Goal: Information Seeking & Learning: Check status

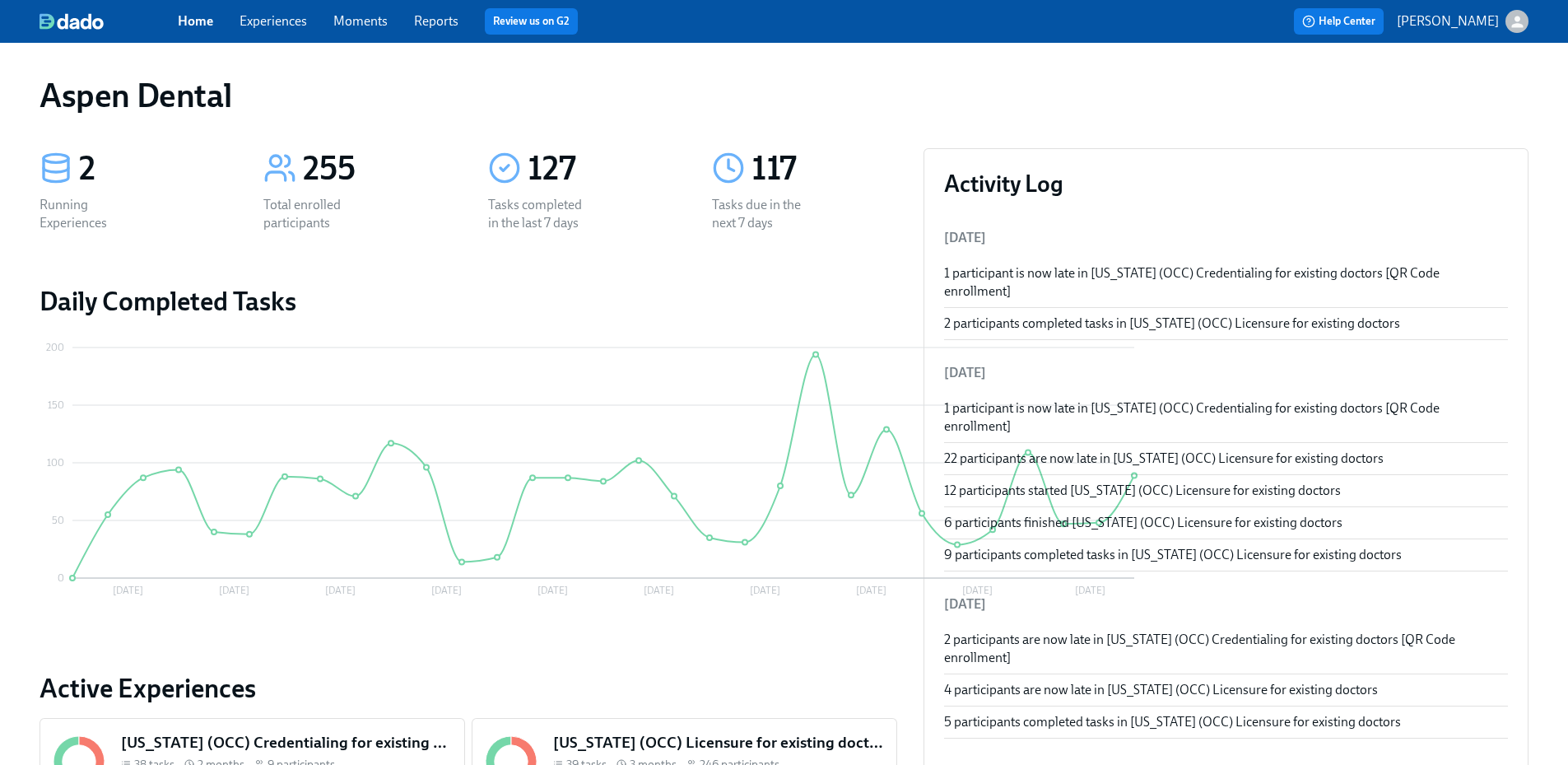
click at [451, 20] on link "Reports" at bounding box center [436, 21] width 44 height 16
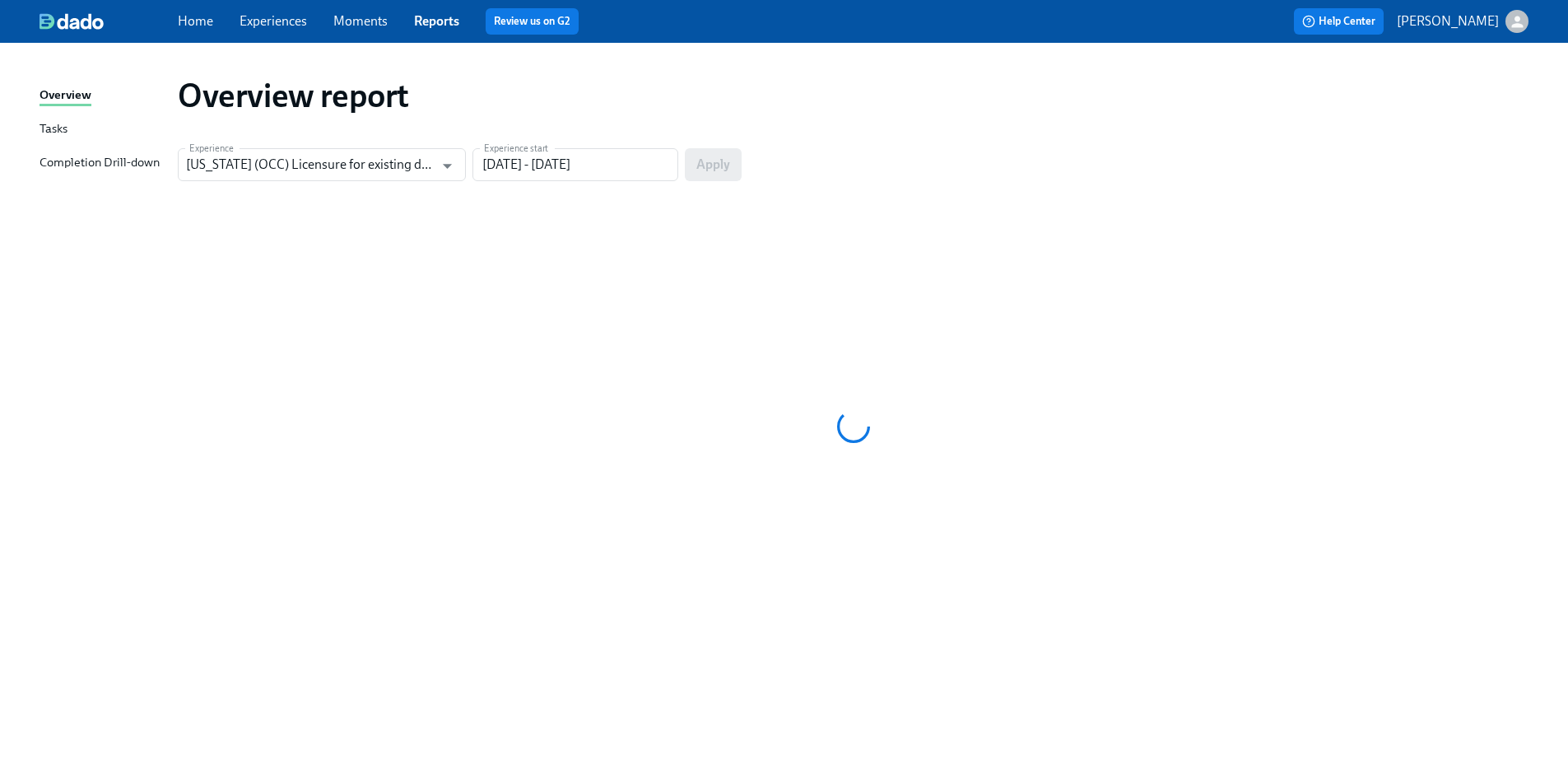
click at [121, 173] on div "Completion Drill-down" at bounding box center [100, 162] width 120 height 20
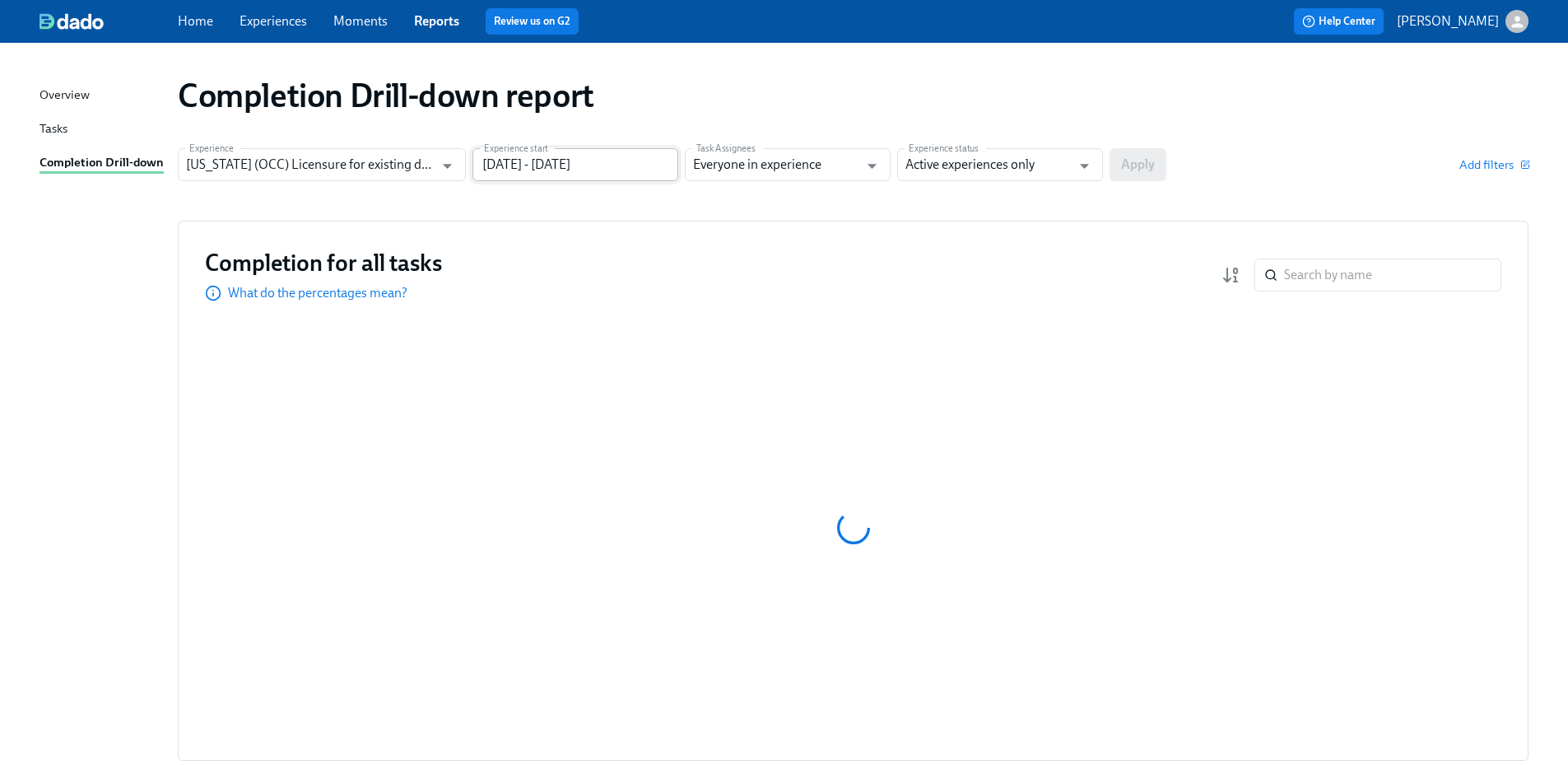
click at [538, 166] on input "05/24/2025 - 08/22/2025" at bounding box center [574, 164] width 206 height 33
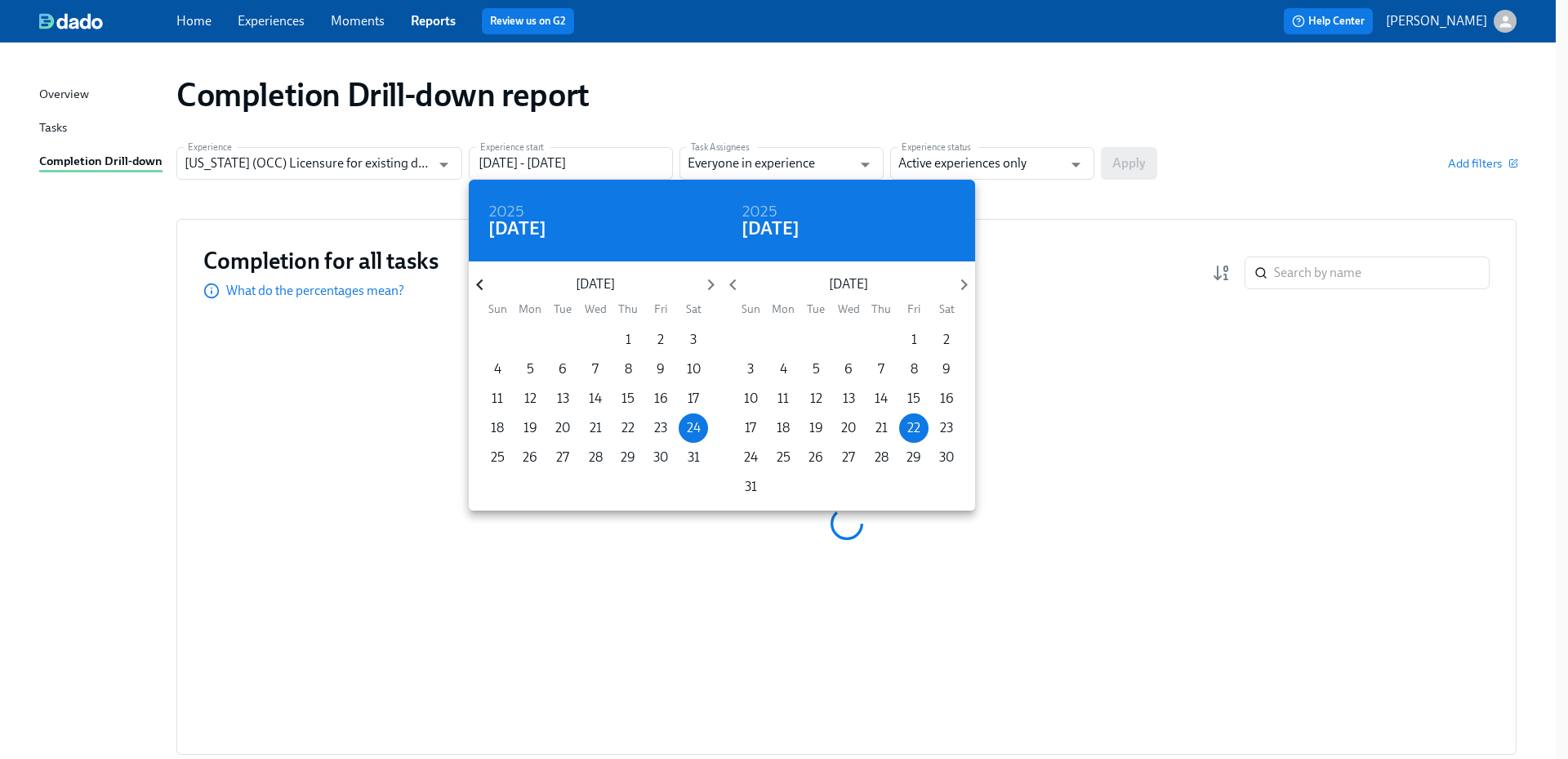
click at [475, 285] on icon "button" at bounding box center [479, 284] width 22 height 22
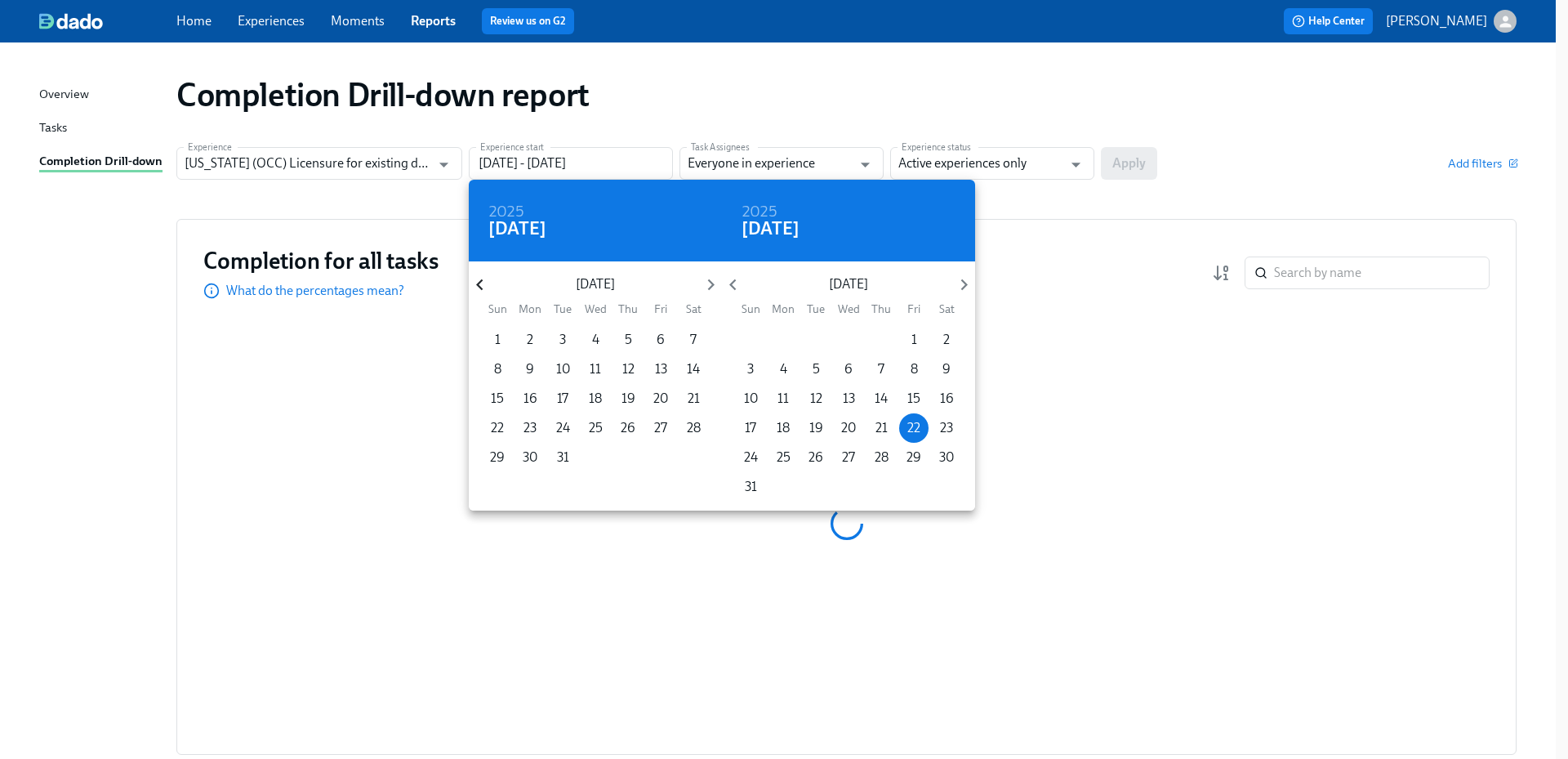
click at [475, 285] on icon "button" at bounding box center [479, 284] width 22 height 22
click at [626, 335] on p "1" at bounding box center [628, 340] width 6 height 18
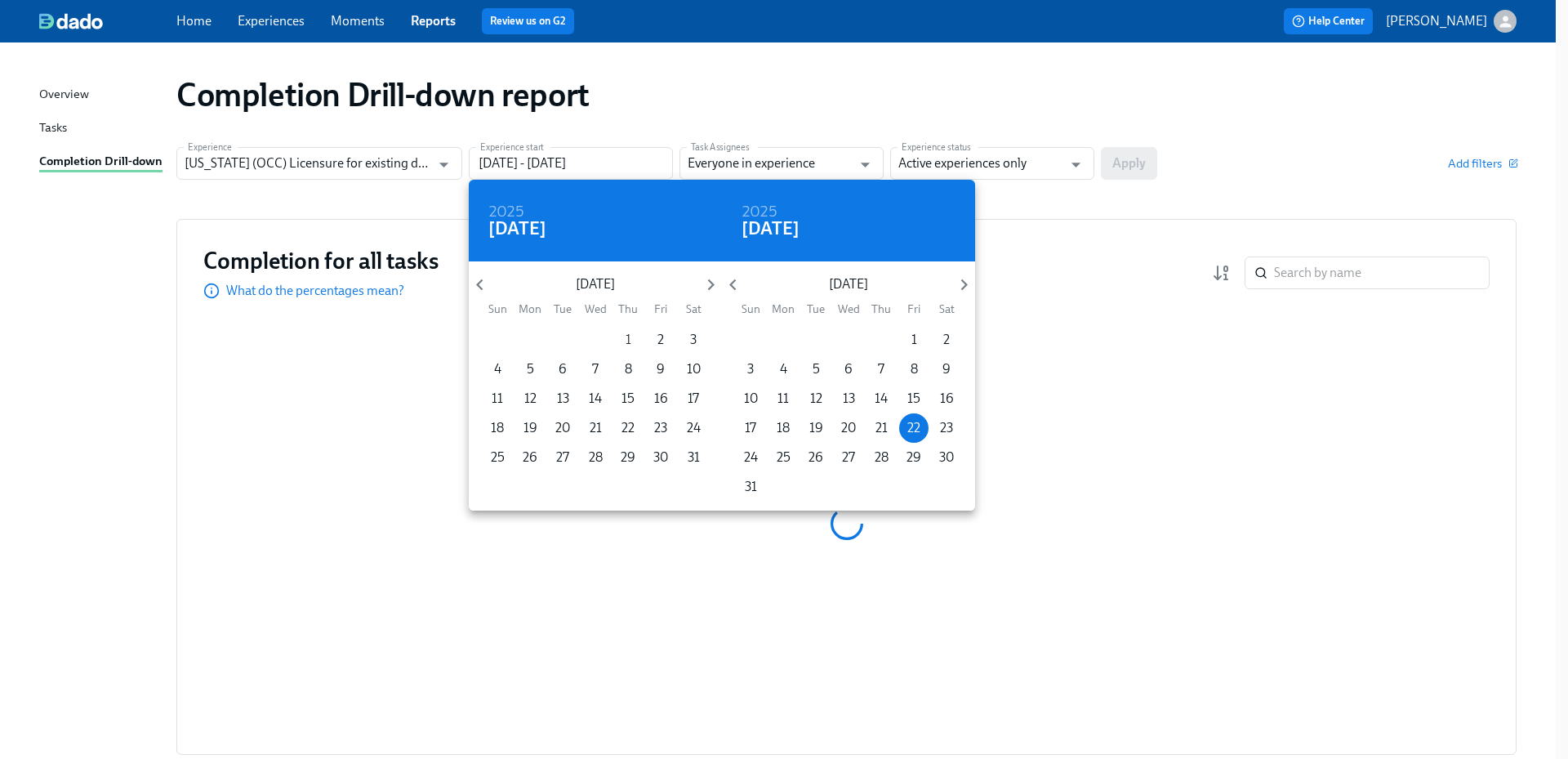
type input "08/01/2024 - 08/22/2025"
click at [998, 154] on div at bounding box center [784, 379] width 1568 height 759
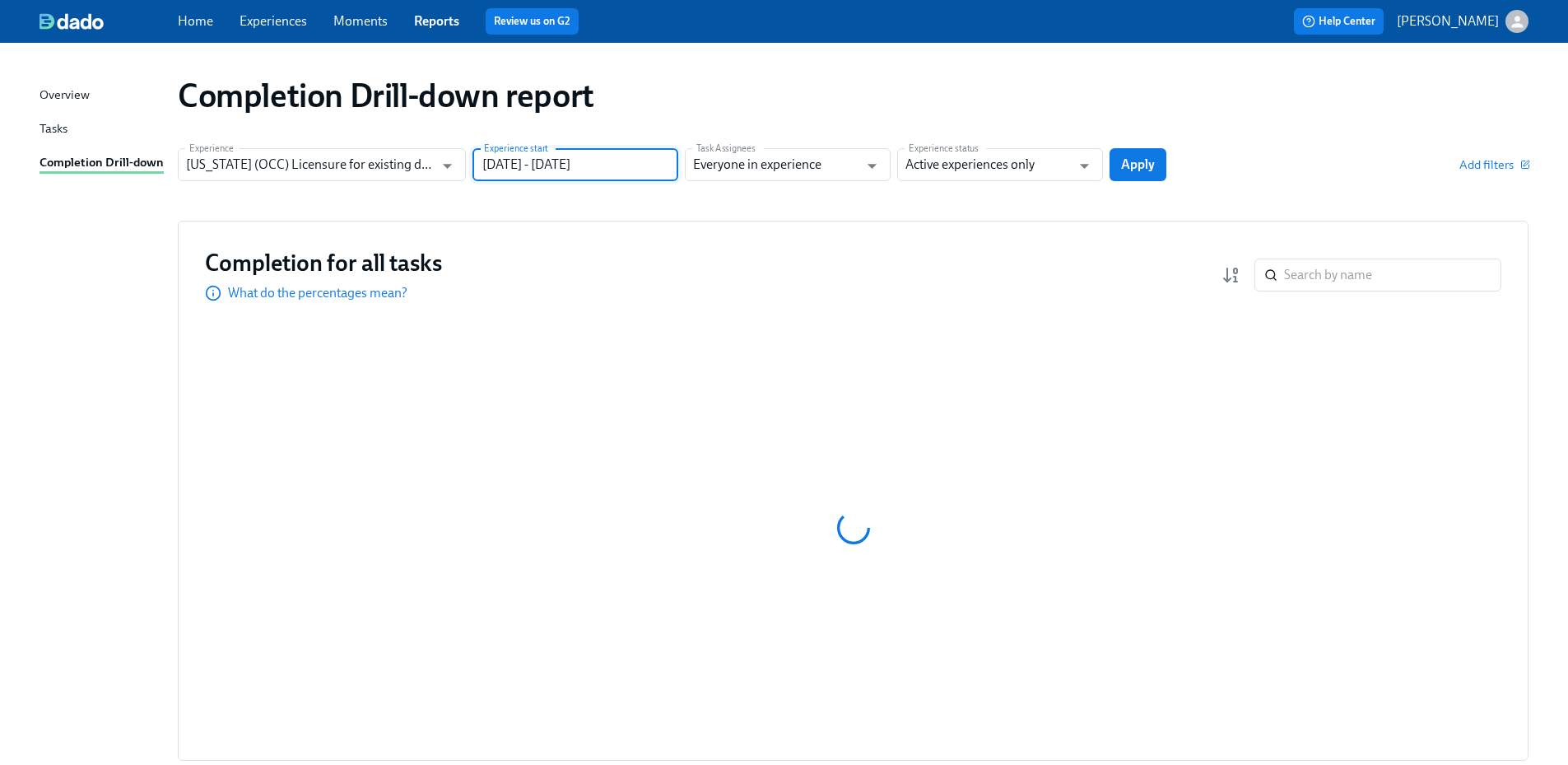
click at [1008, 167] on div "2024 Thu, Aug 1 August 2024 Sun Mon Tue Wed Thu Fri Sat 28 29 30 31 1 2 3 4 5 6…" at bounding box center [784, 382] width 1568 height 765
click at [1008, 168] on div "2024 Thu, Aug 1 August 2024 Sun Mon Tue Wed Thu Fri Sat 28 29 30 31 1 2 3 4 5 6…" at bounding box center [784, 382] width 1568 height 765
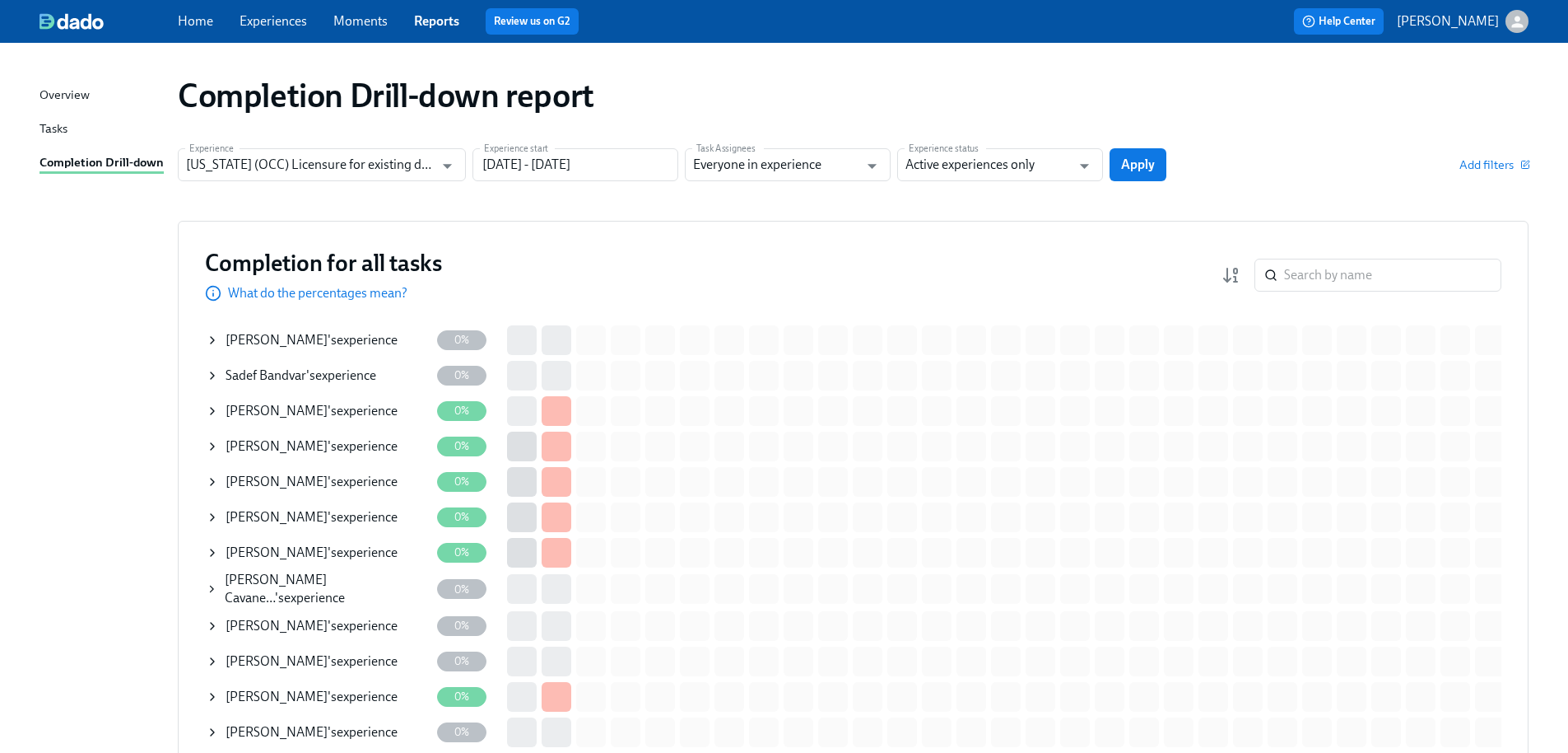
click at [1008, 168] on input "Active experiences only" at bounding box center [987, 164] width 165 height 33
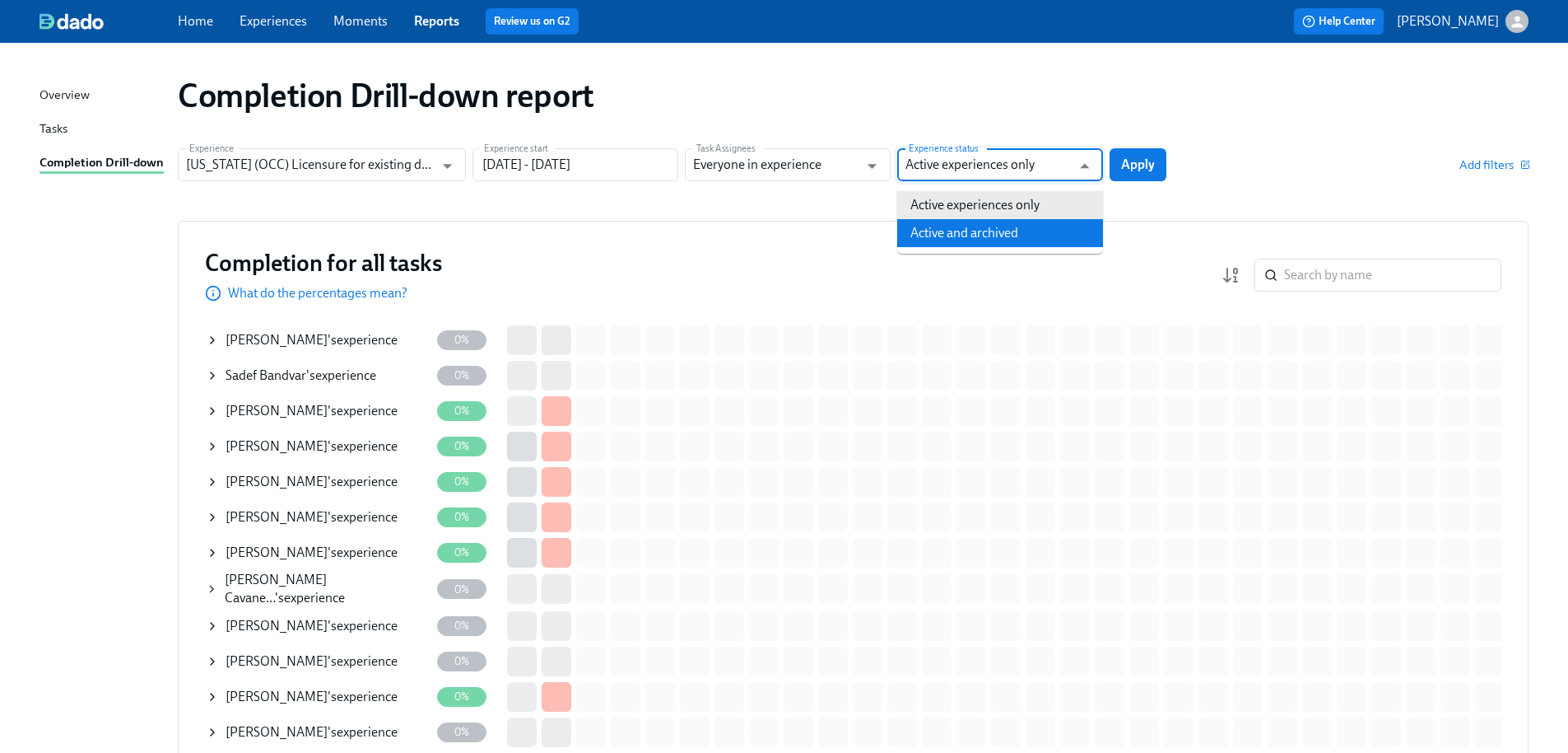
click at [1007, 224] on li "Active and archived" at bounding box center [1000, 233] width 206 height 28
type input "Active and archived"
click at [1152, 164] on span "Apply" at bounding box center [1137, 164] width 34 height 17
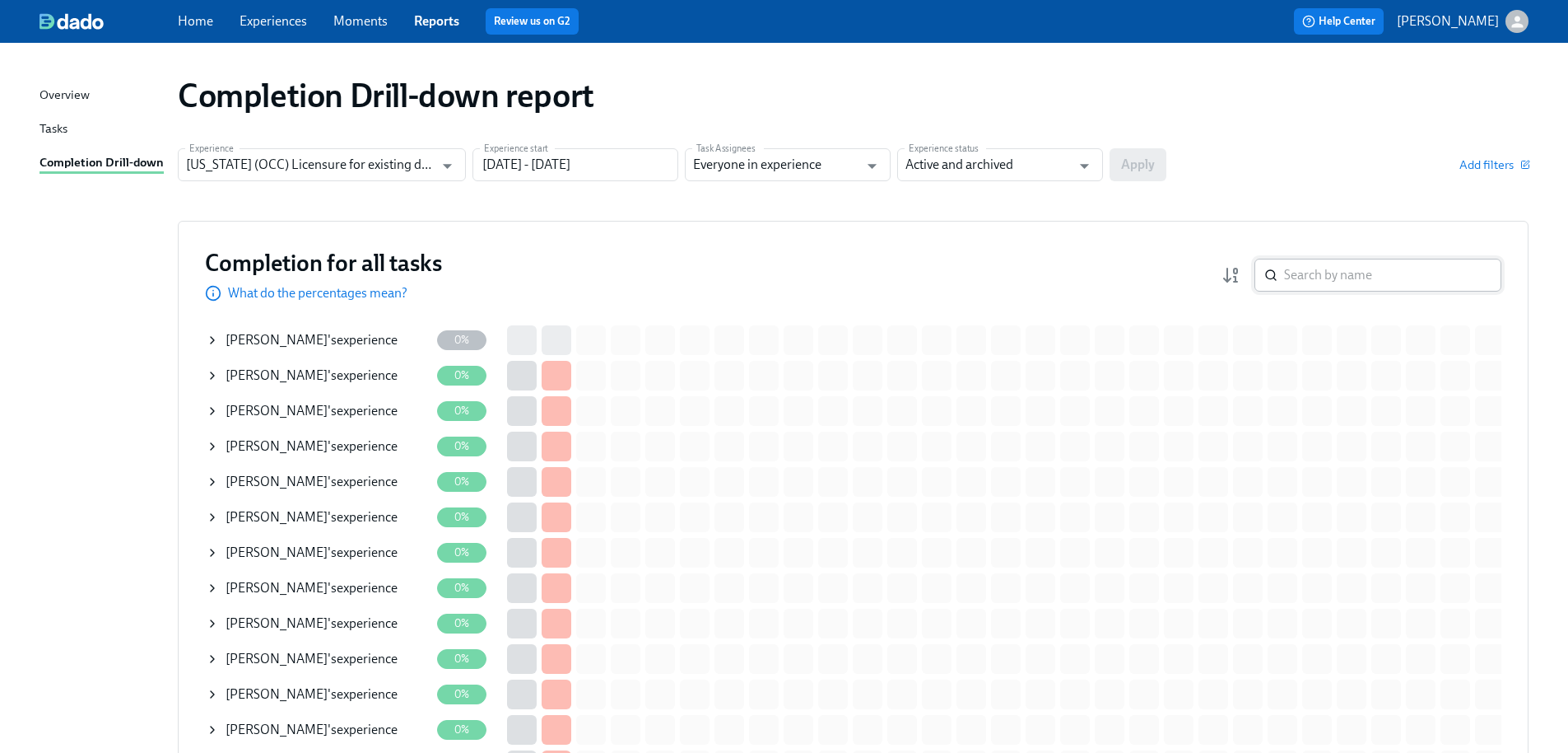
click at [1329, 280] on input "search" at bounding box center [1392, 275] width 217 height 33
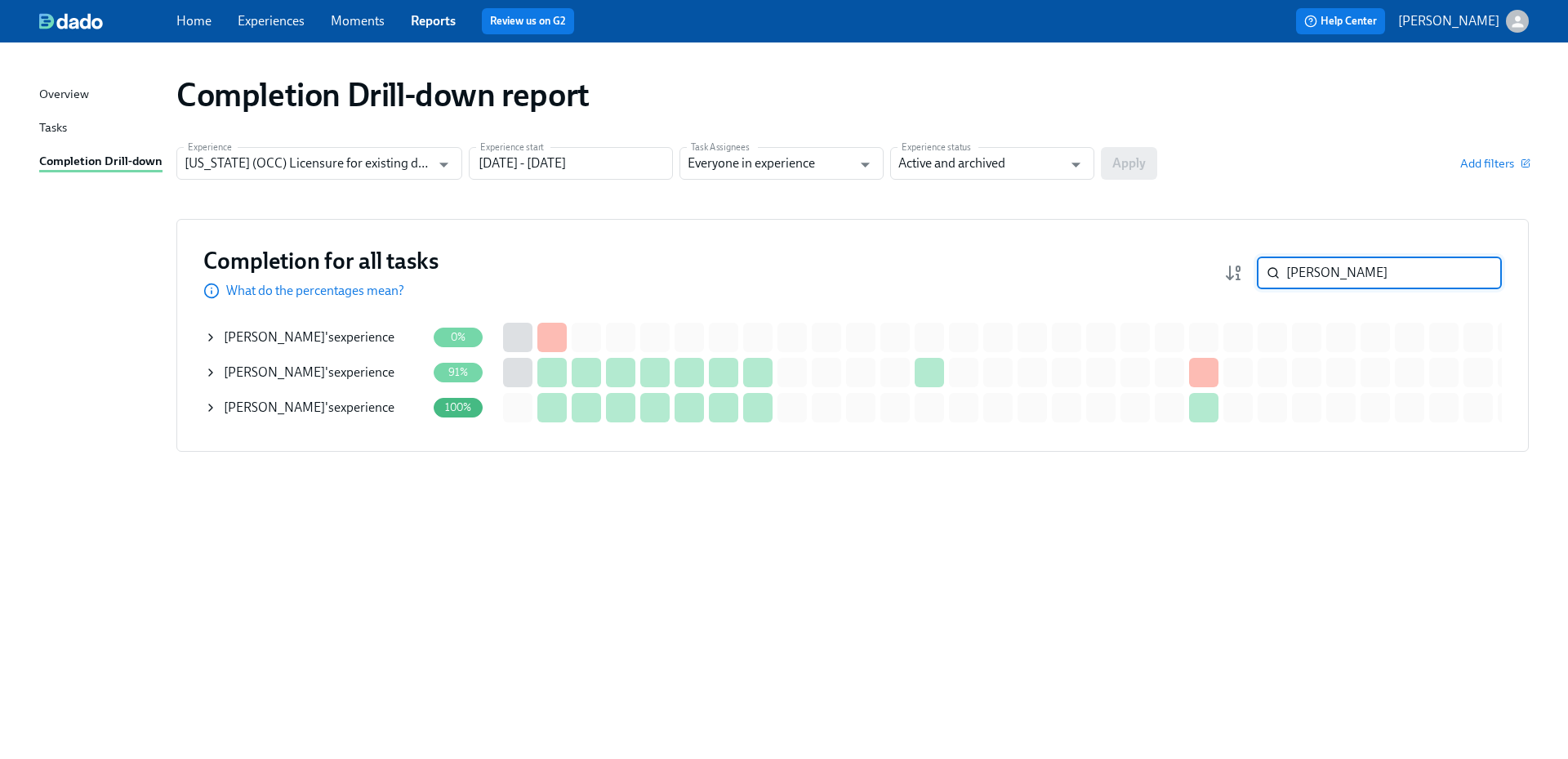
type input "redd"
click at [321, 371] on div "Destiny Redding 's experience" at bounding box center [309, 372] width 171 height 18
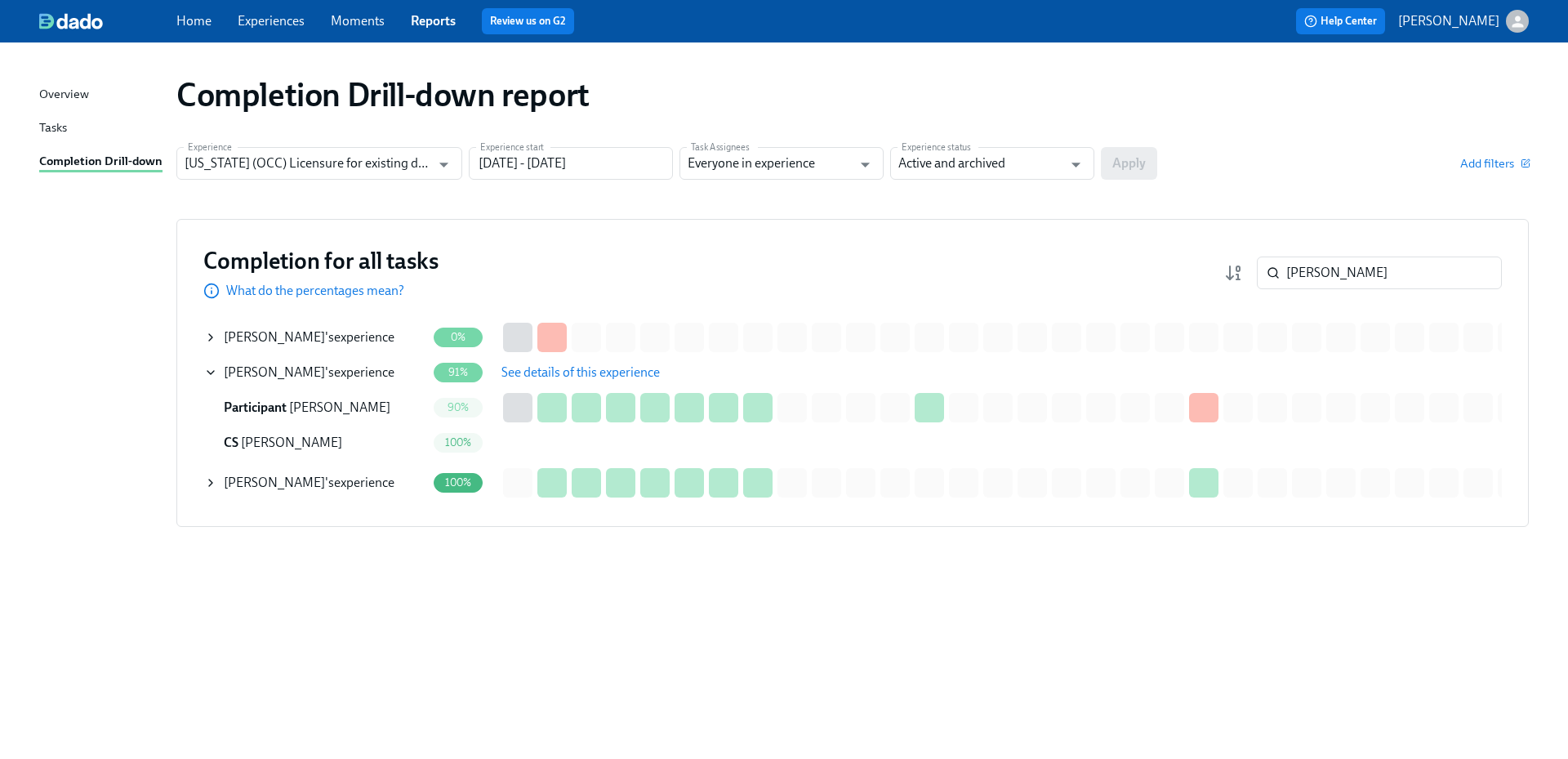
click at [582, 375] on span "See details of this experience" at bounding box center [580, 372] width 158 height 17
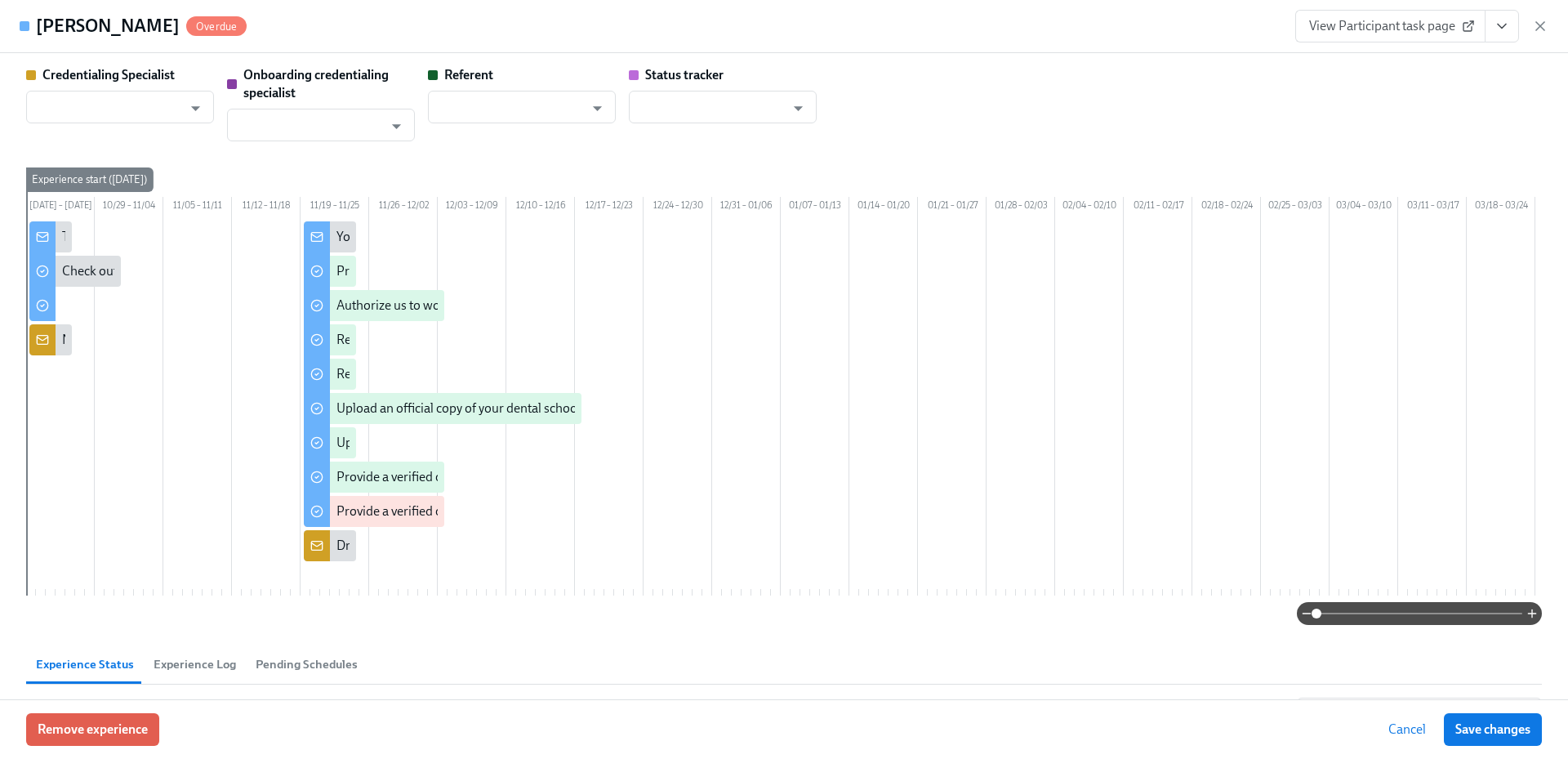
type input "[PERSON_NAME]"
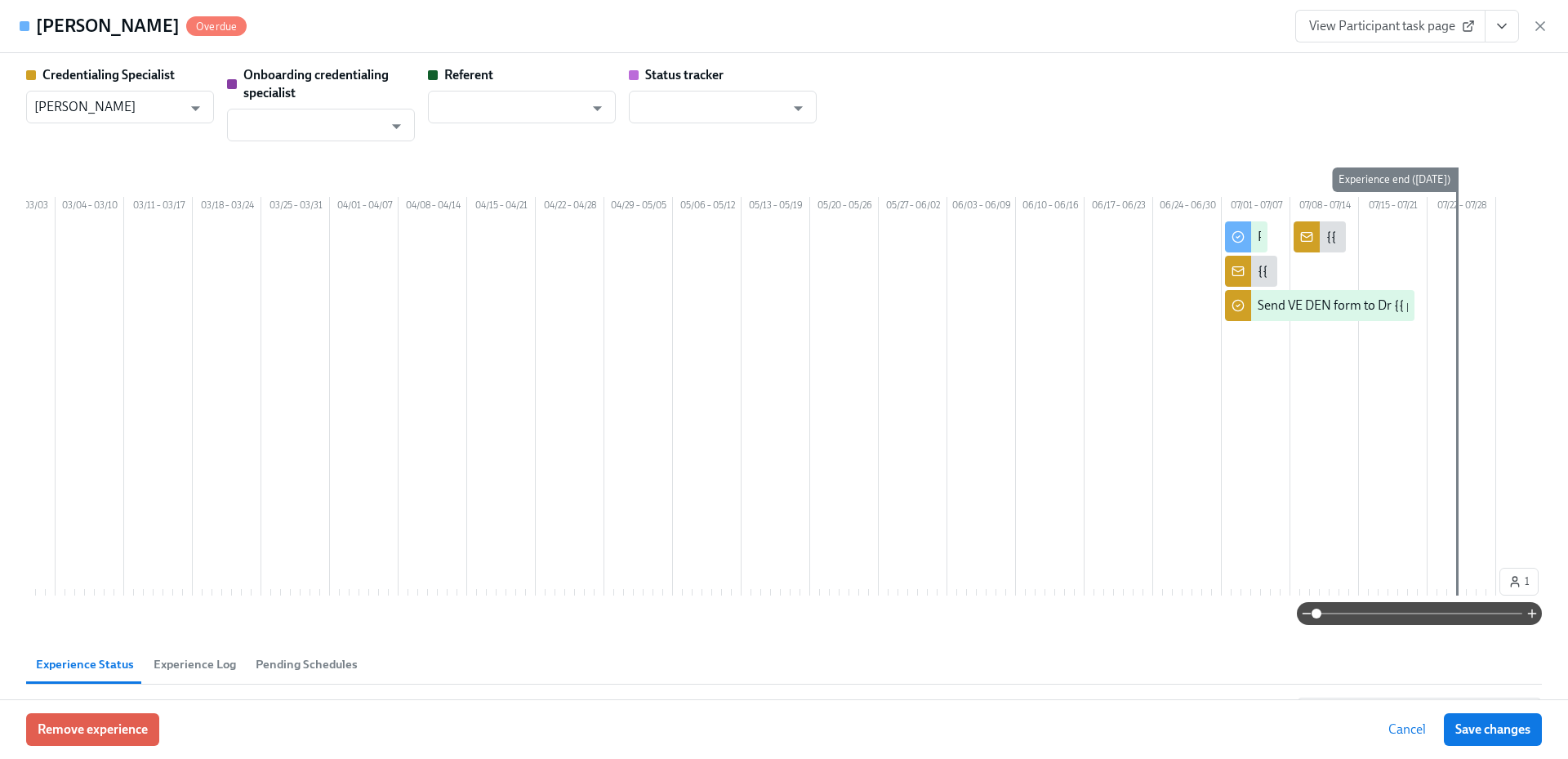
click at [1341, 39] on link "View Participant task page" at bounding box center [1389, 25] width 190 height 32
click at [1372, 26] on span "View Participant task page" at bounding box center [1390, 26] width 163 height 17
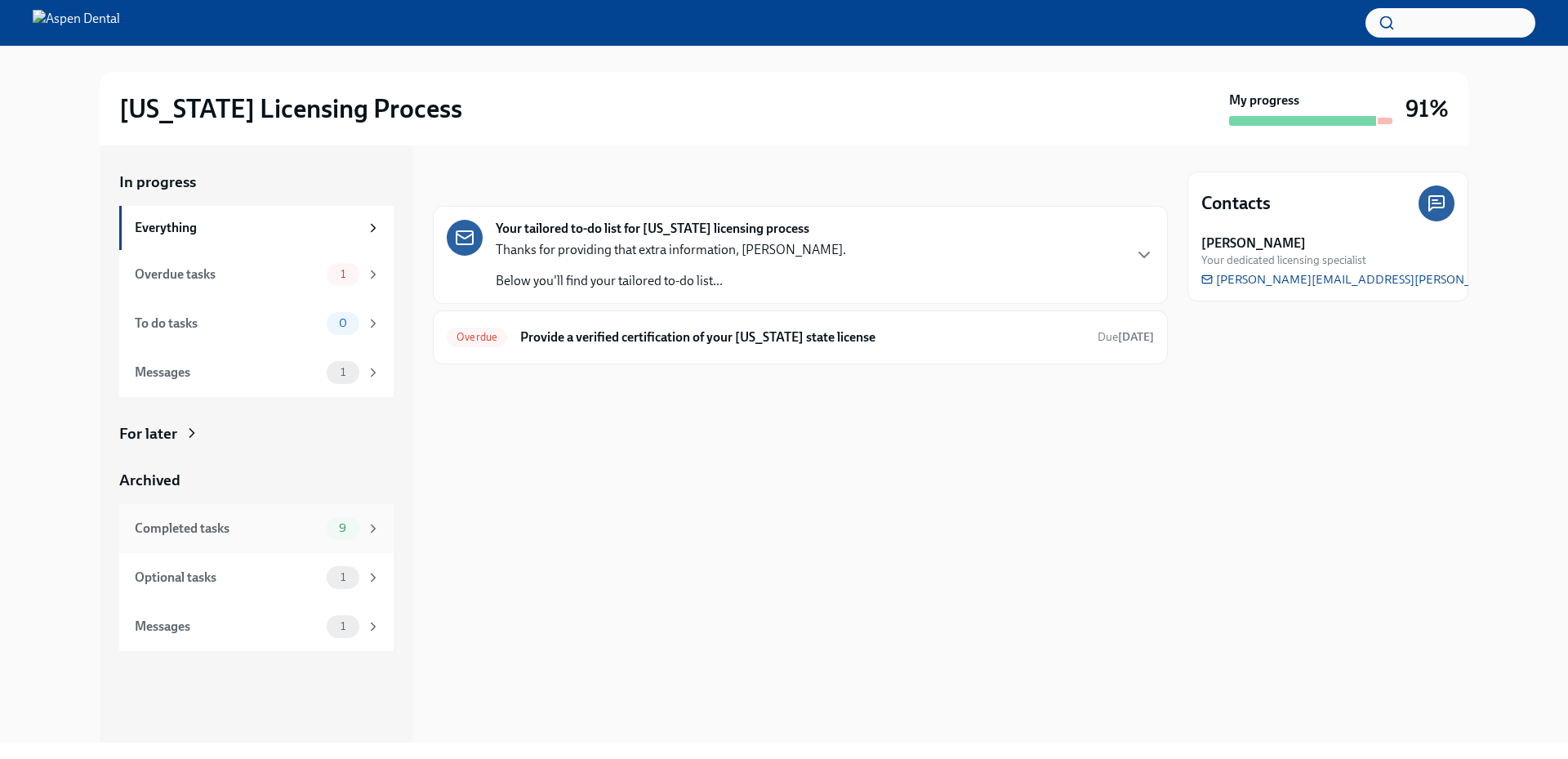
click at [257, 521] on div "Completed tasks" at bounding box center [228, 528] width 186 height 18
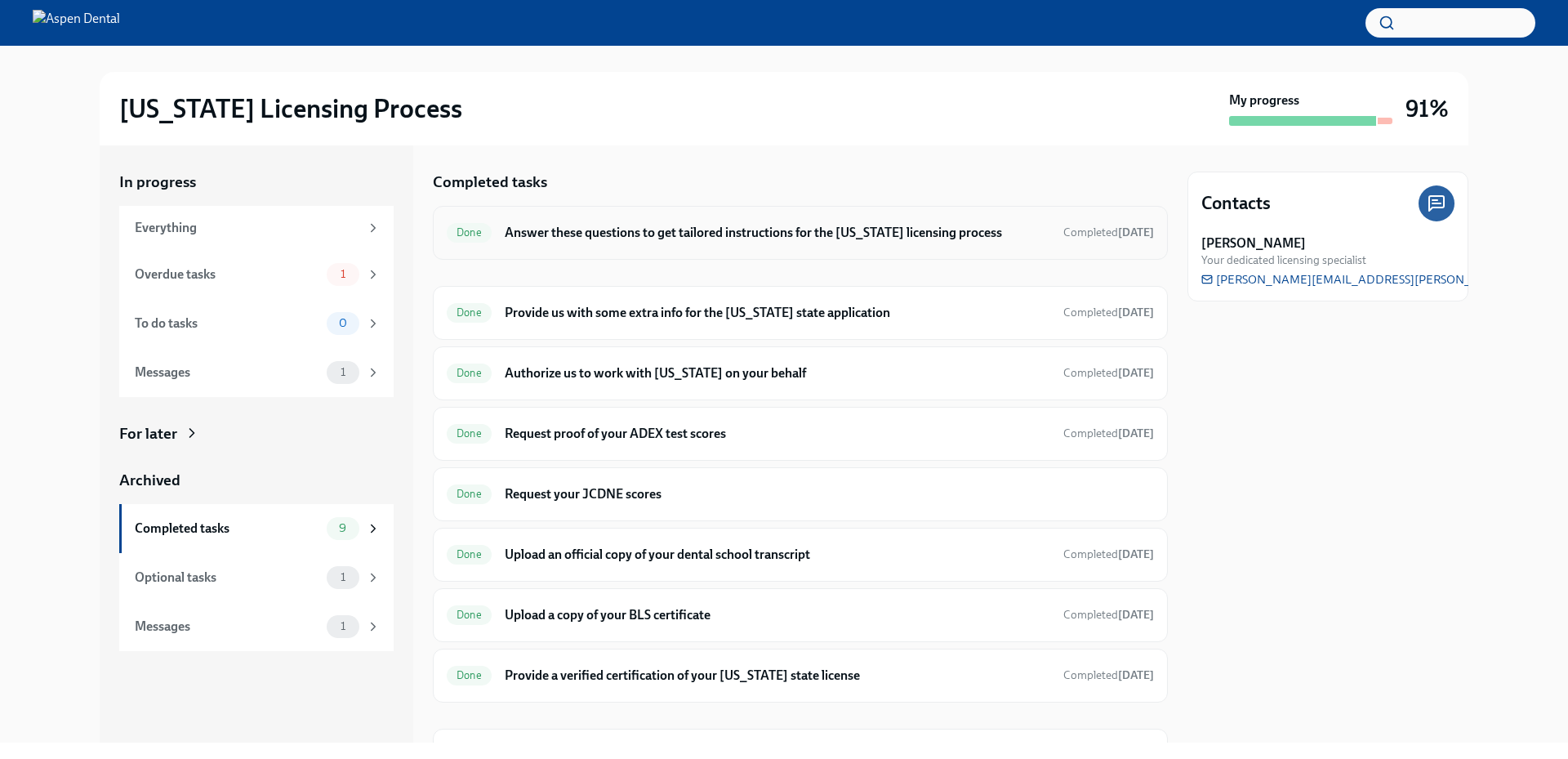
click at [628, 237] on h6 "Answer these questions to get tailored instructions for the [US_STATE] licensin…" at bounding box center [777, 233] width 545 height 18
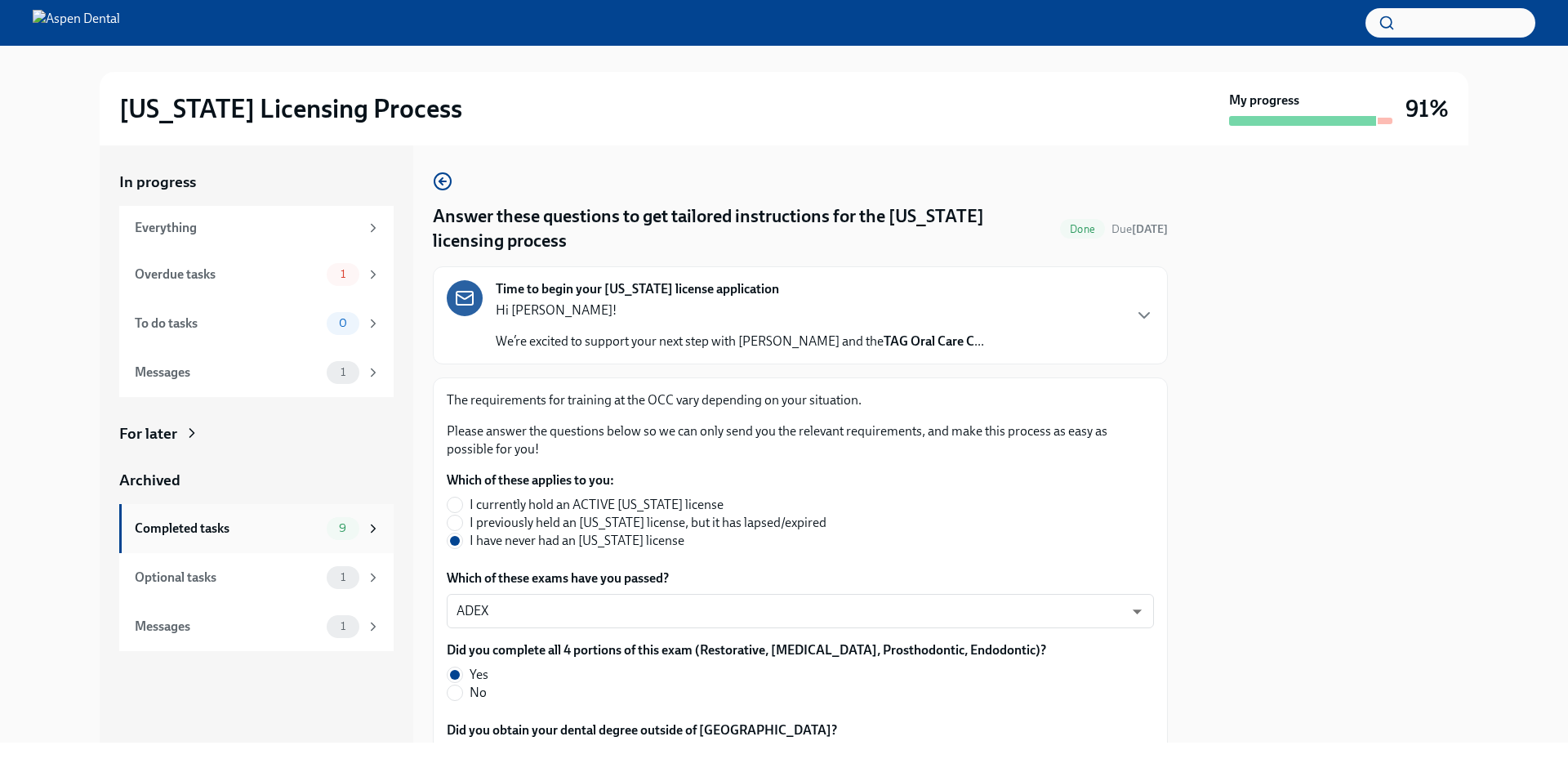
click at [294, 529] on div "Completed tasks" at bounding box center [228, 528] width 186 height 18
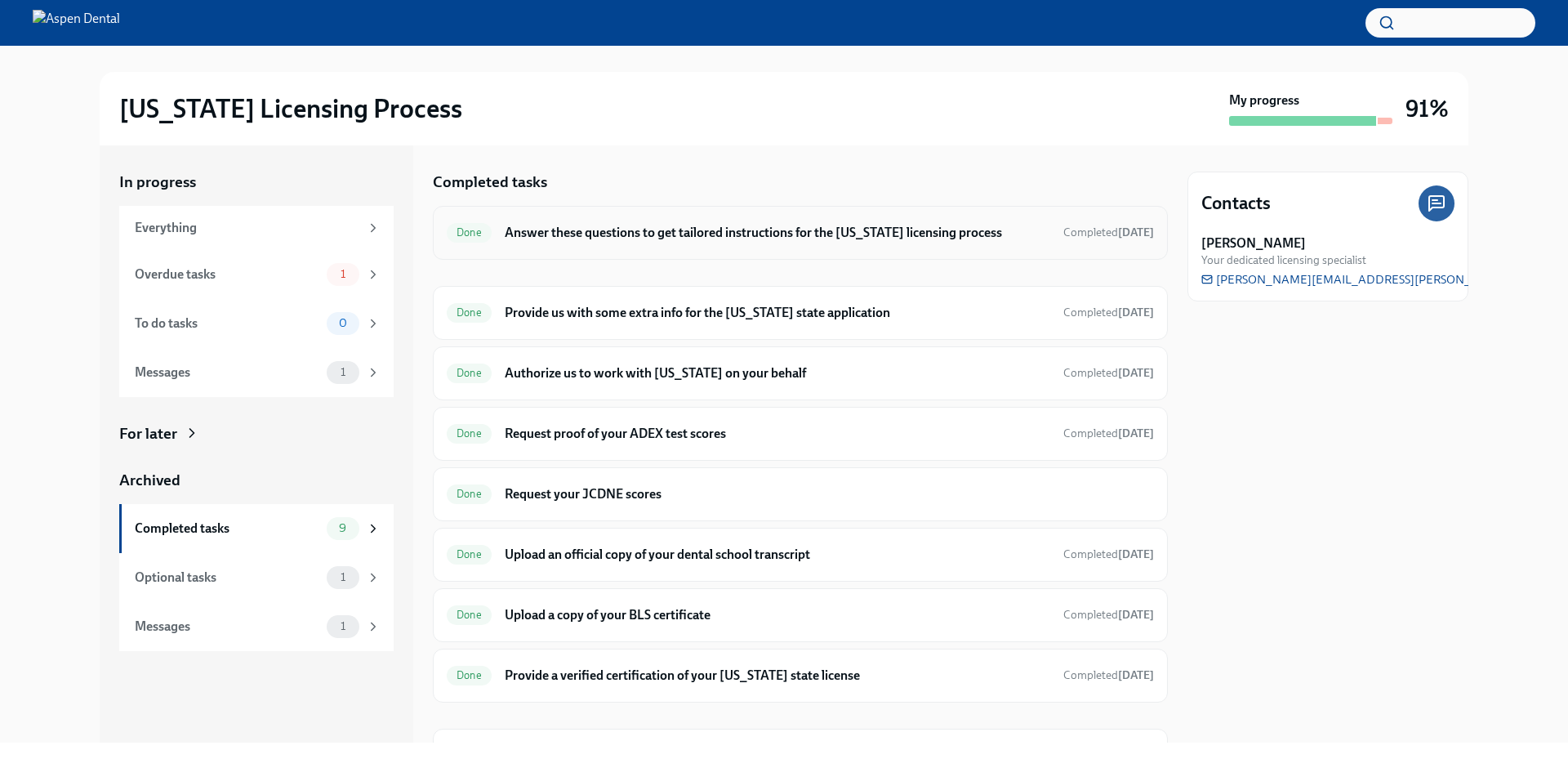
click at [630, 251] on div "Done Answer these questions to get tailored instructions for the Illinois licen…" at bounding box center [799, 233] width 735 height 54
click at [586, 236] on h6 "Answer these questions to get tailored instructions for the [US_STATE] licensin…" at bounding box center [777, 233] width 545 height 18
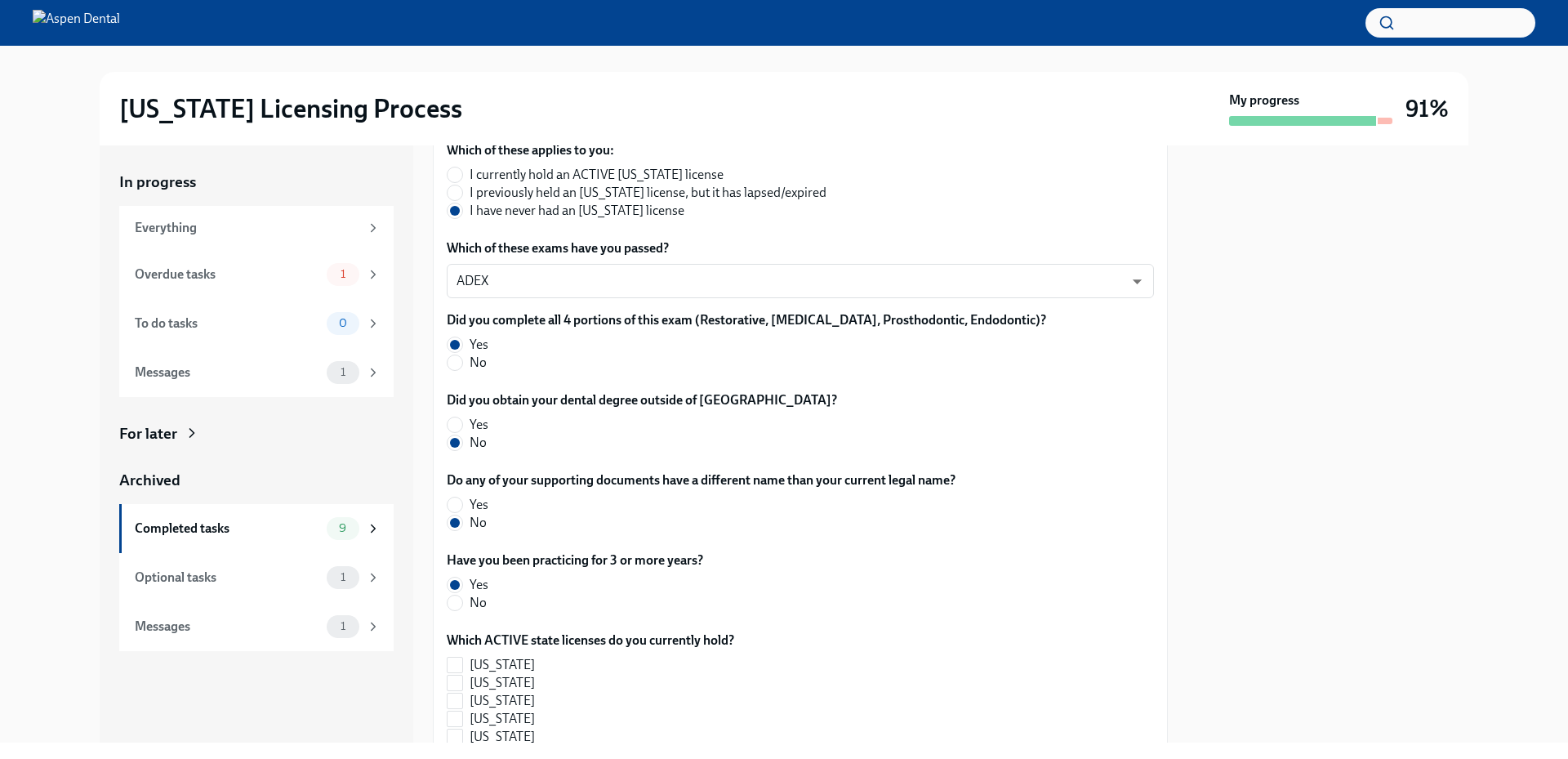
scroll to position [301, 0]
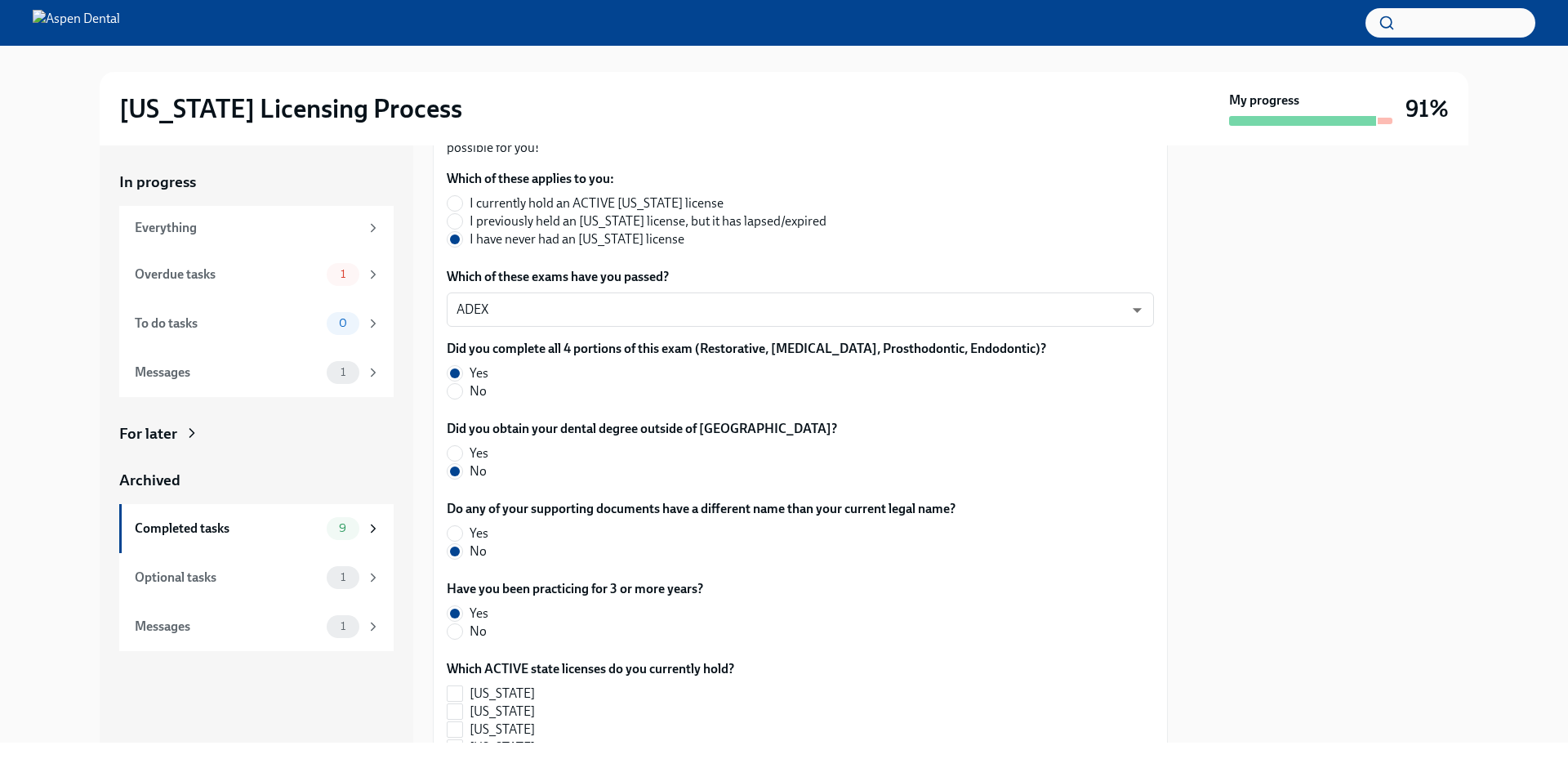
click at [1494, 346] on div "In progress Everything Overdue tasks 1 To do tasks 0 Messages 1 For later Archi…" at bounding box center [784, 444] width 1515 height 597
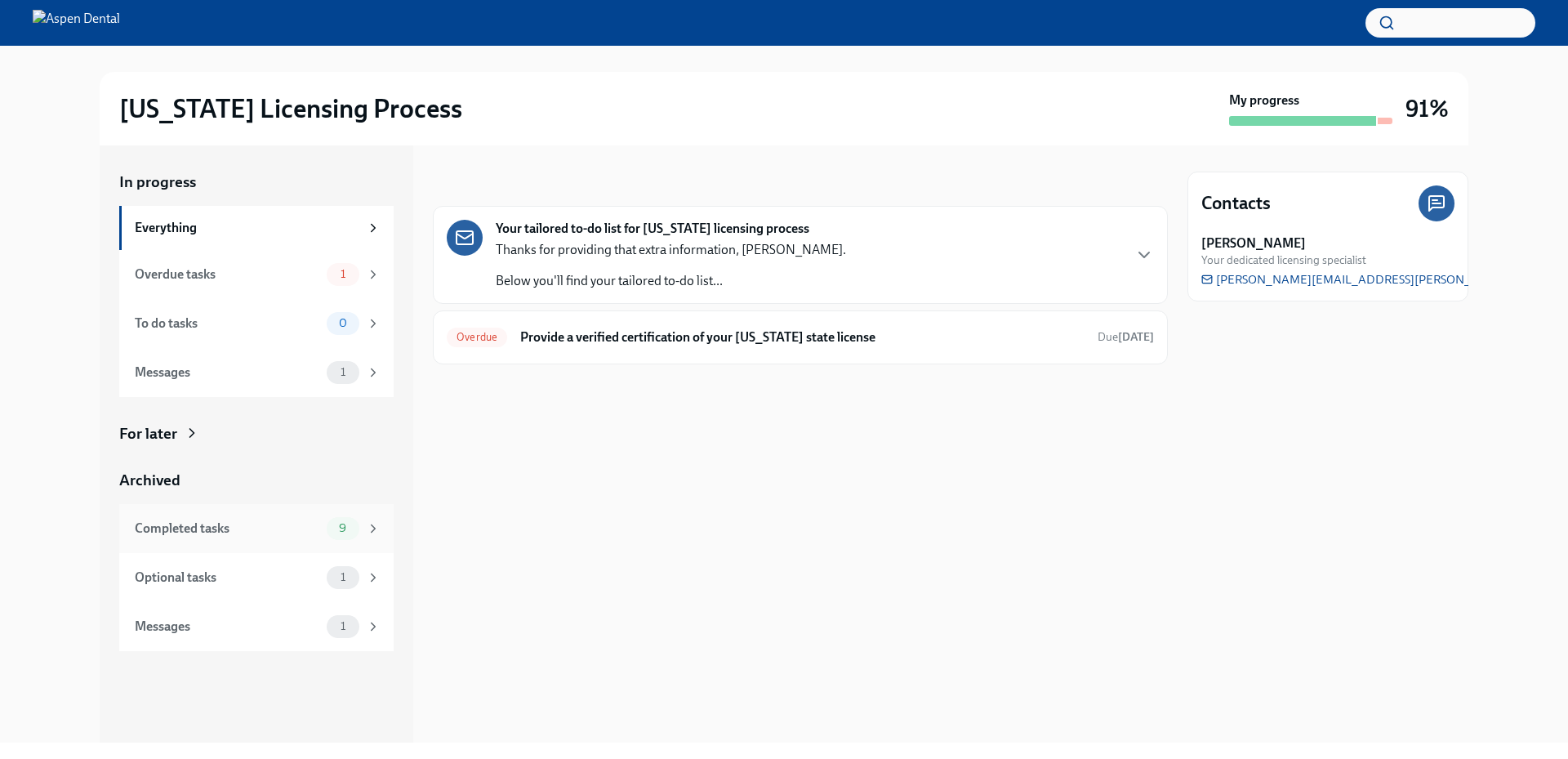
click at [221, 529] on div "Completed tasks" at bounding box center [228, 528] width 186 height 18
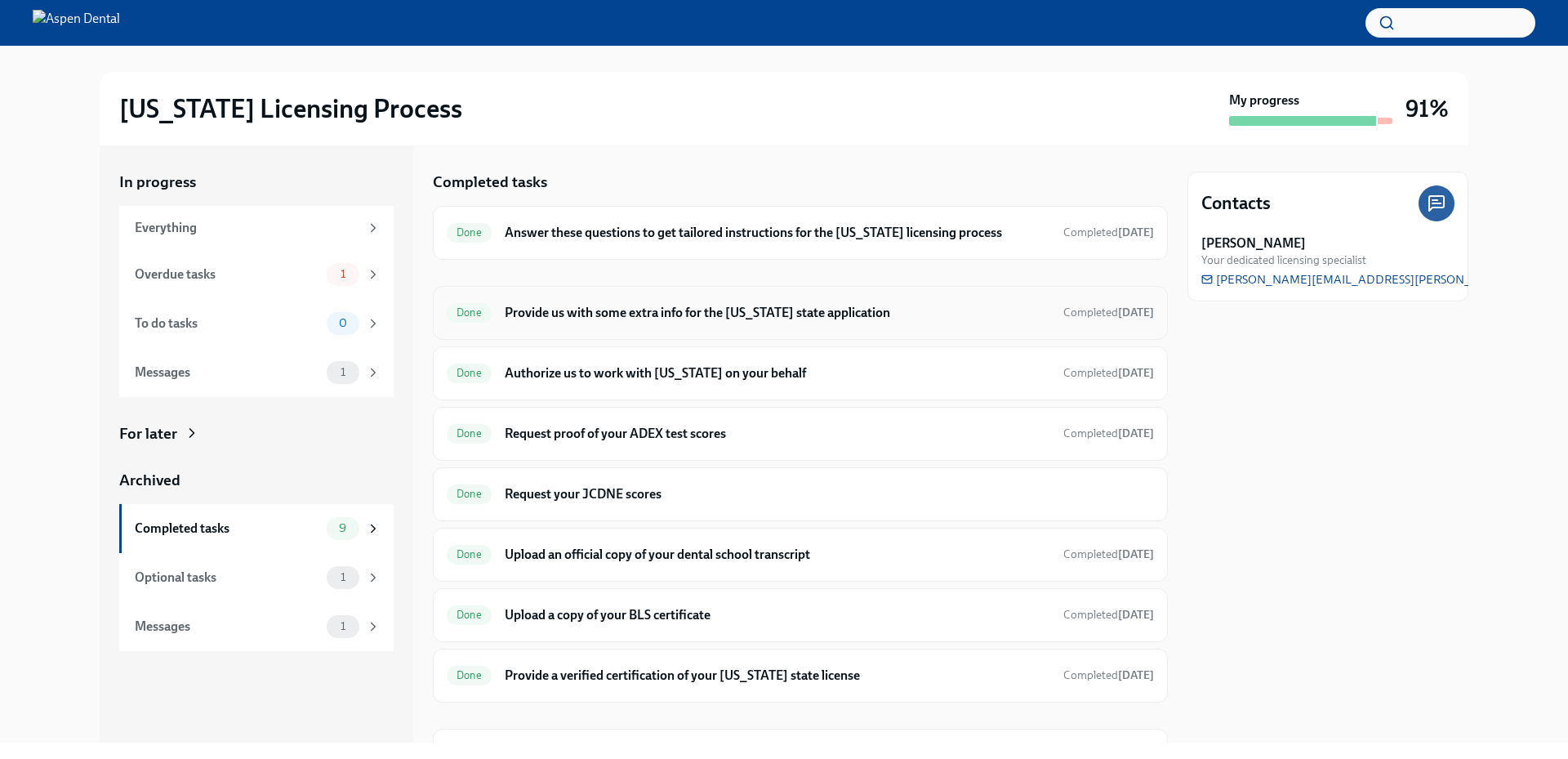
click at [592, 320] on h6 "Provide us with some extra info for the [US_STATE] state application" at bounding box center [777, 313] width 545 height 18
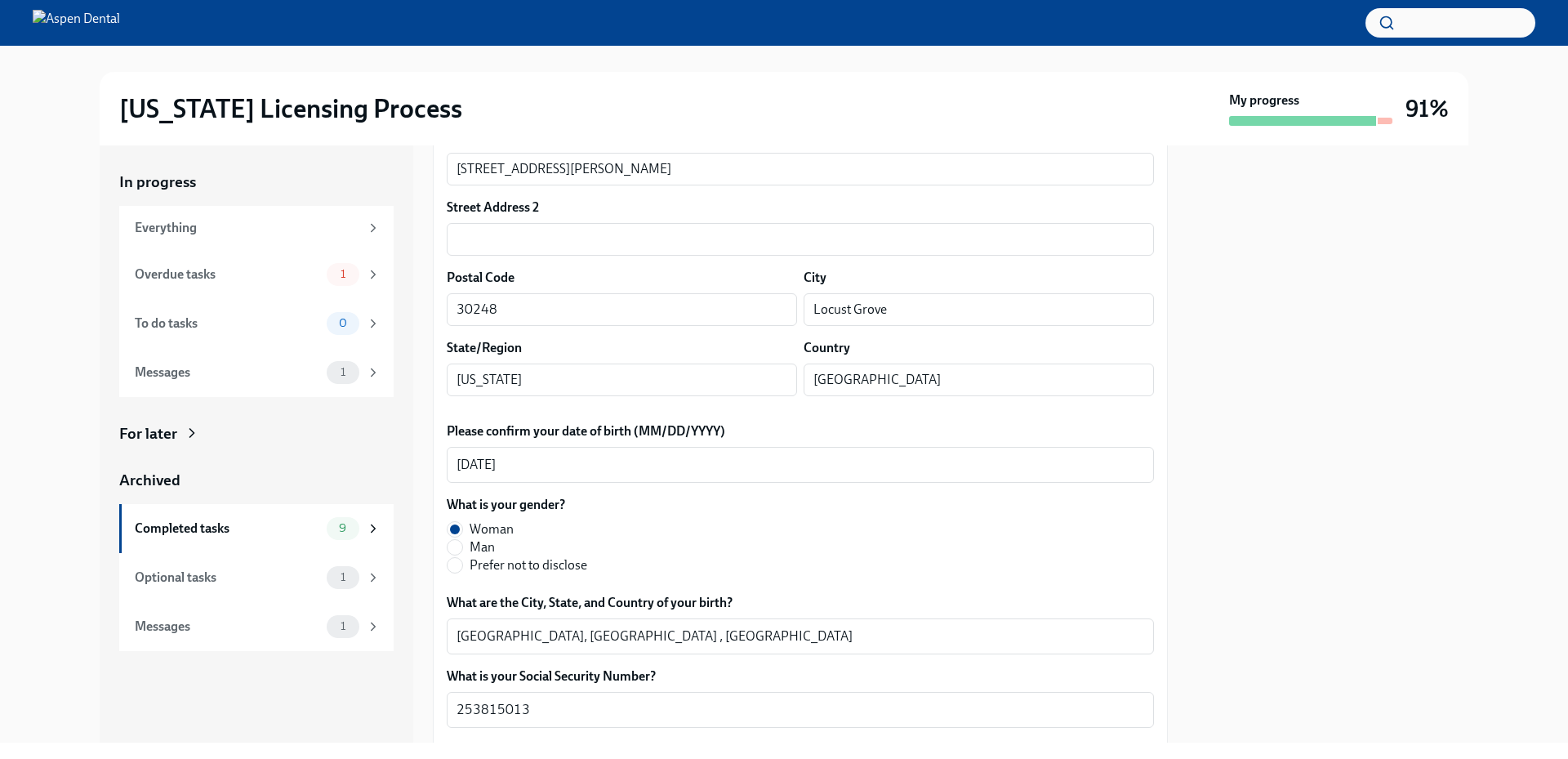
scroll to position [490, 0]
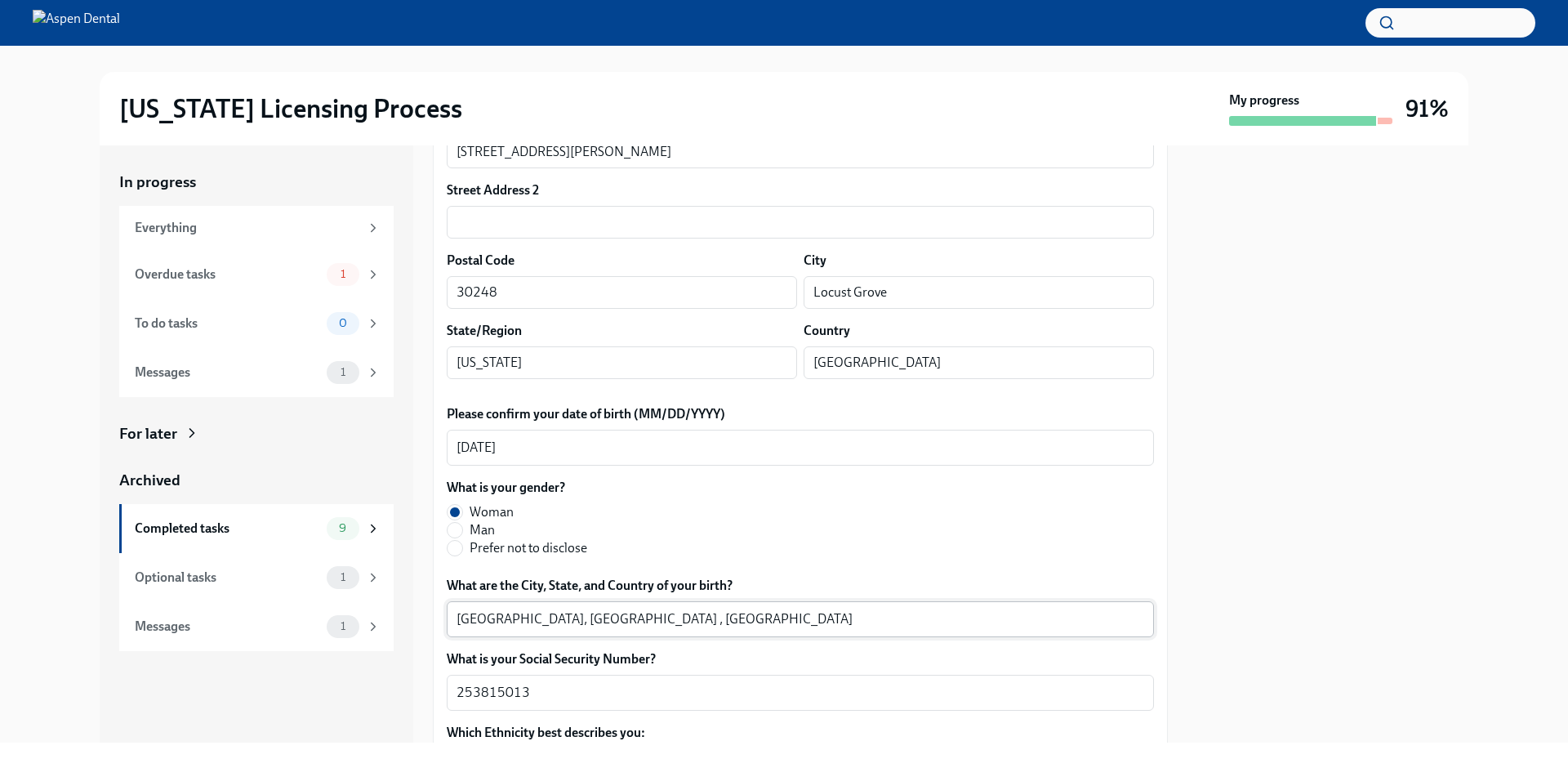
click at [489, 614] on textarea "Atlanta, GA , USA" at bounding box center [799, 619] width 687 height 19
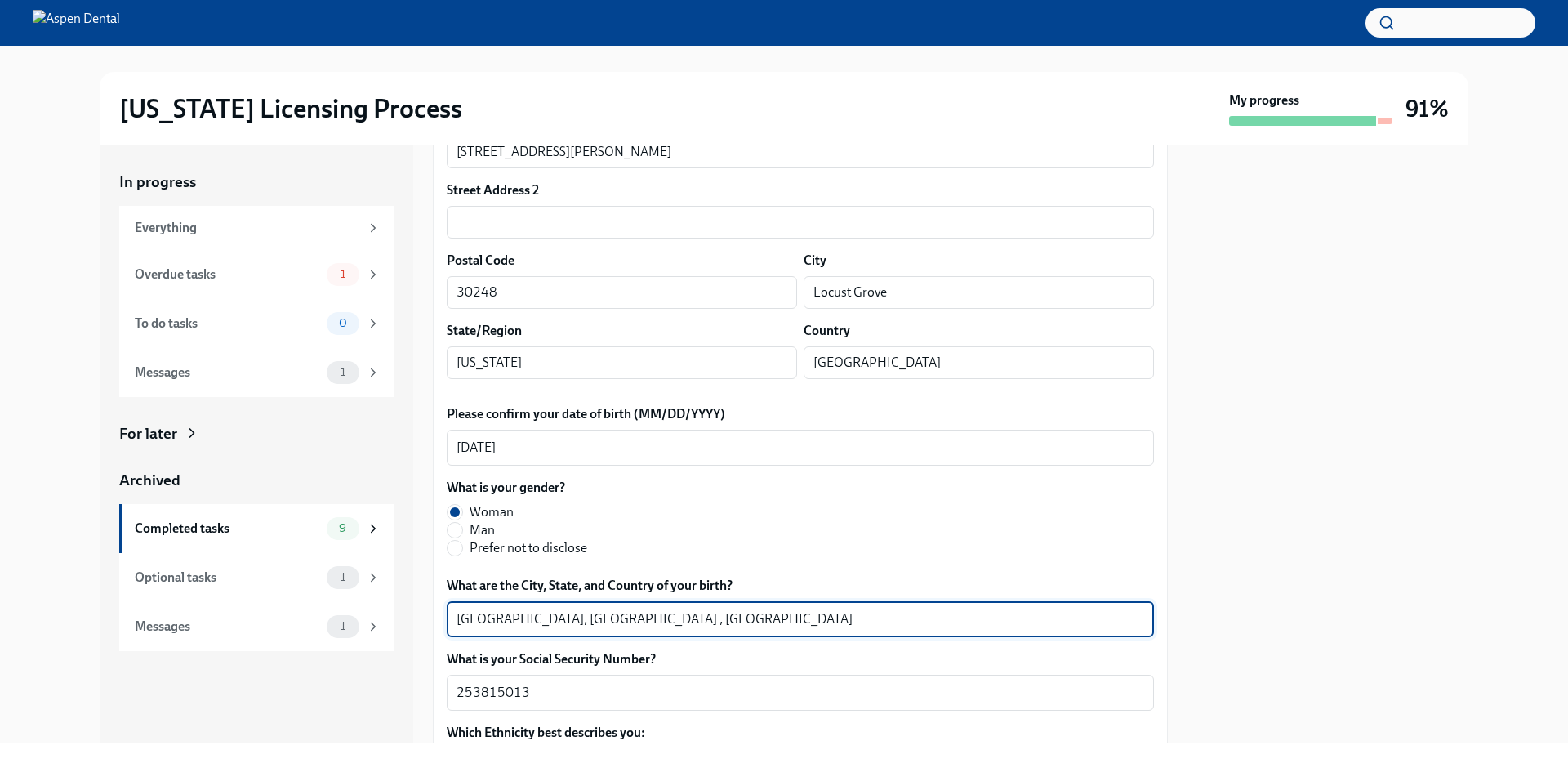
click at [489, 614] on textarea "Atlanta, GA , USA" at bounding box center [799, 619] width 687 height 19
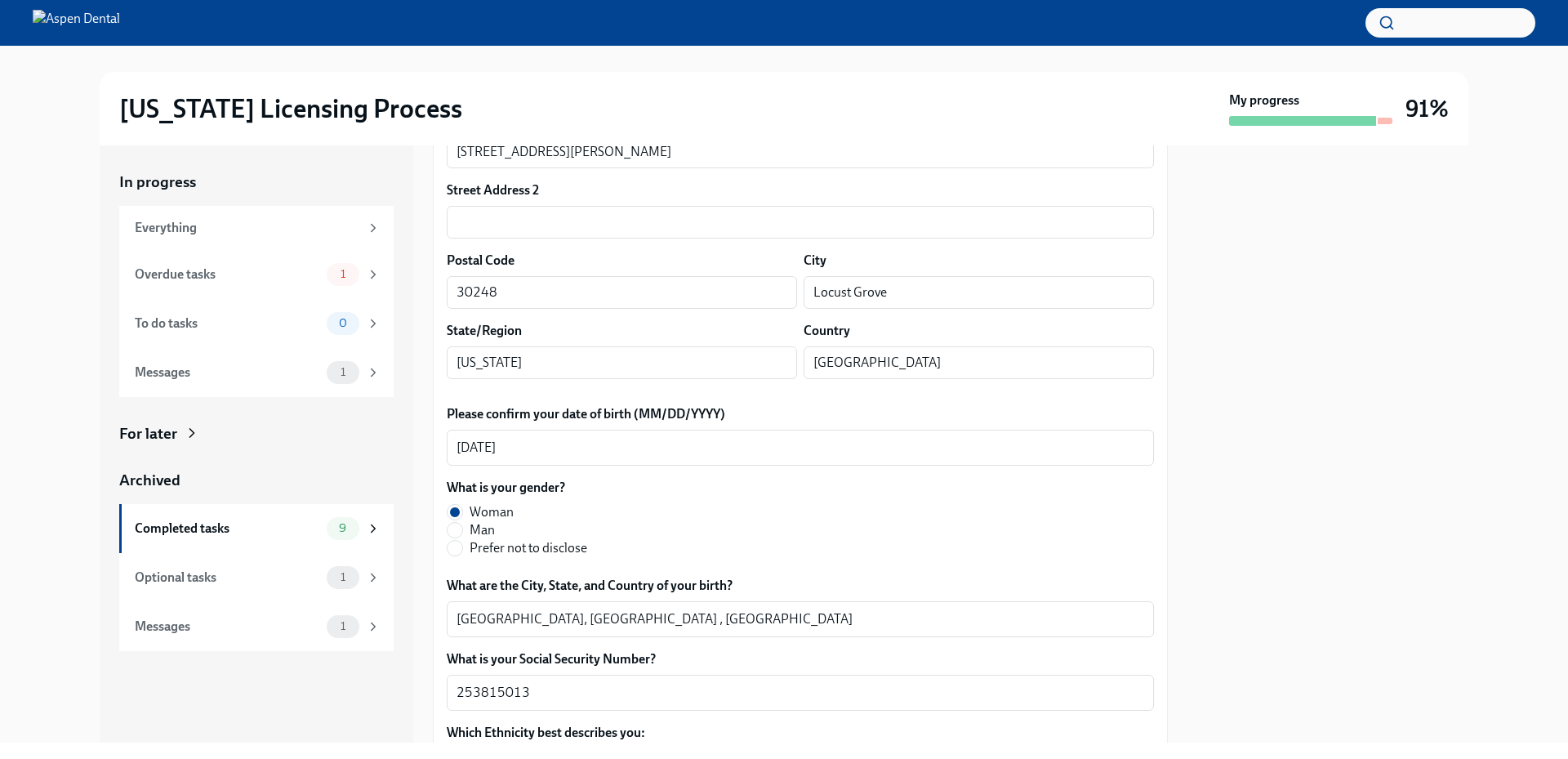
click at [1259, 473] on div at bounding box center [1327, 444] width 281 height 597
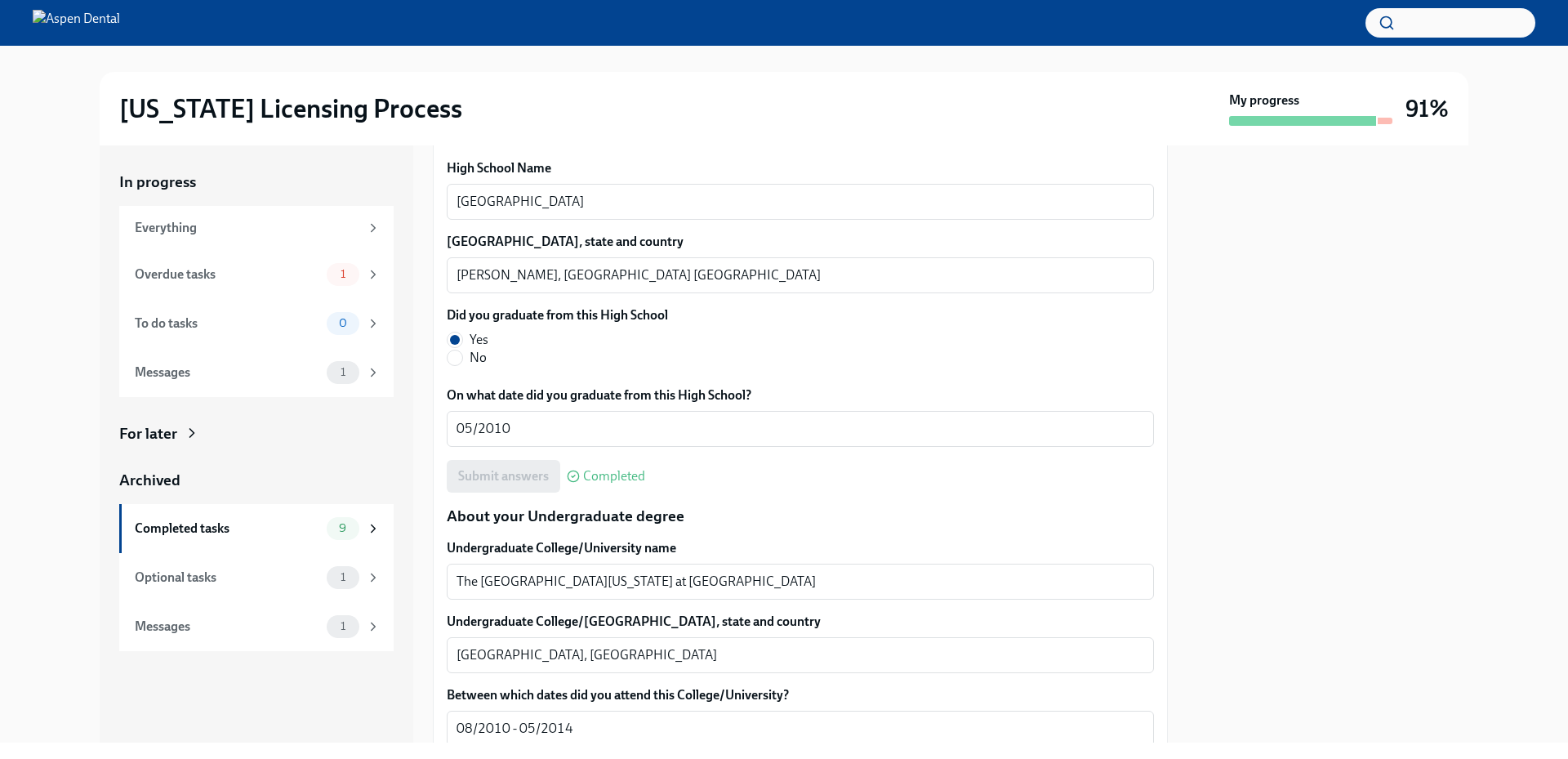
scroll to position [1199, 0]
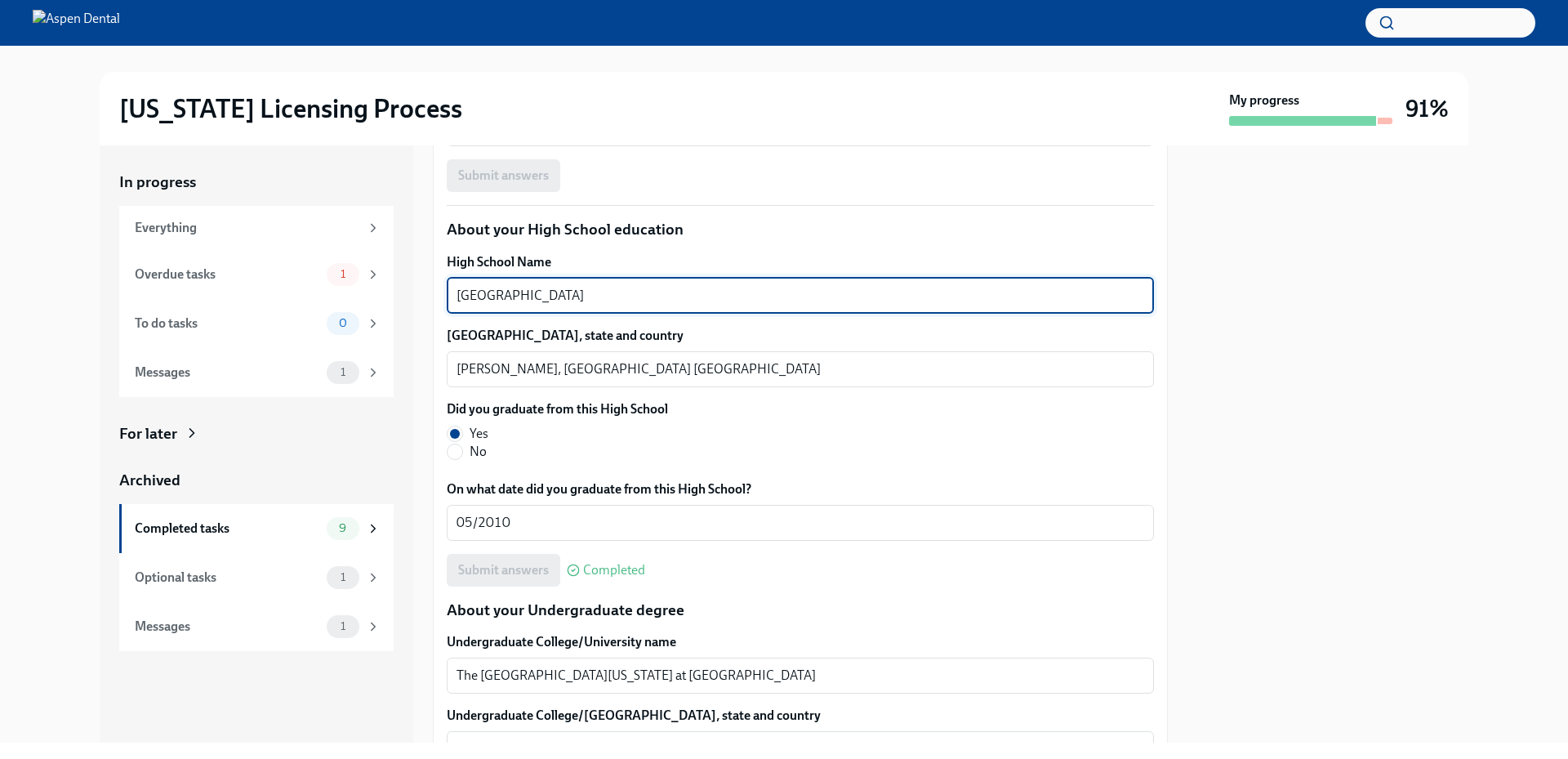
drag, startPoint x: 662, startPoint y: 298, endPoint x: 429, endPoint y: 293, distance: 233.1
click at [427, 292] on div "In progress Everything Overdue tasks 1 To do tasks 0 Messages 1 For later Archi…" at bounding box center [784, 444] width 1368 height 597
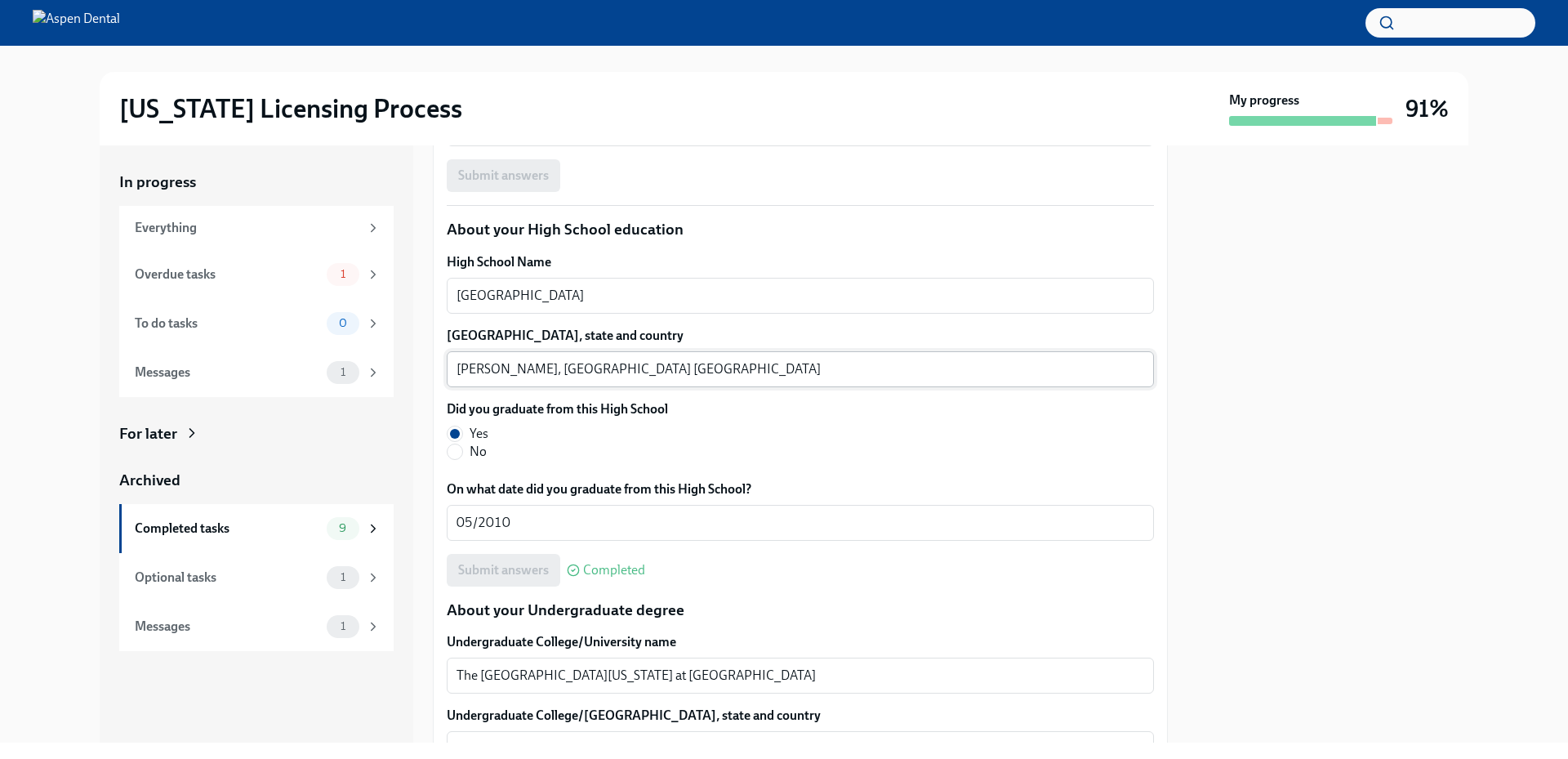
click at [486, 363] on textarea "McDonough, GA USA" at bounding box center [799, 369] width 687 height 19
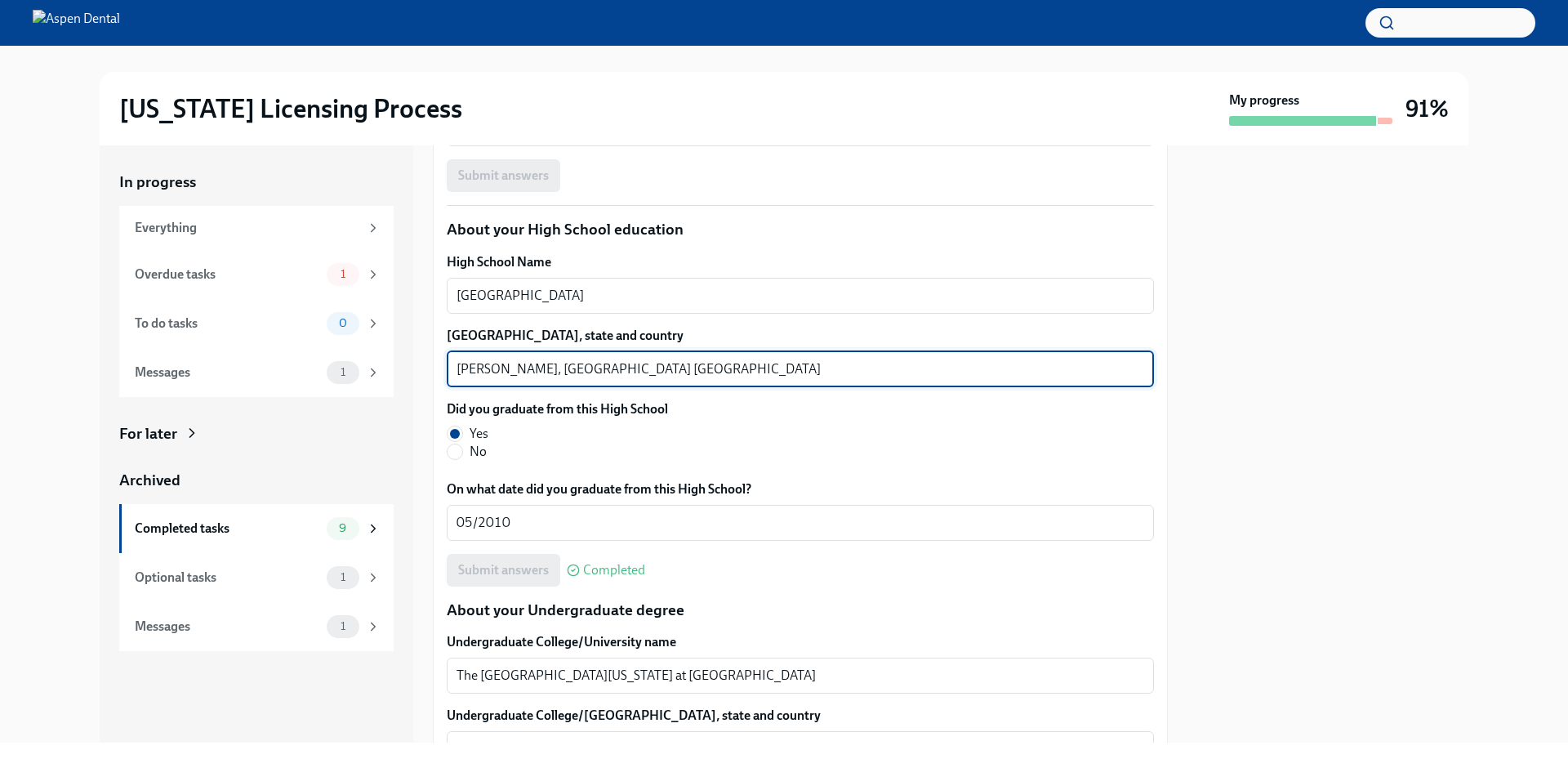
click at [486, 363] on textarea "McDonough, GA USA" at bounding box center [799, 369] width 687 height 19
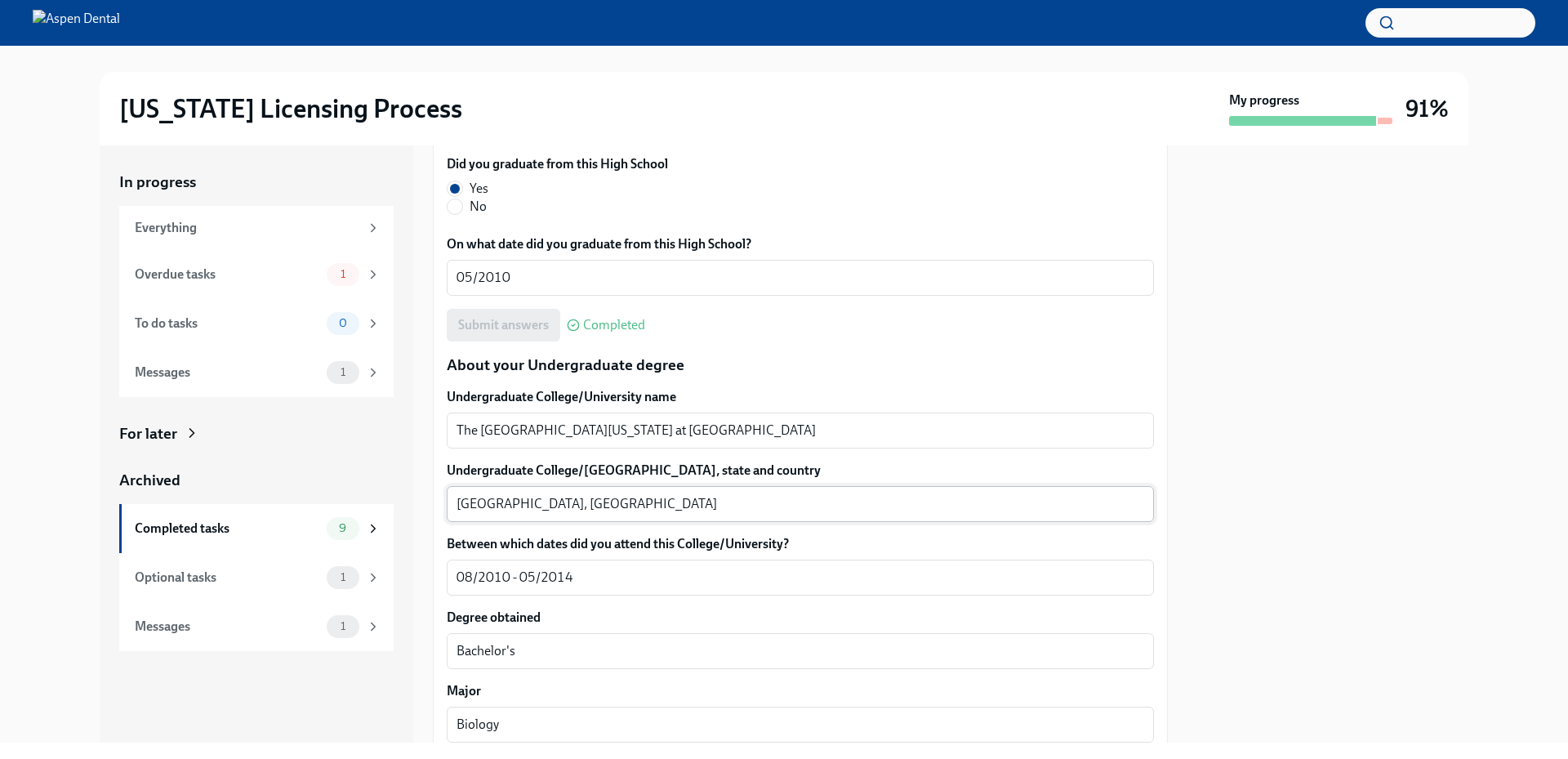
scroll to position [1526, 0]
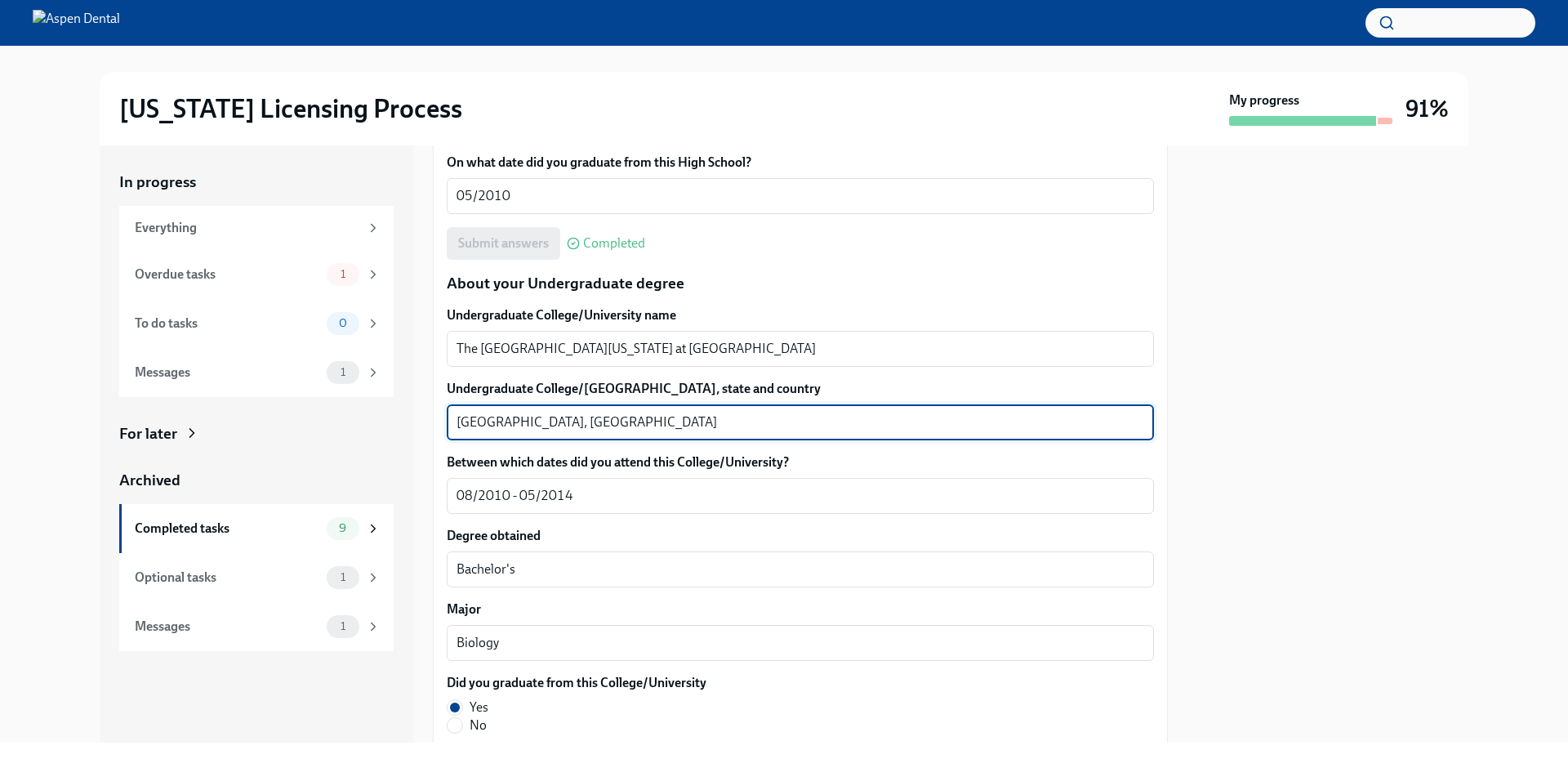
click at [729, 430] on textarea "Chapel Hill, NC" at bounding box center [799, 422] width 687 height 19
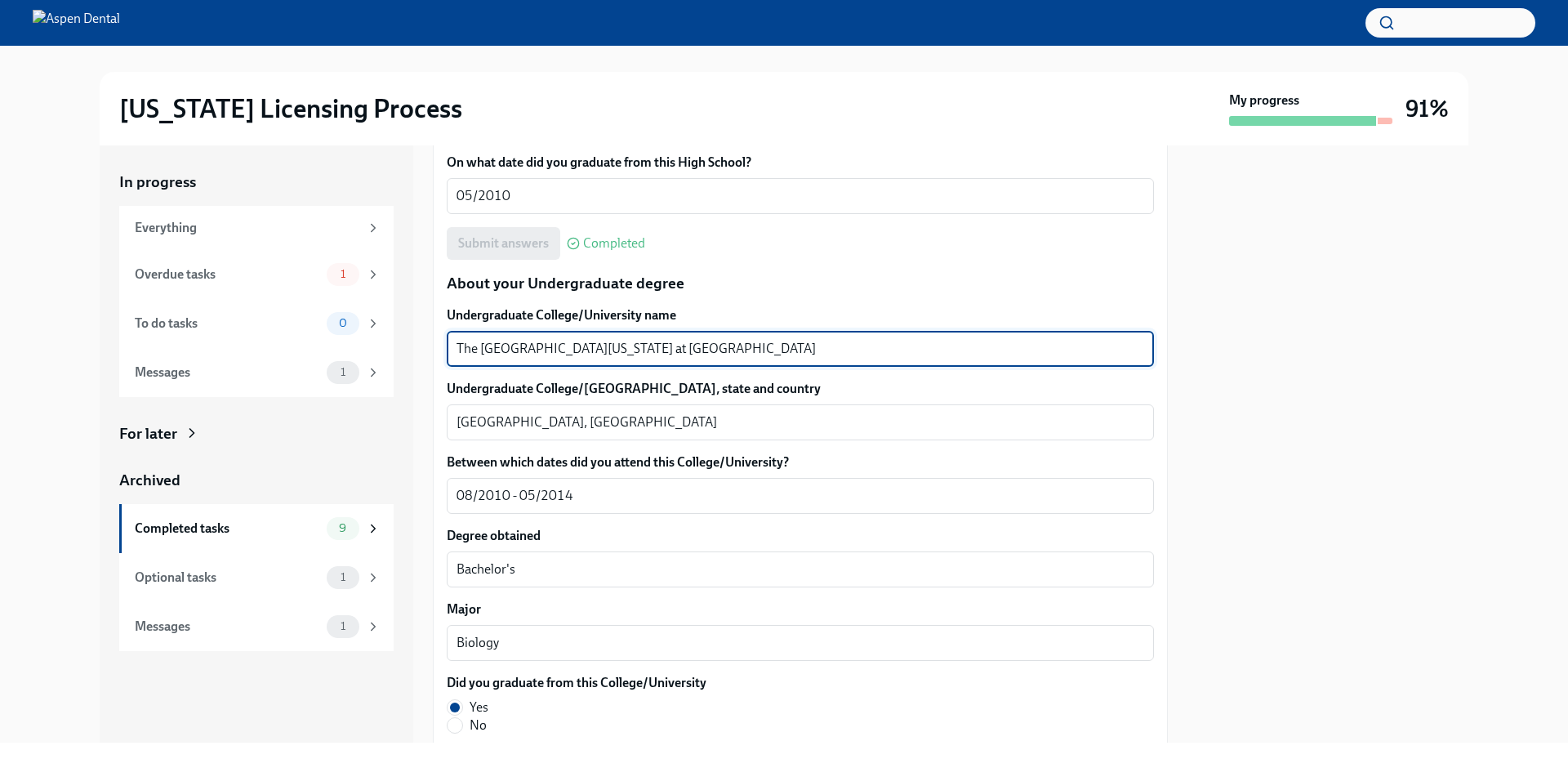
drag, startPoint x: 719, startPoint y: 352, endPoint x: 454, endPoint y: 340, distance: 265.3
click at [454, 340] on div "The University of North Carolina at Chapel Hill x ​" at bounding box center [800, 348] width 707 height 36
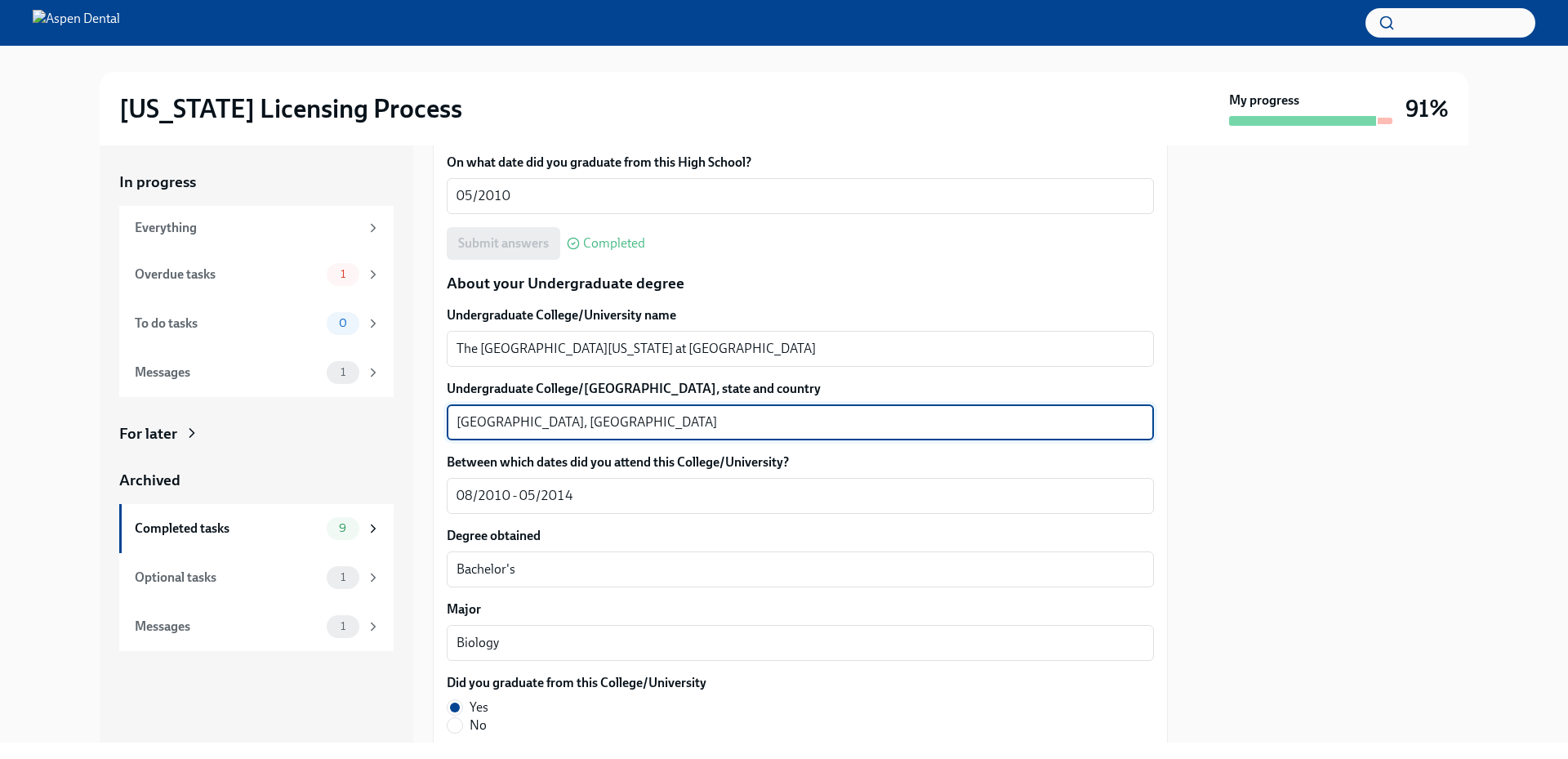
drag, startPoint x: 517, startPoint y: 421, endPoint x: 443, endPoint y: 423, distance: 74.0
click at [443, 423] on div "We will fill out the Illinois State Application Form on your behalf – we'll jus…" at bounding box center [799, 622] width 735 height 3589
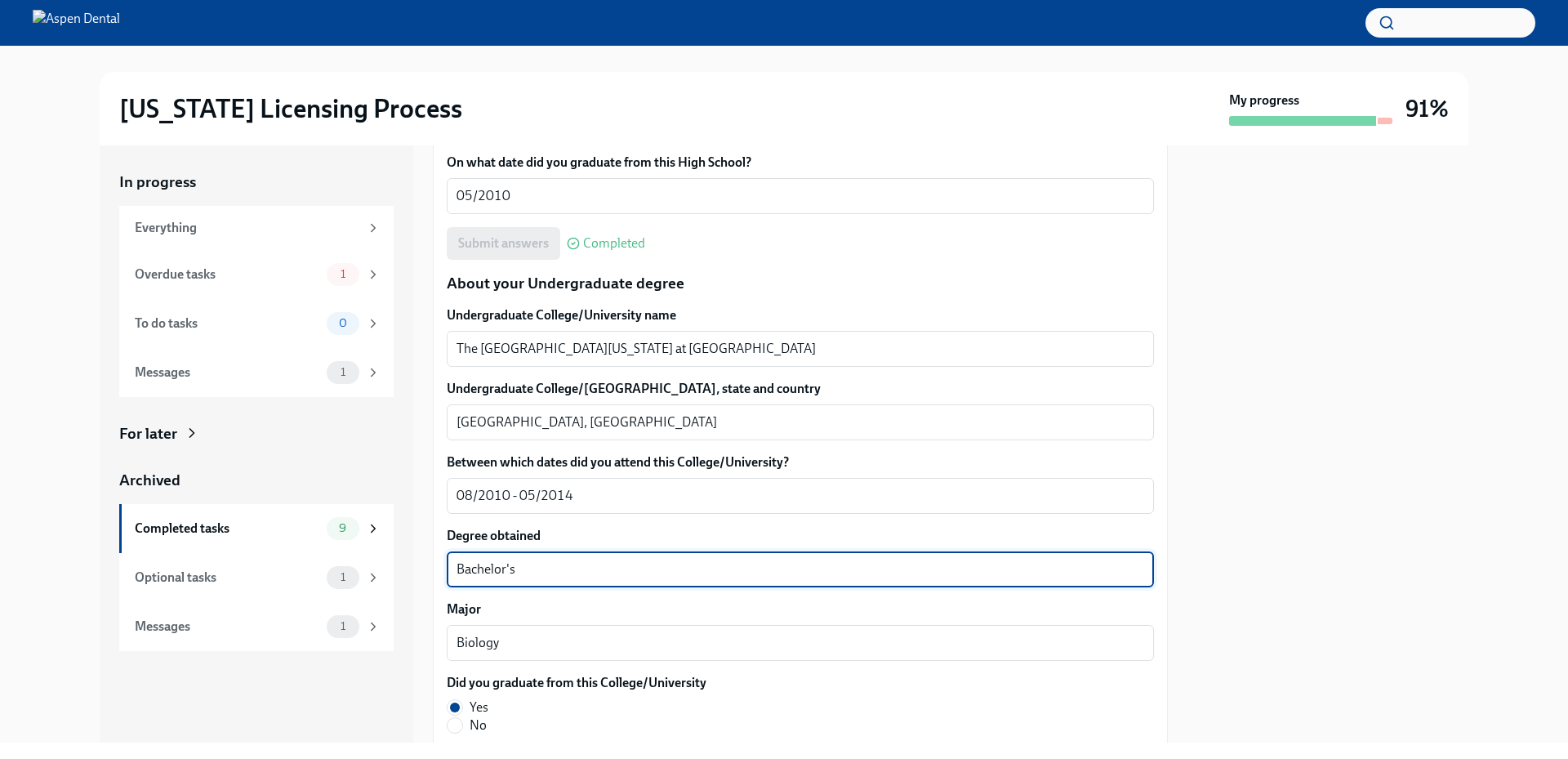
drag, startPoint x: 540, startPoint y: 564, endPoint x: 429, endPoint y: 565, distance: 111.0
click at [429, 565] on div "In progress Everything Overdue tasks 1 To do tasks 0 Messages 1 For later Archi…" at bounding box center [784, 444] width 1368 height 597
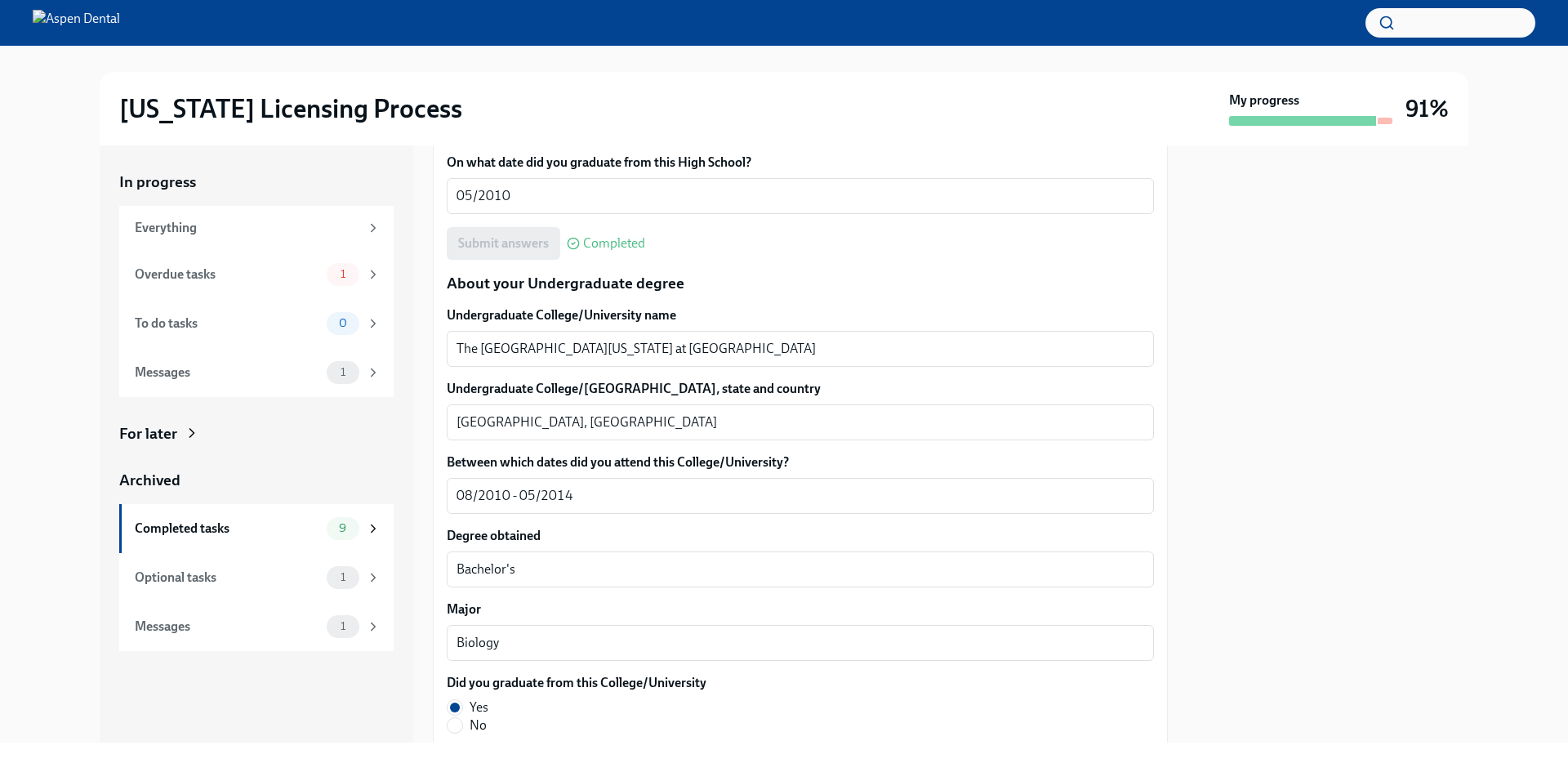
click at [1397, 431] on div at bounding box center [1327, 444] width 281 height 597
click at [1336, 390] on div at bounding box center [1327, 444] width 281 height 597
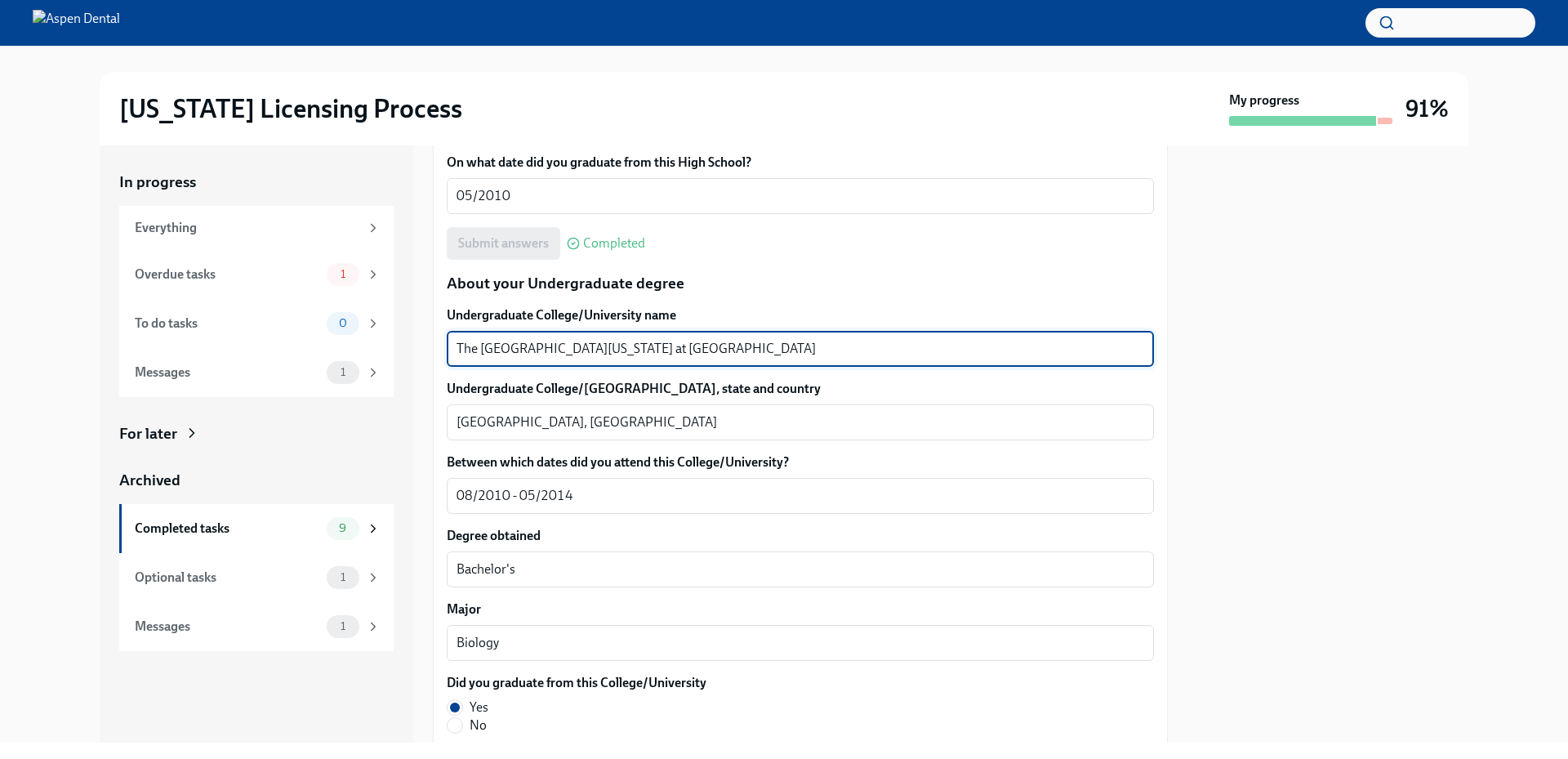
drag, startPoint x: 798, startPoint y: 341, endPoint x: 423, endPoint y: 341, distance: 375.0
click at [424, 341] on div "In progress Everything Overdue tasks 1 To do tasks 0 Messages 1 For later Archi…" at bounding box center [784, 444] width 1368 height 597
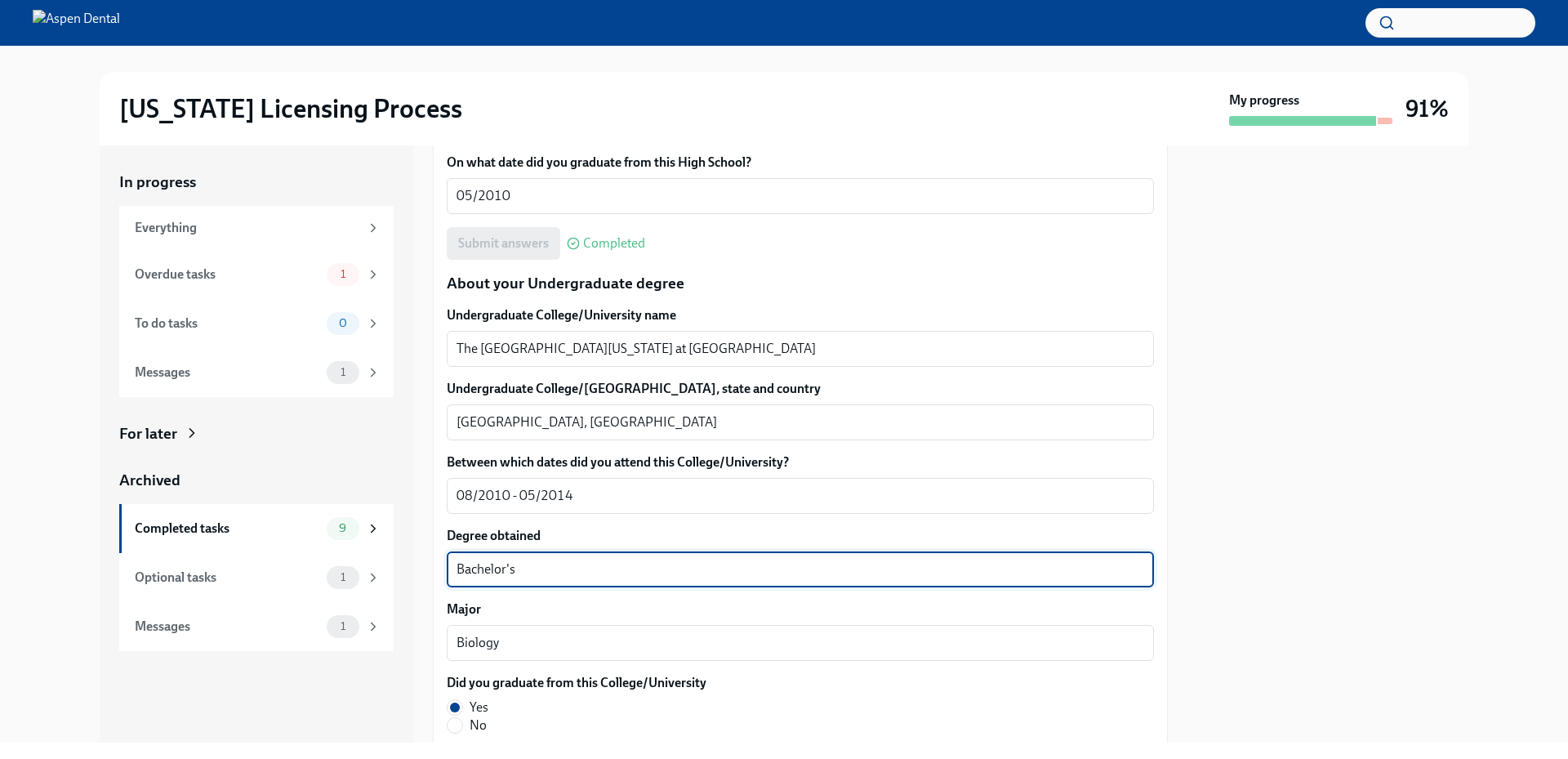
drag, startPoint x: 519, startPoint y: 573, endPoint x: 442, endPoint y: 570, distance: 77.1
click at [442, 570] on div "We will fill out the Illinois State Application Form on your behalf – we'll jus…" at bounding box center [799, 622] width 735 height 3589
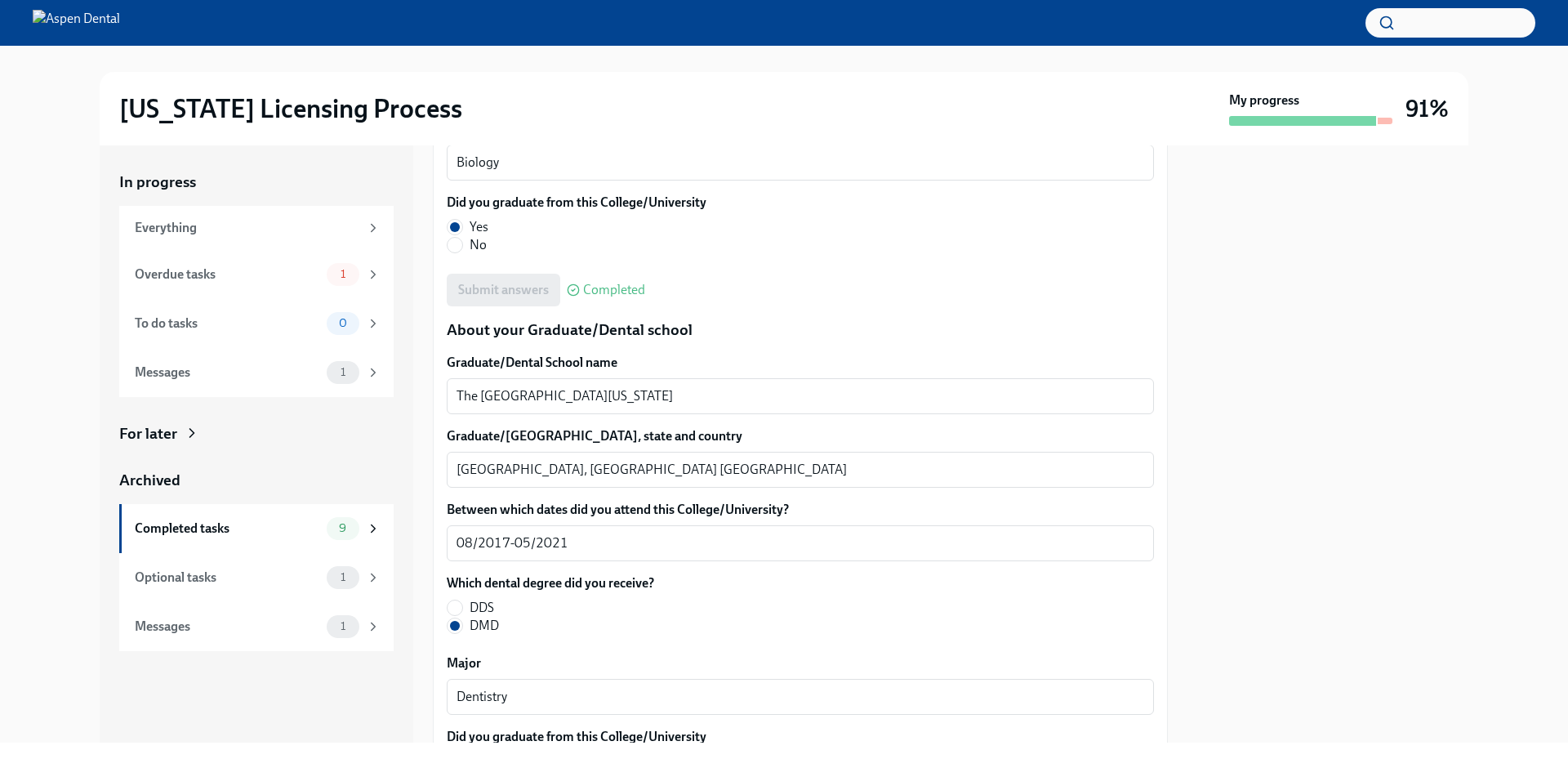
scroll to position [2016, 0]
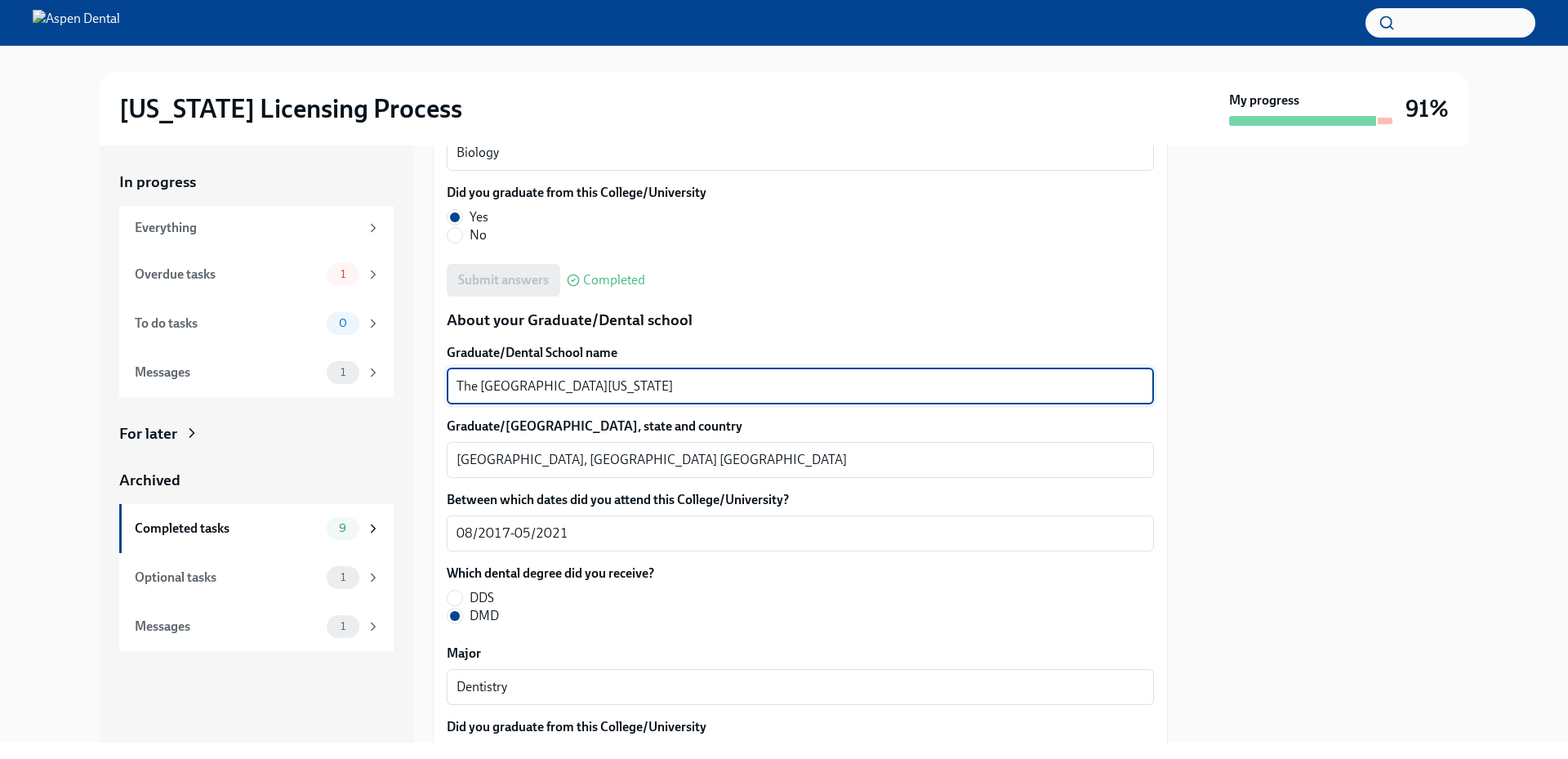
drag, startPoint x: 637, startPoint y: 382, endPoint x: 432, endPoint y: 365, distance: 205.7
click at [432, 365] on div "In progress Everything Overdue tasks 1 To do tasks 0 Messages 1 For later Archi…" at bounding box center [784, 444] width 1368 height 597
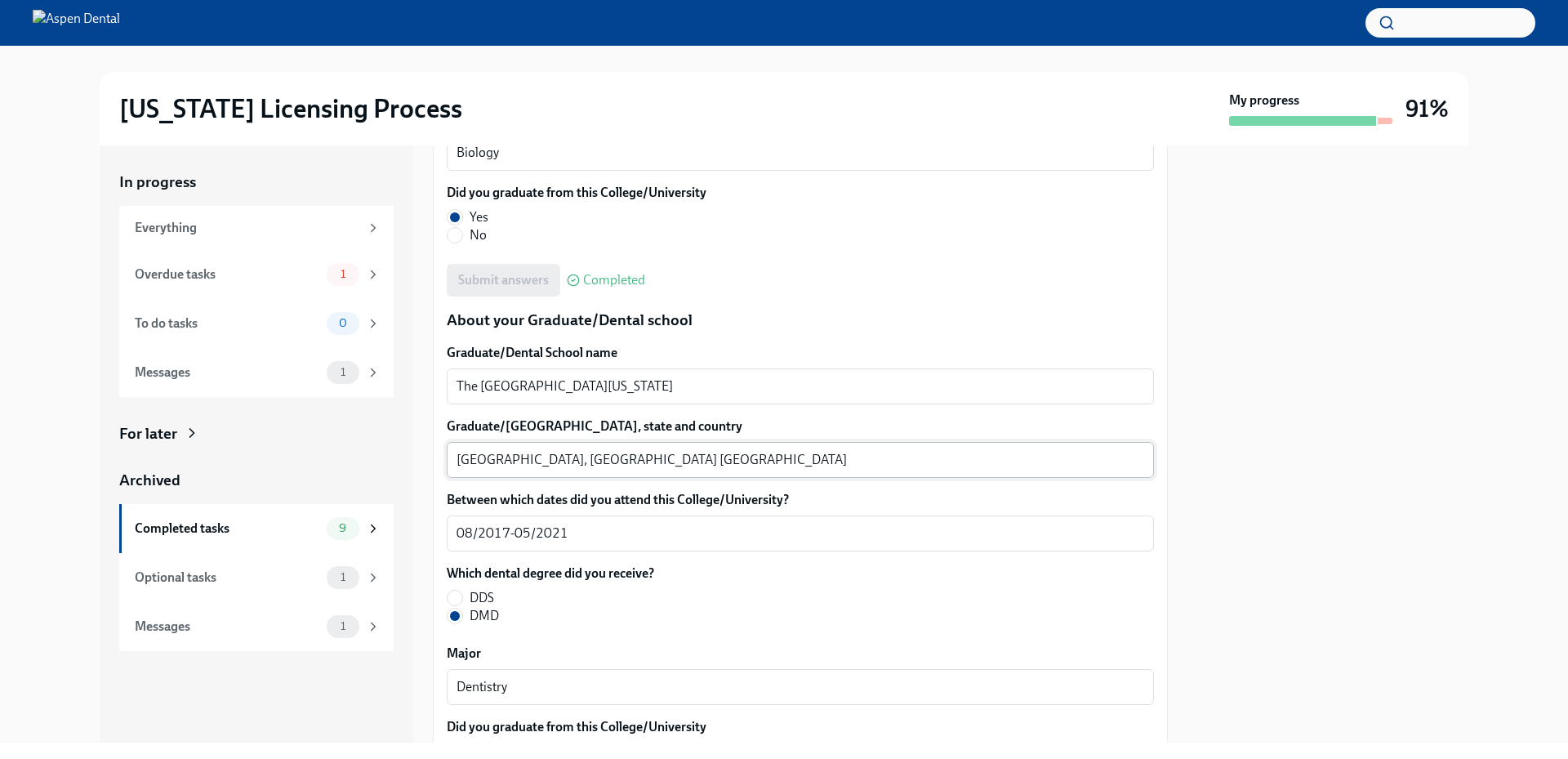
click at [474, 458] on textarea "Augusta, GA USA" at bounding box center [799, 460] width 687 height 19
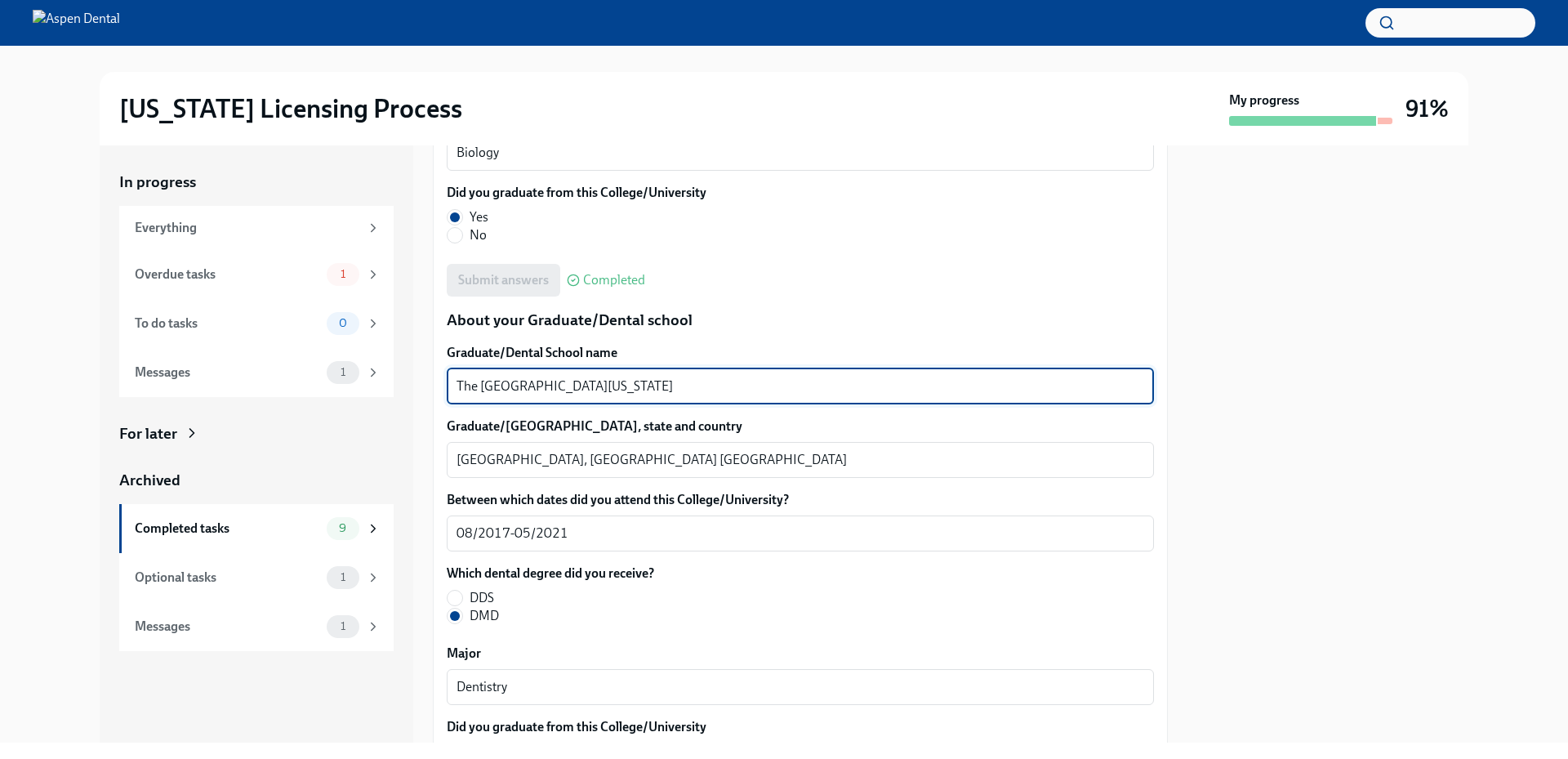
drag, startPoint x: 622, startPoint y: 385, endPoint x: 432, endPoint y: 386, distance: 190.0
click at [432, 386] on div "In progress Everything Overdue tasks 1 To do tasks 0 Messages 1 For later Archi…" at bounding box center [784, 444] width 1368 height 597
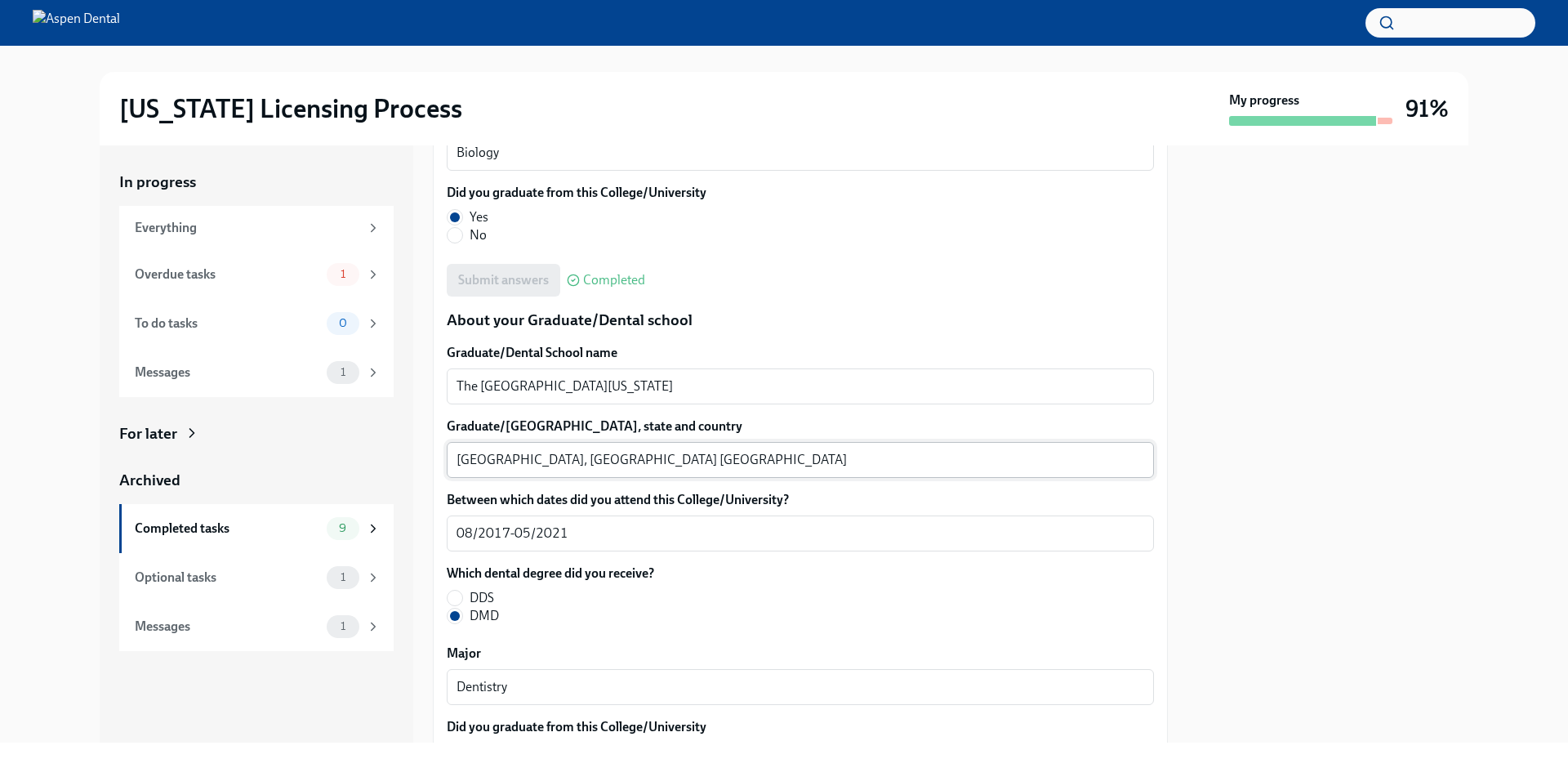
click at [478, 467] on textarea "Augusta, GA USA" at bounding box center [799, 460] width 687 height 19
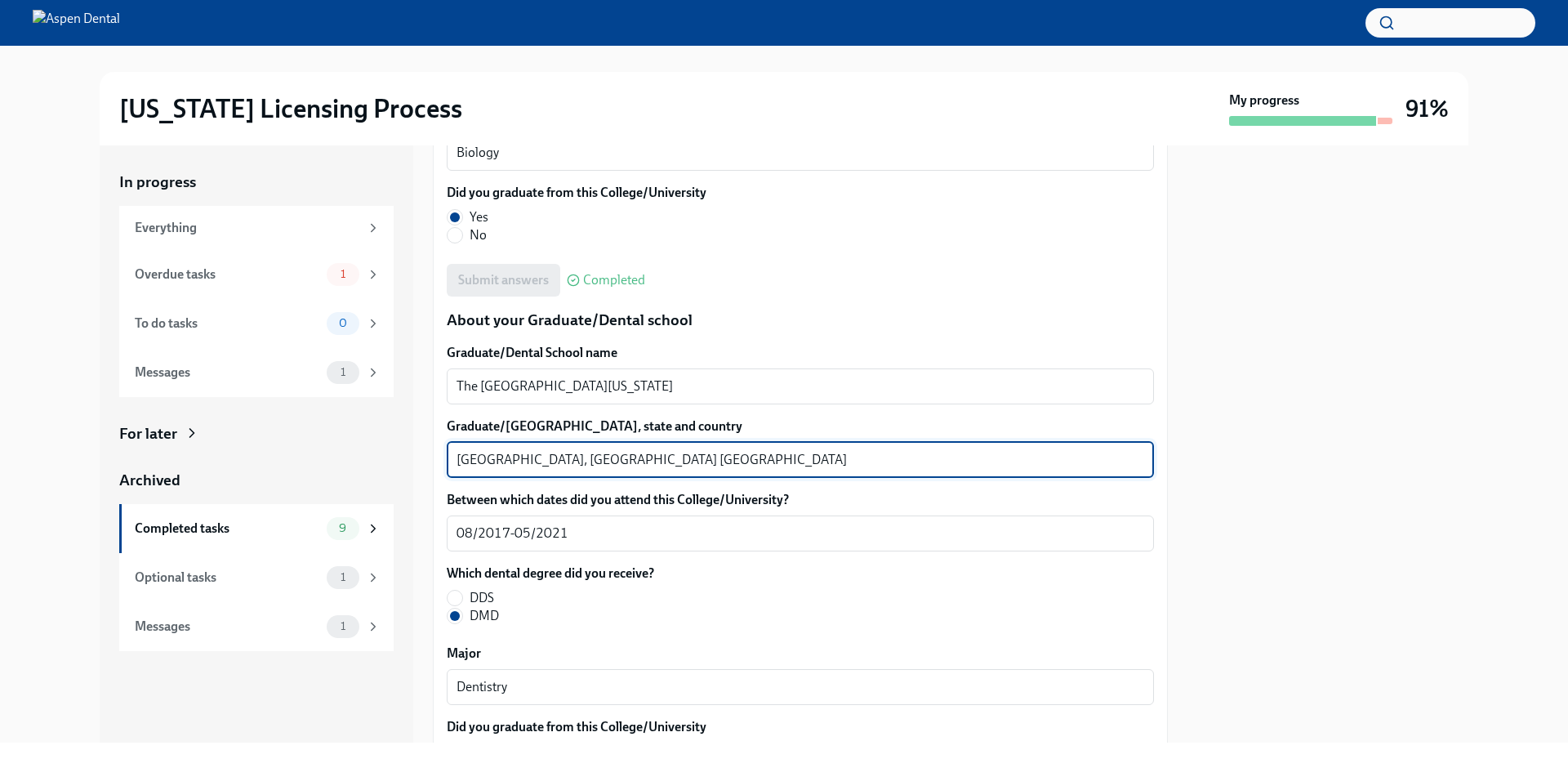
click at [478, 467] on textarea "Augusta, GA USA" at bounding box center [799, 460] width 687 height 19
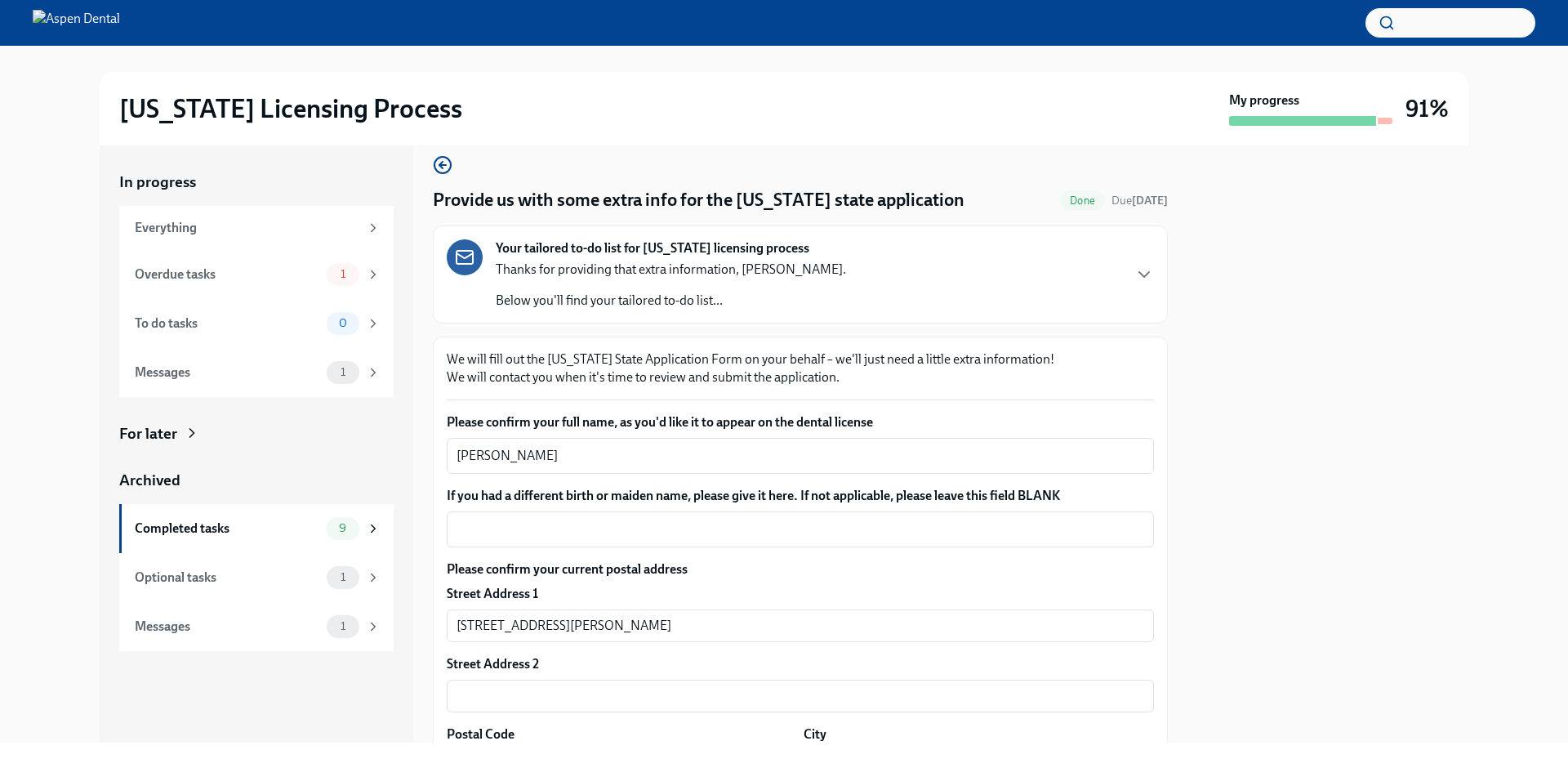
scroll to position [0, 0]
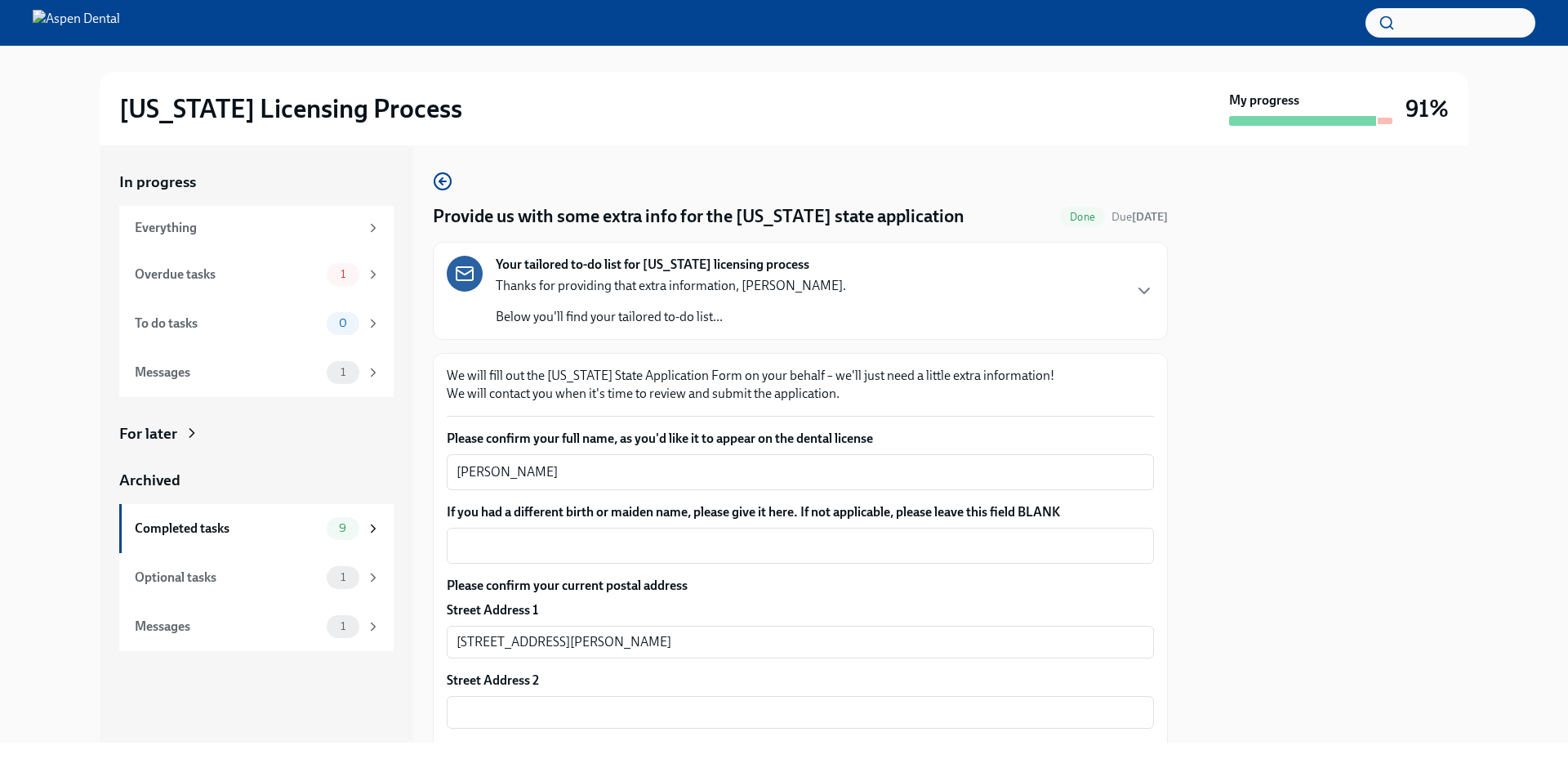
click at [1460, 234] on div at bounding box center [1327, 444] width 281 height 597
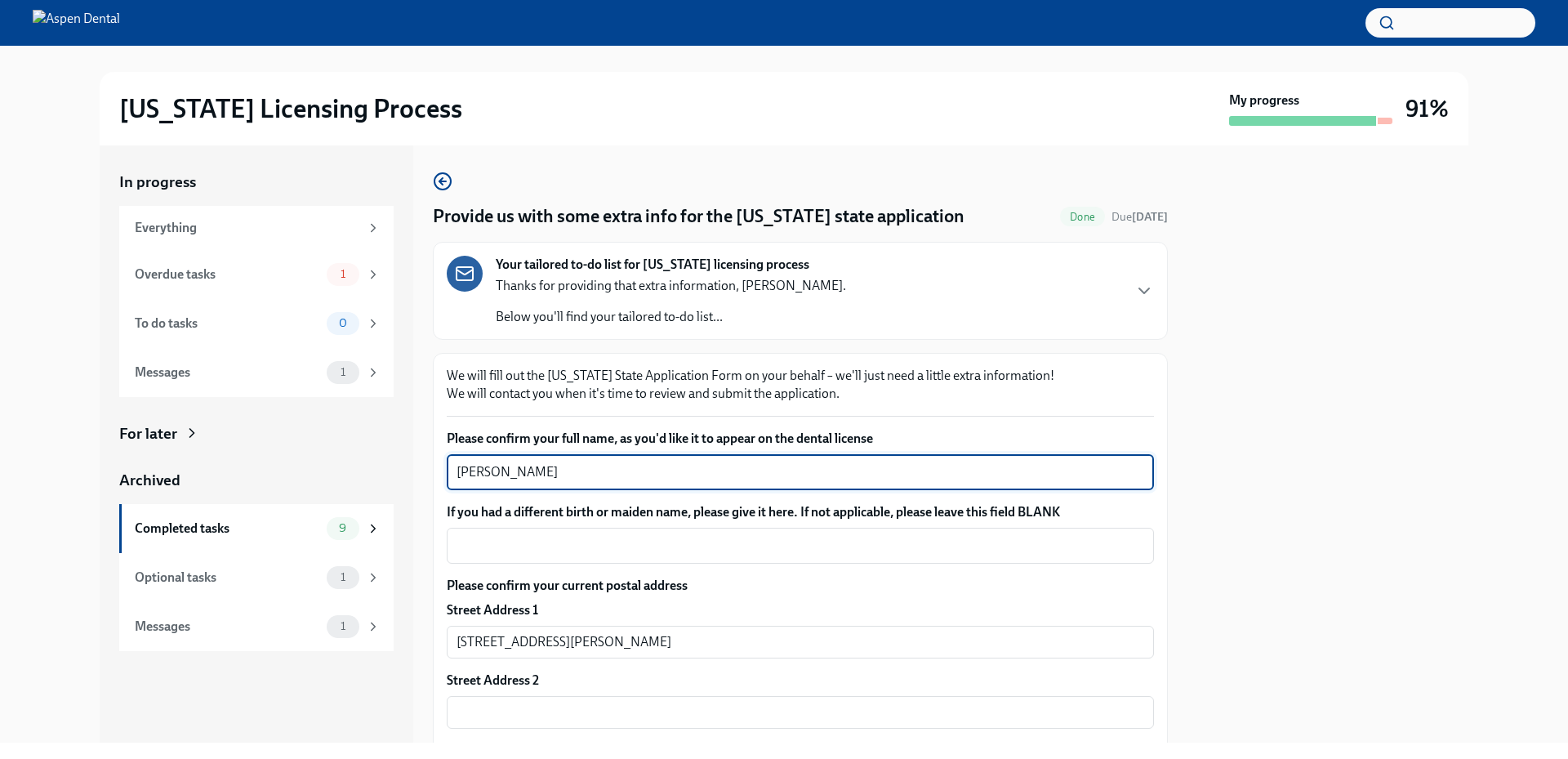
drag, startPoint x: 504, startPoint y: 468, endPoint x: 446, endPoint y: 469, distance: 58.0
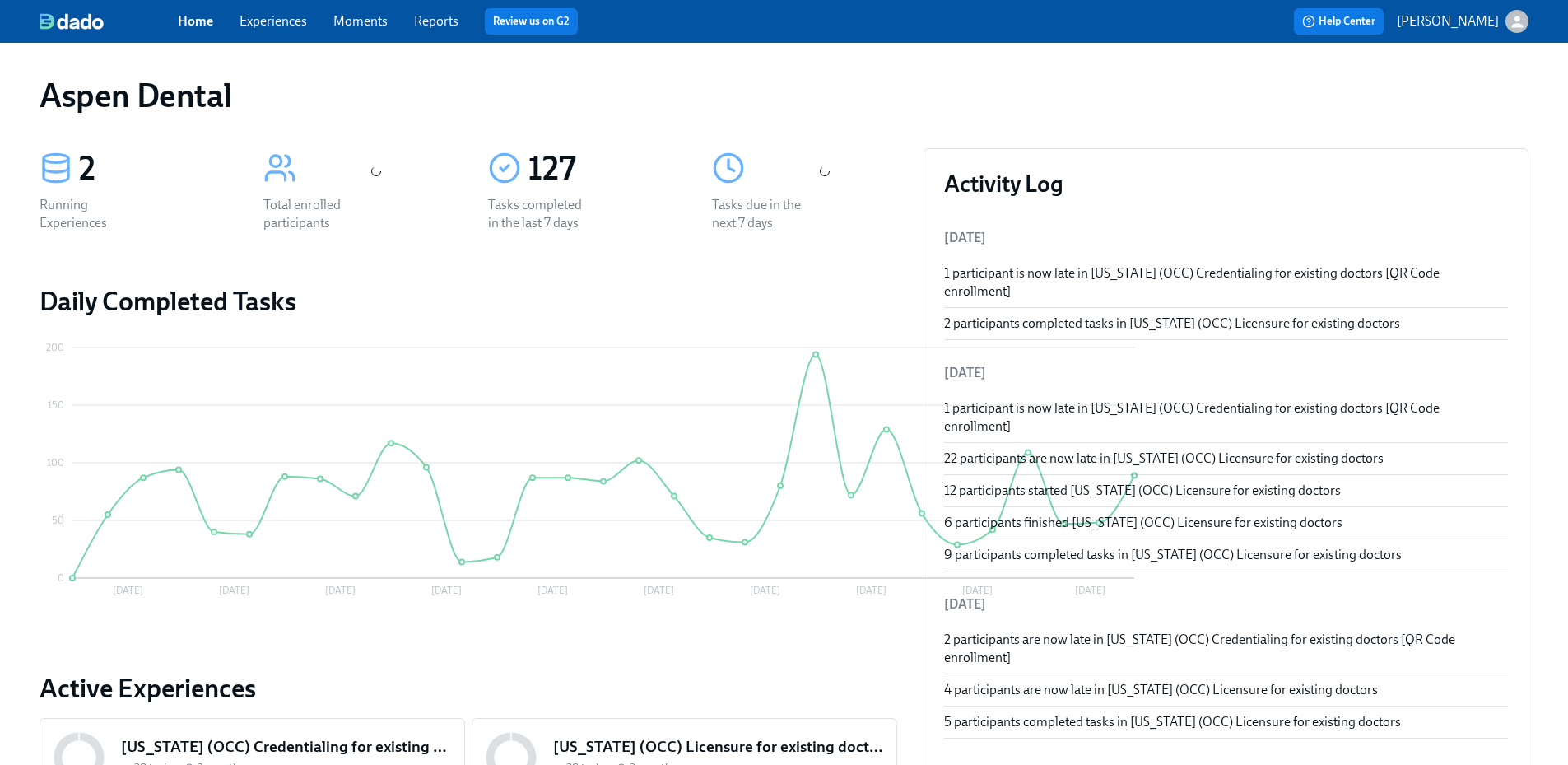
click at [434, 25] on link "Reports" at bounding box center [436, 21] width 44 height 16
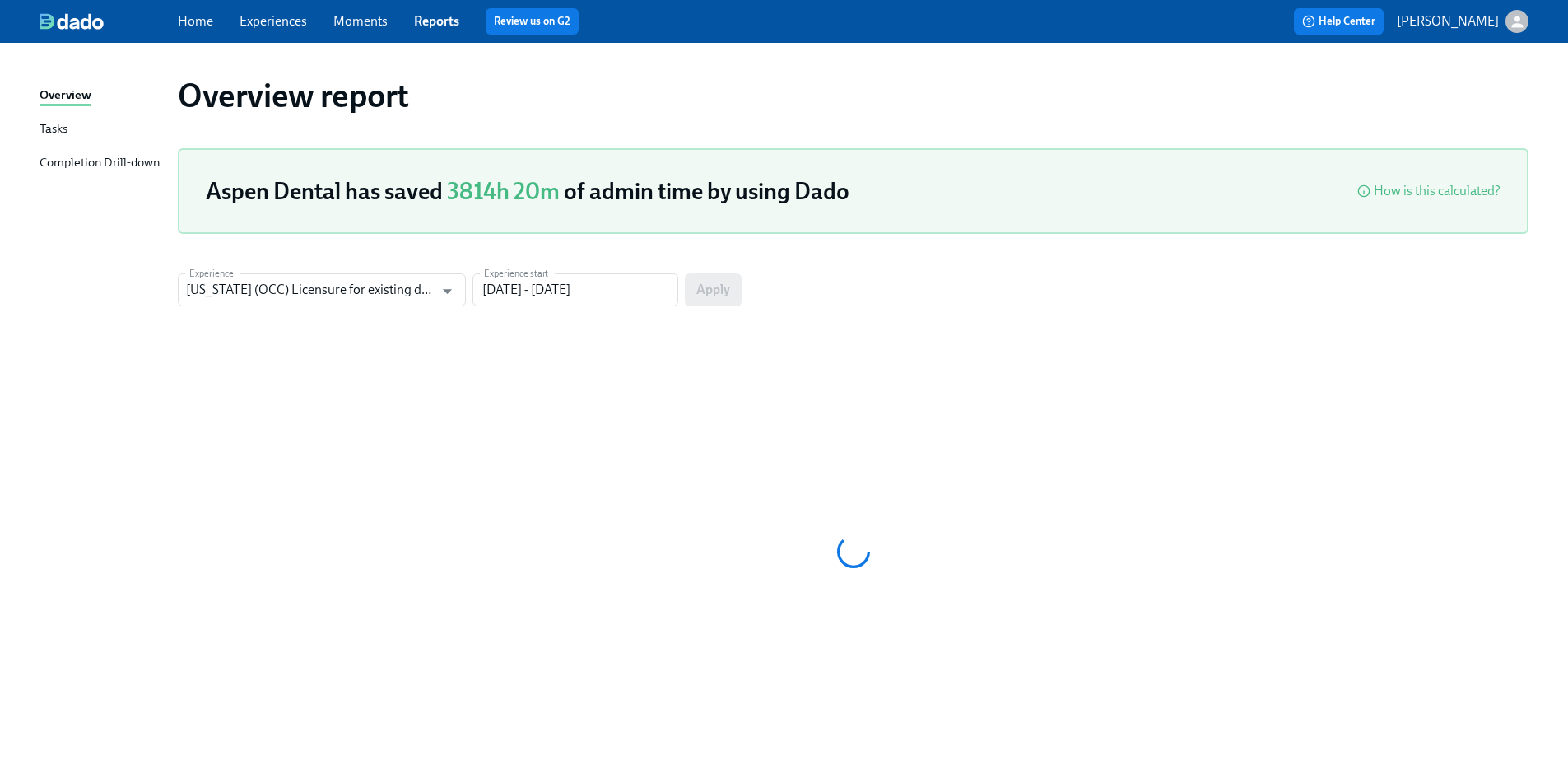
click at [129, 161] on div "Completion Drill-down" at bounding box center [100, 162] width 120 height 20
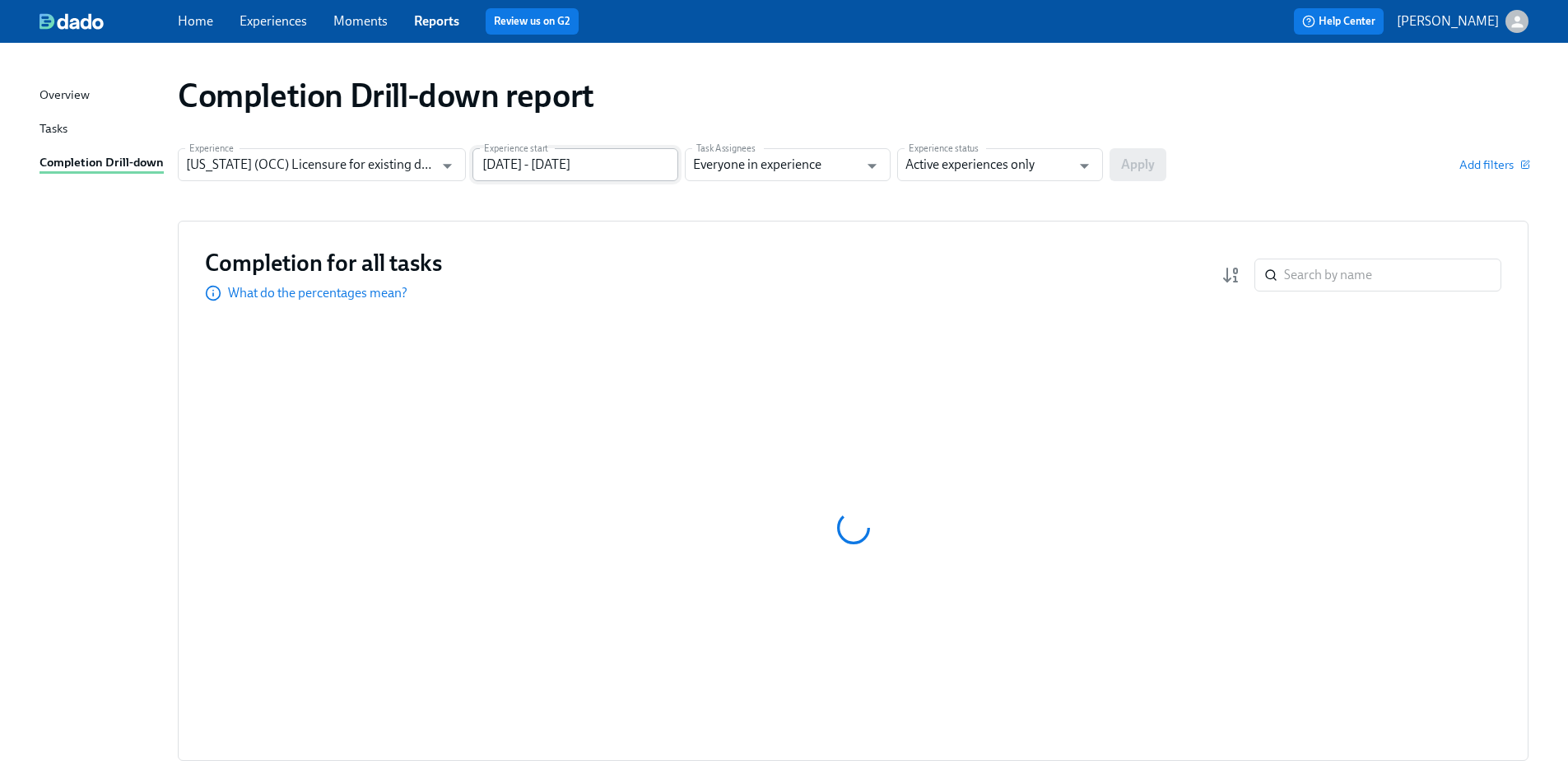
click at [521, 161] on input "[DATE] - [DATE]" at bounding box center [574, 164] width 206 height 33
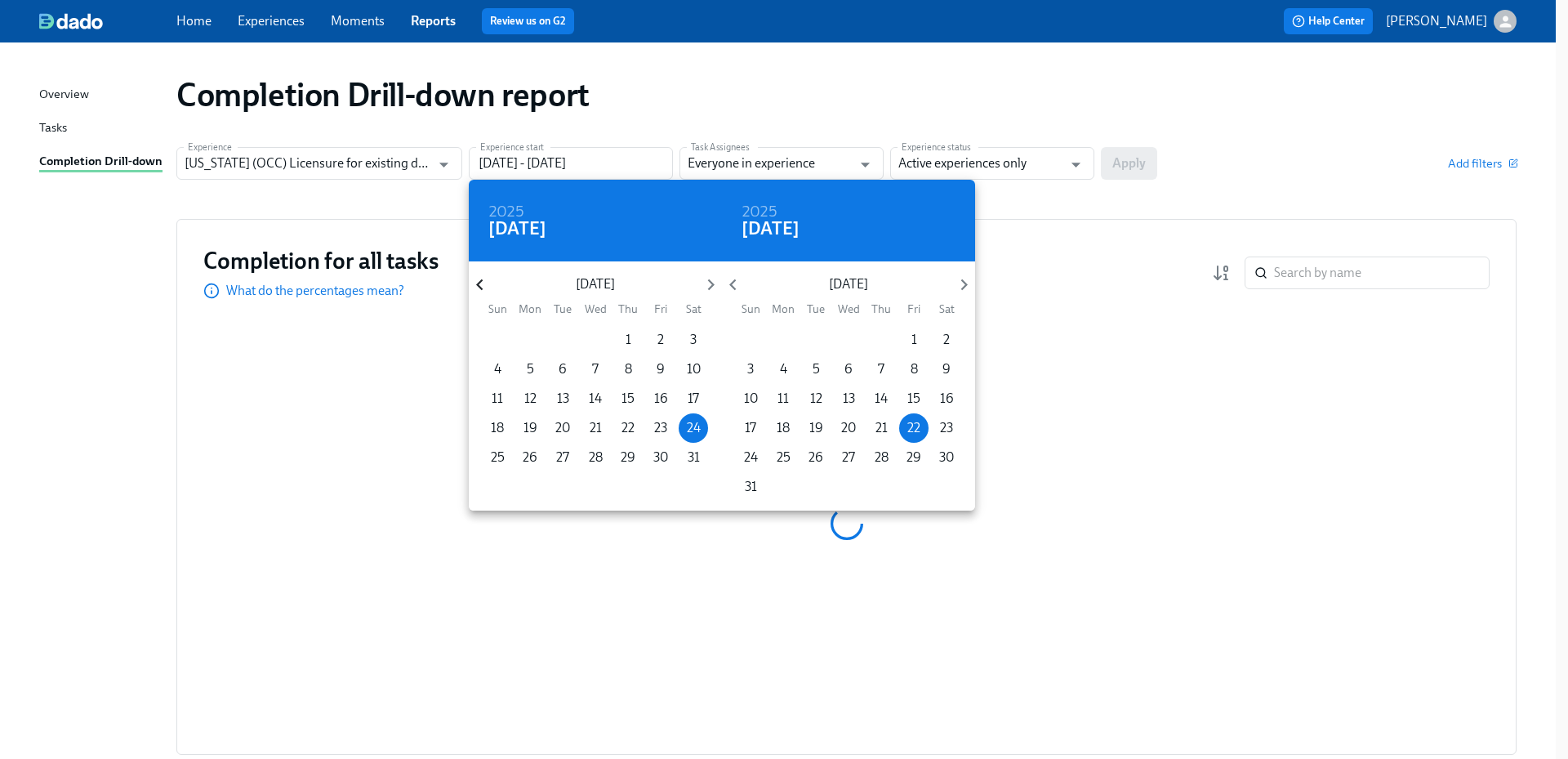
click at [482, 284] on icon "button" at bounding box center [479, 284] width 22 height 22
click at [482, 285] on icon "button" at bounding box center [479, 284] width 22 height 22
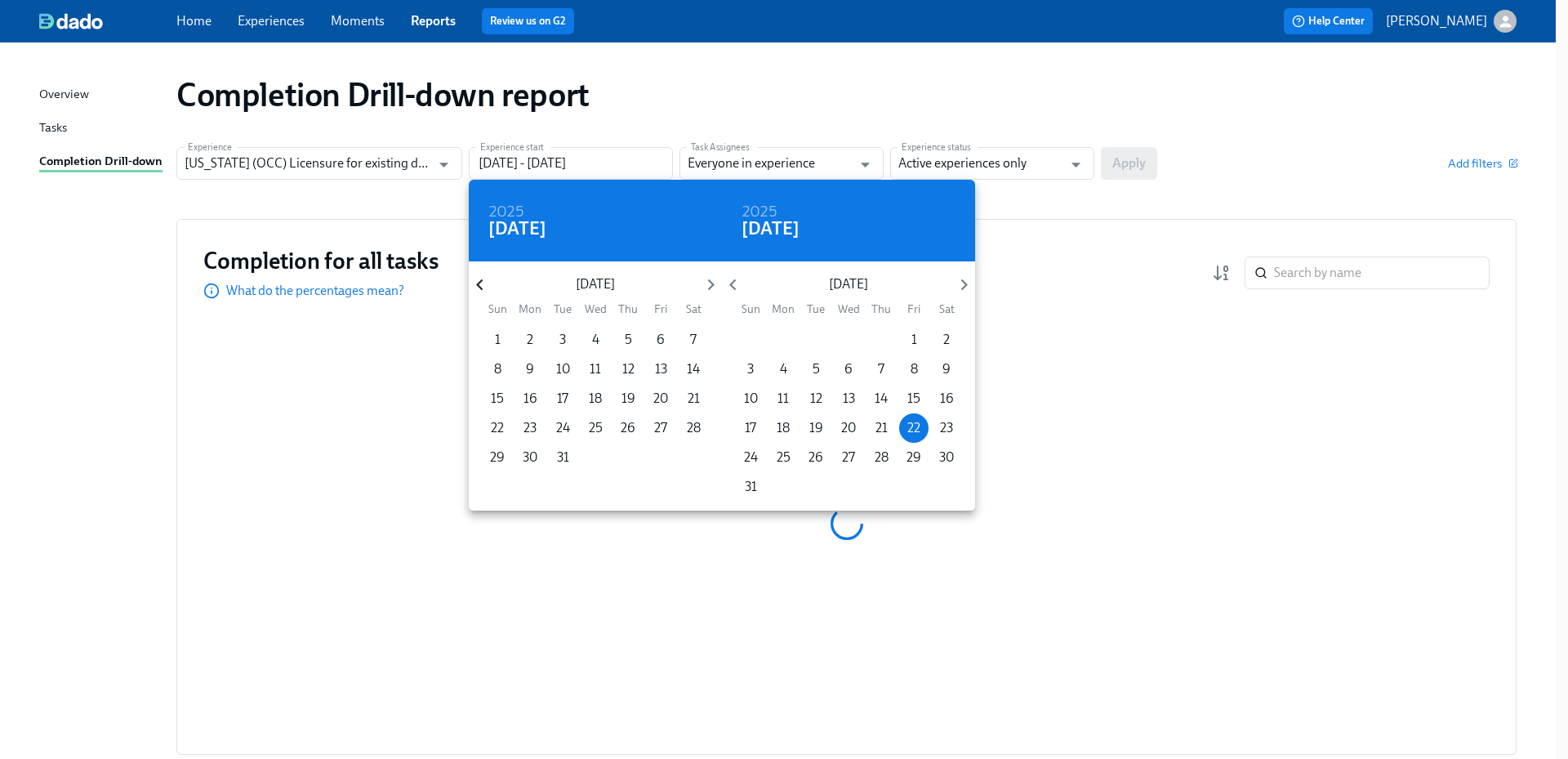
click at [482, 285] on icon "button" at bounding box center [479, 284] width 22 height 22
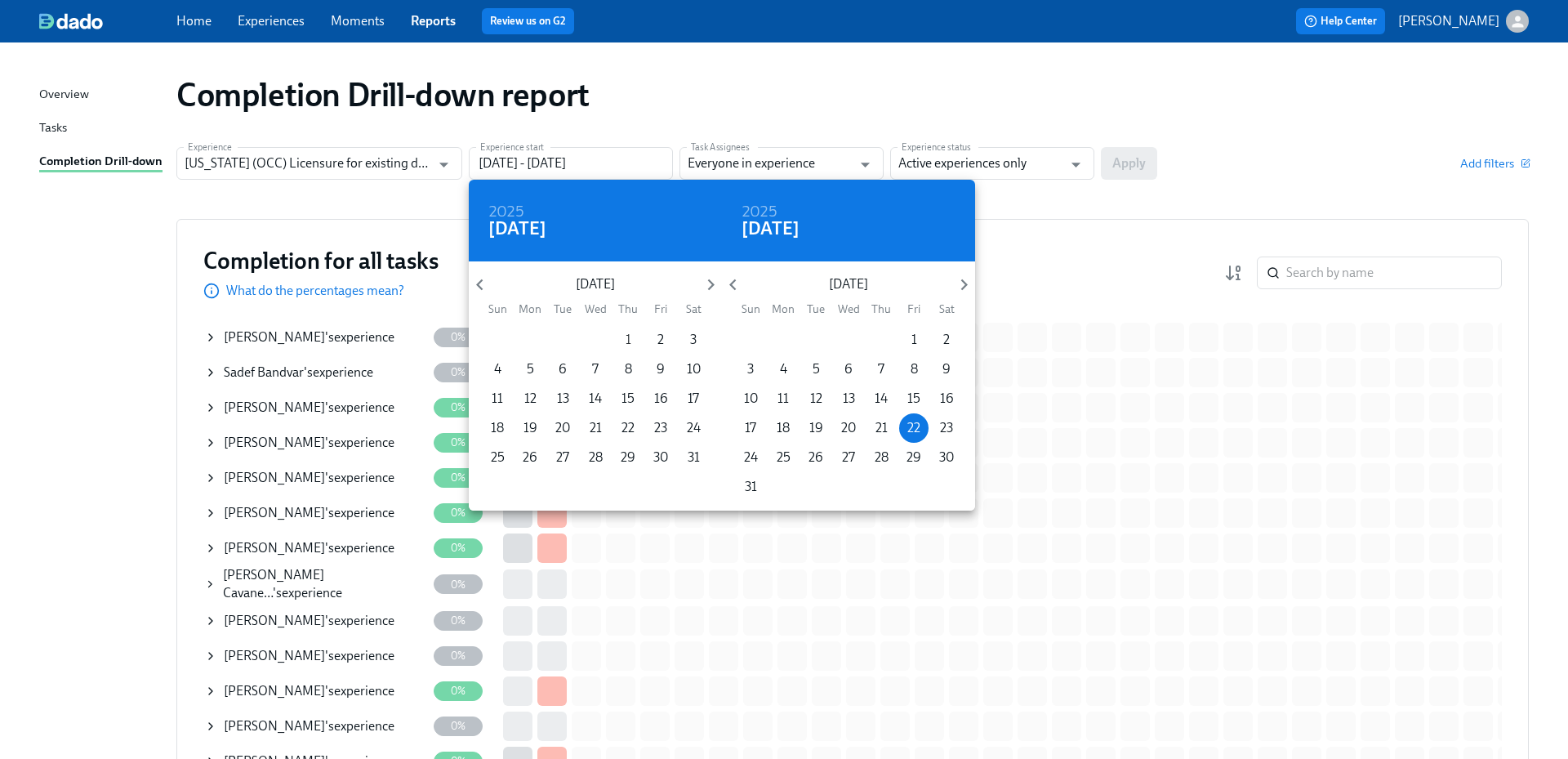
click at [625, 336] on span "1" at bounding box center [629, 340] width 30 height 18
type input "08/01/2024 - 08/22/2025"
click at [996, 143] on div at bounding box center [784, 379] width 1568 height 759
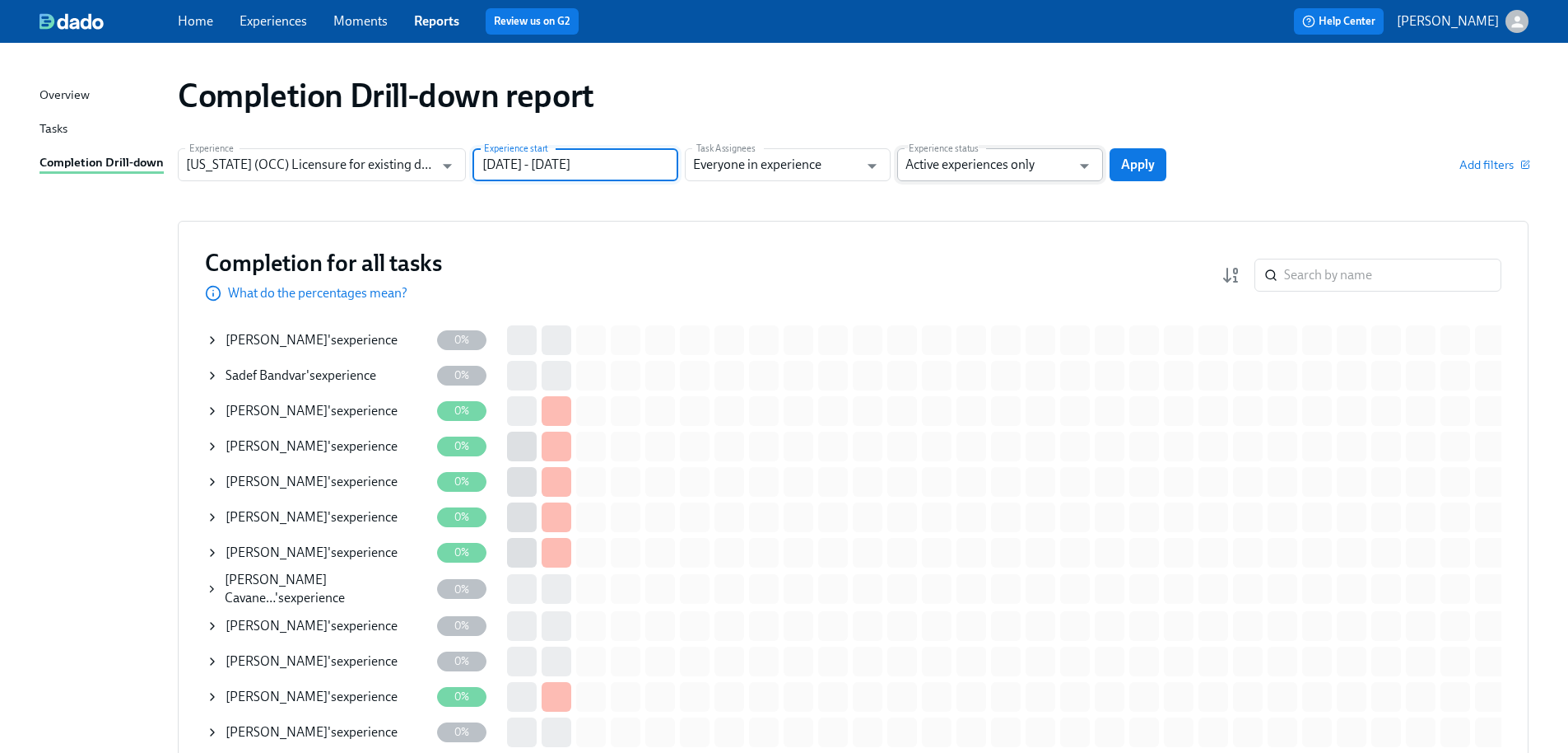
click at [1006, 164] on input "Active experiences only" at bounding box center [987, 164] width 165 height 33
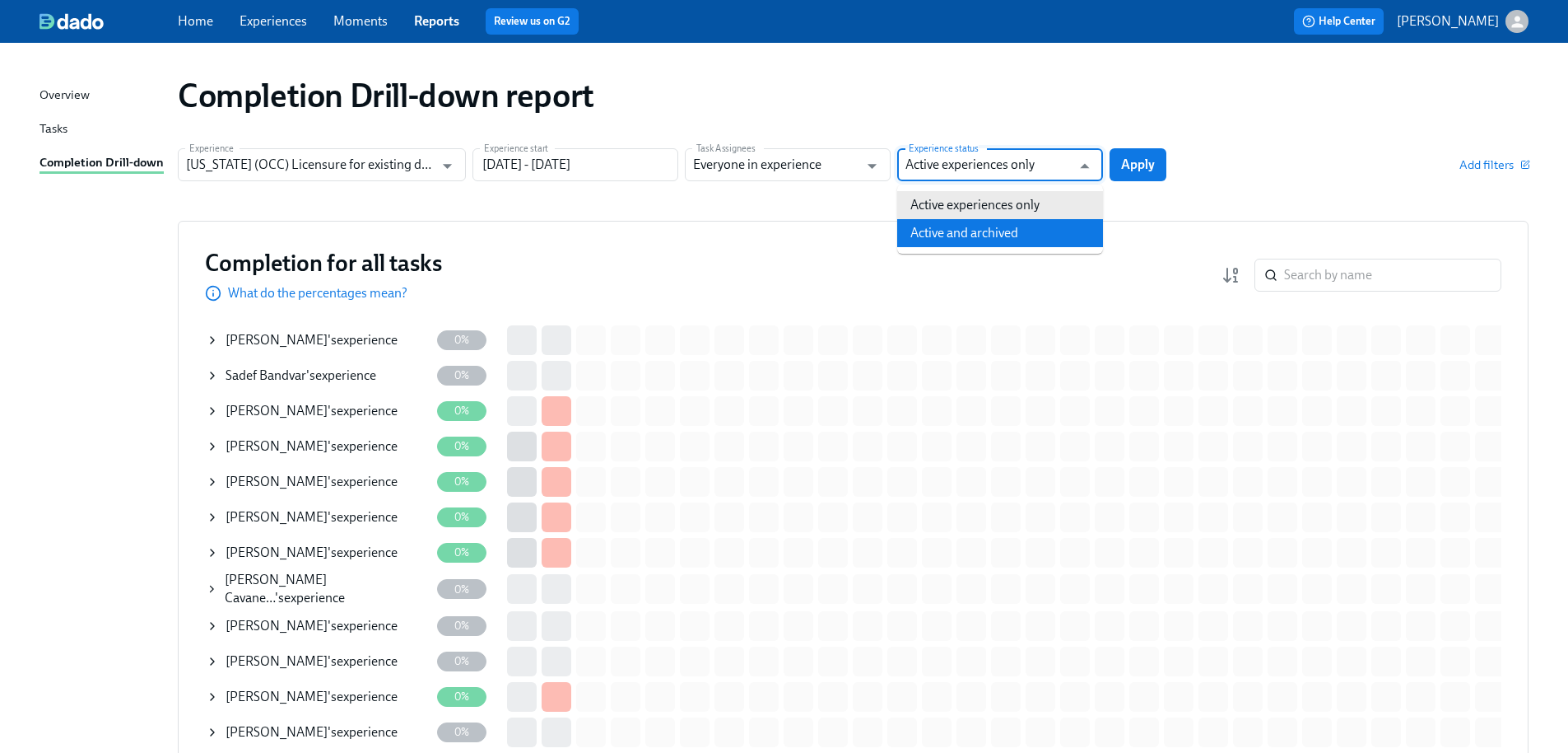
click at [1003, 227] on li "Active and archived" at bounding box center [1000, 233] width 206 height 28
type input "Active and archived"
click at [1132, 162] on span "Apply" at bounding box center [1137, 164] width 34 height 17
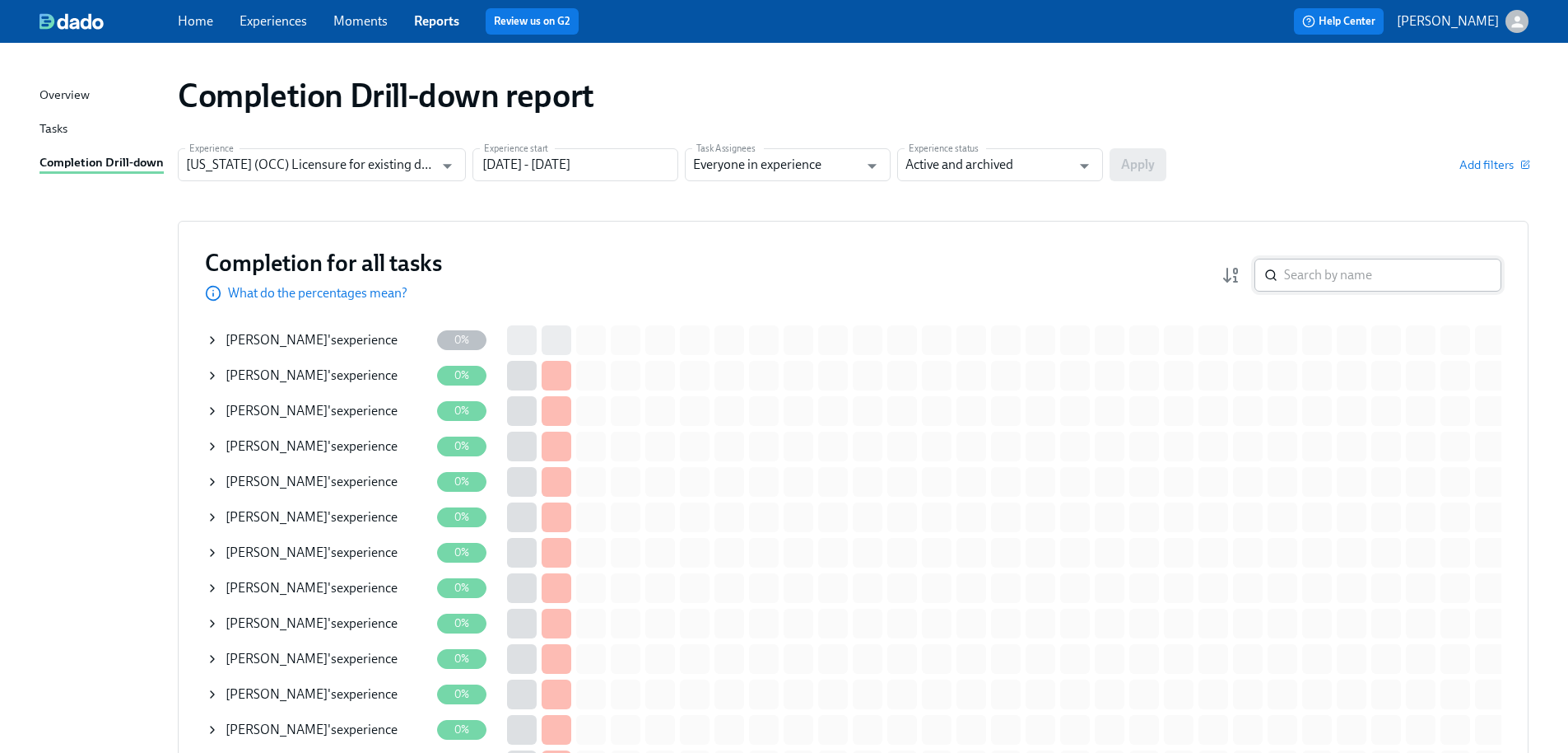
click at [1354, 281] on input "search" at bounding box center [1392, 275] width 217 height 33
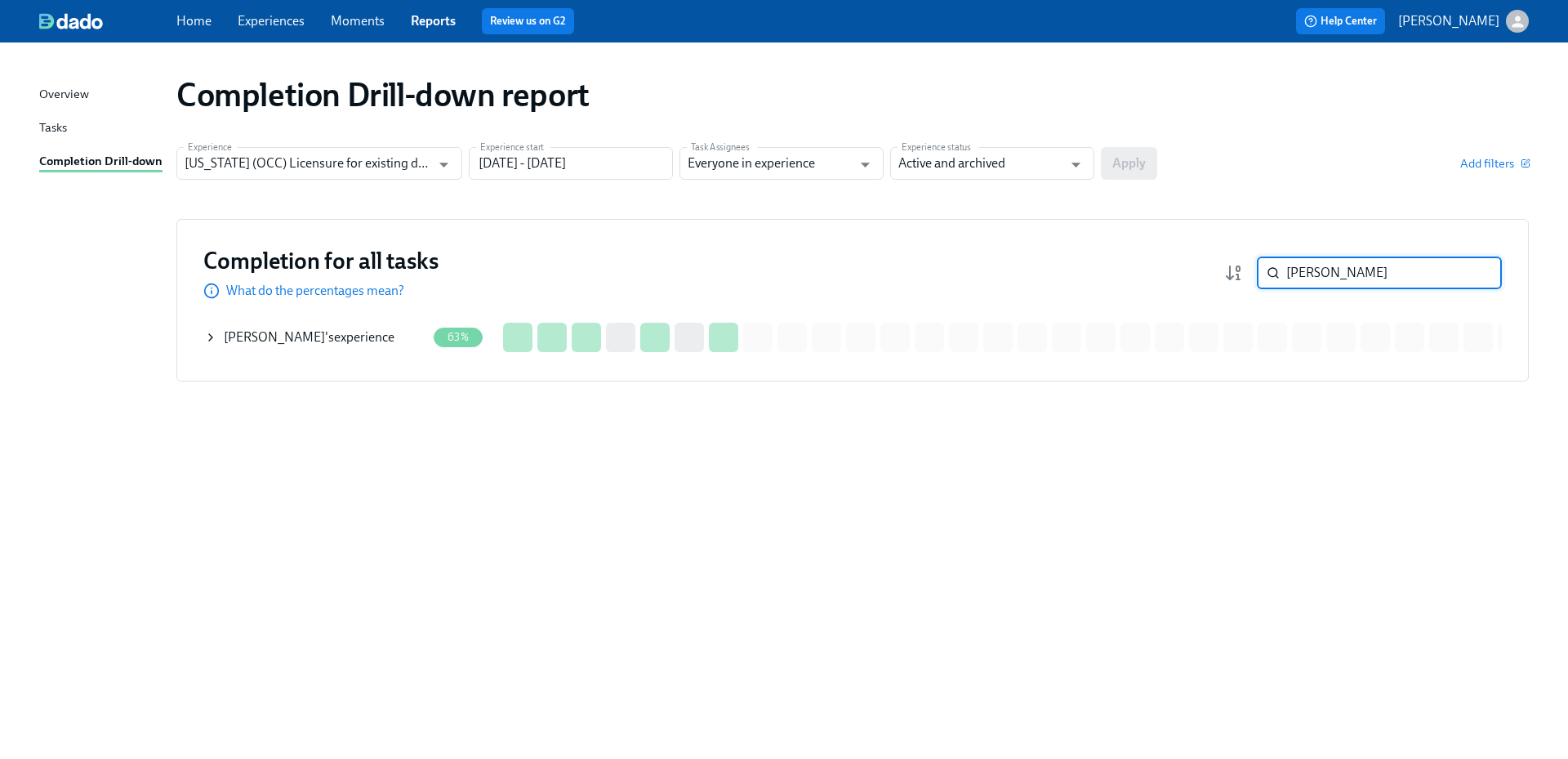
click at [276, 335] on span "Eshani Shah" at bounding box center [275, 337] width 102 height 16
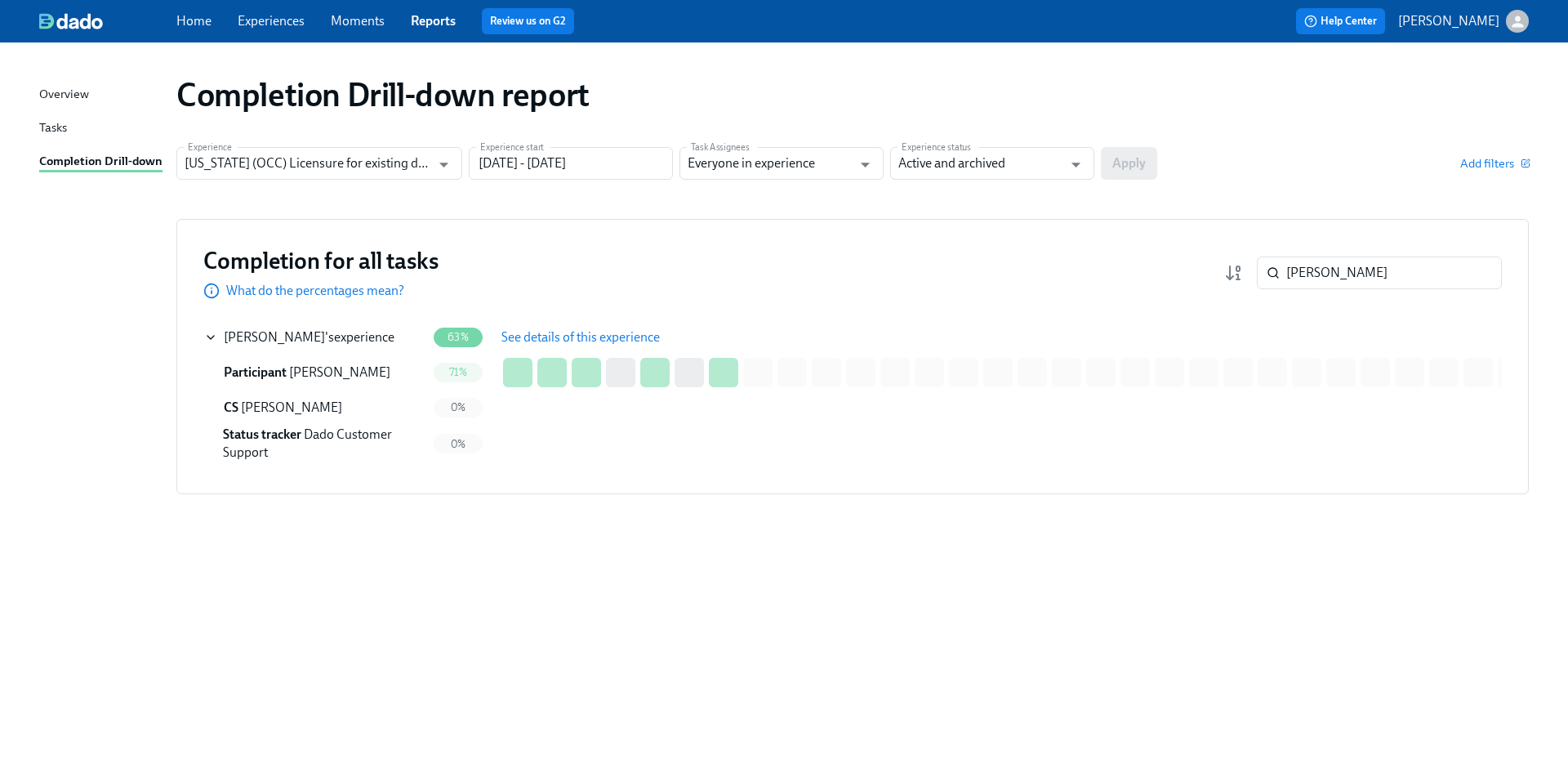
click at [538, 340] on span "See details of this experience" at bounding box center [580, 337] width 158 height 17
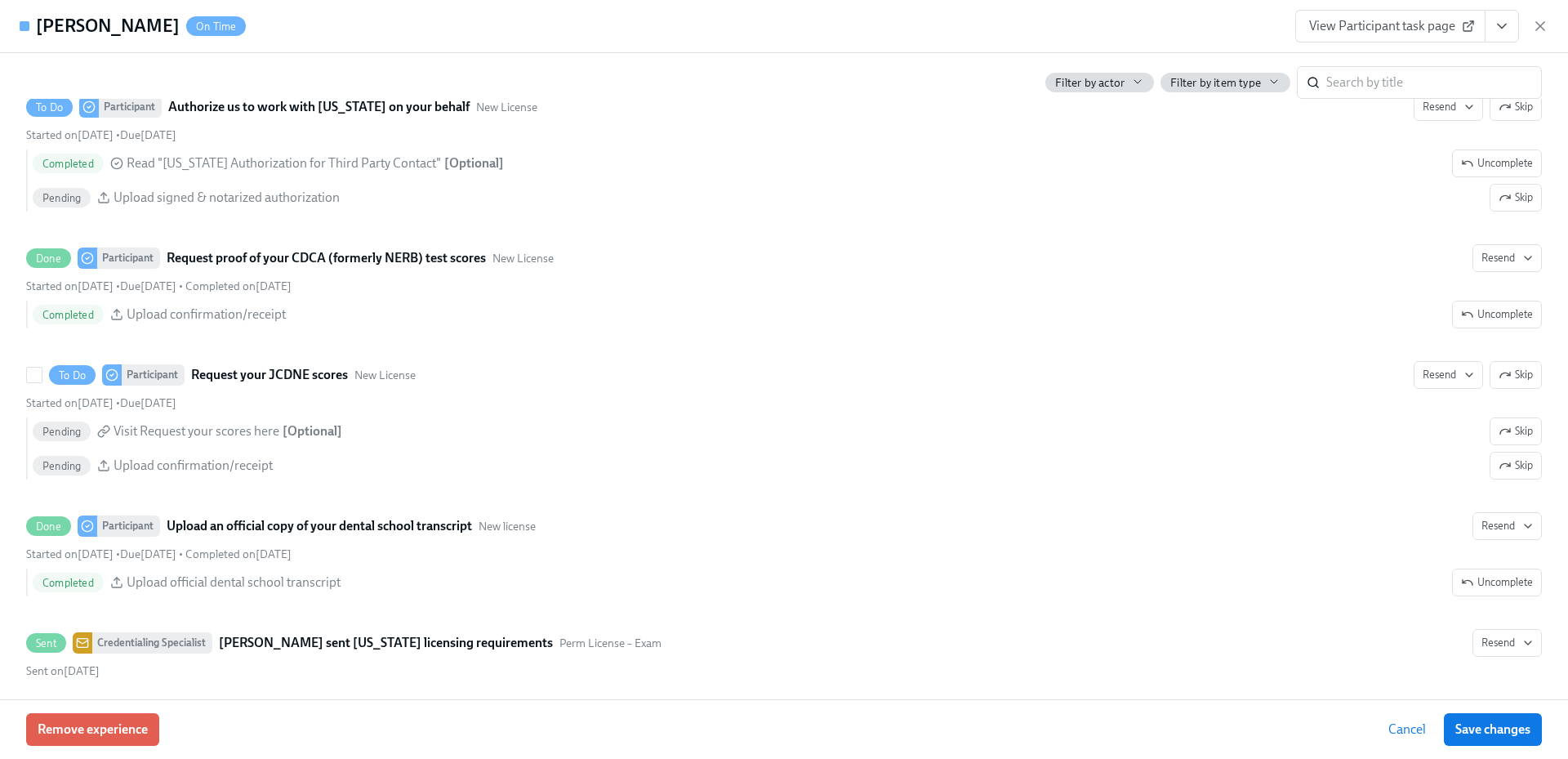
scroll to position [2779, 0]
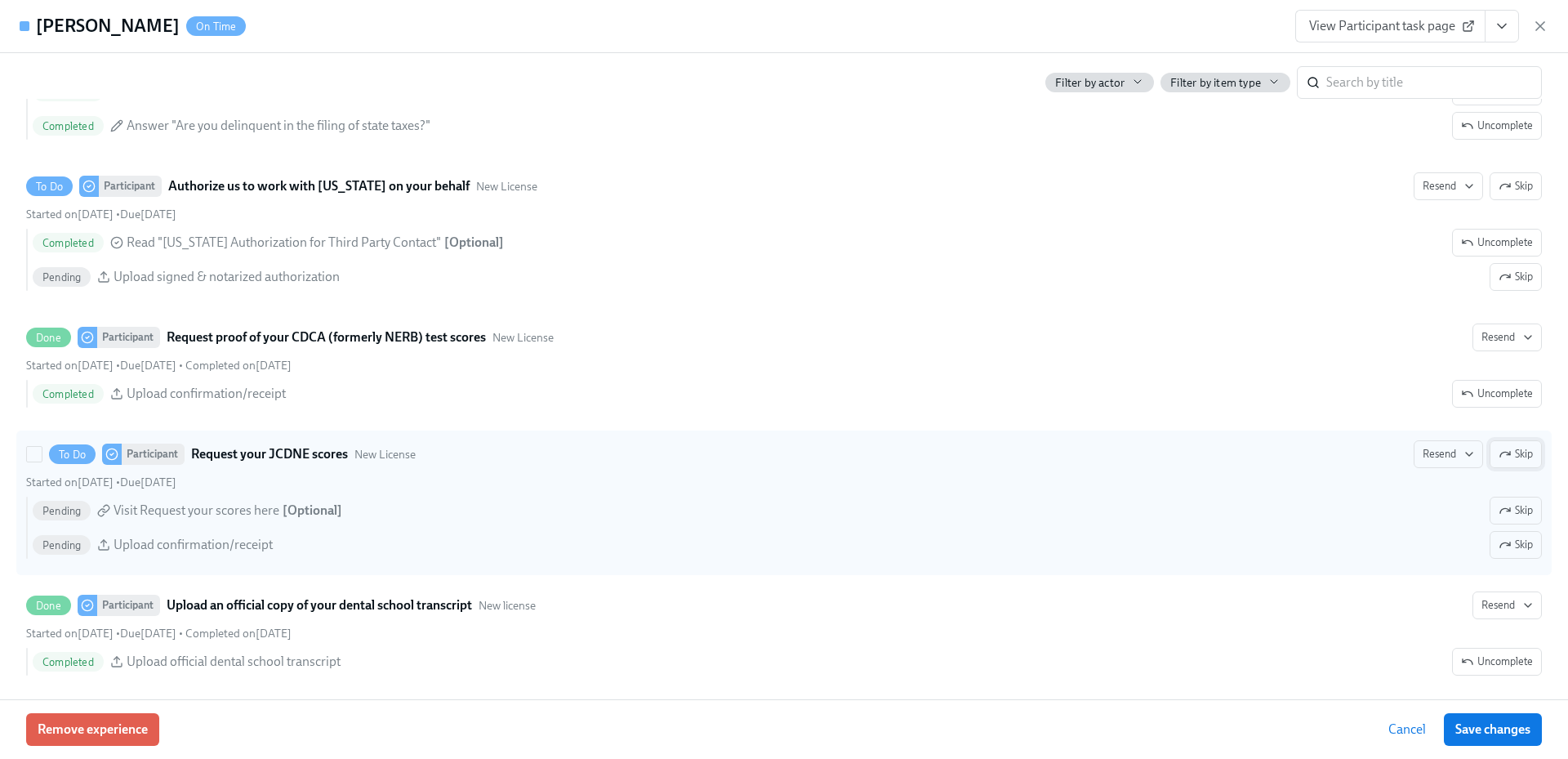
click at [1504, 462] on button "Skip" at bounding box center [1515, 454] width 53 height 28
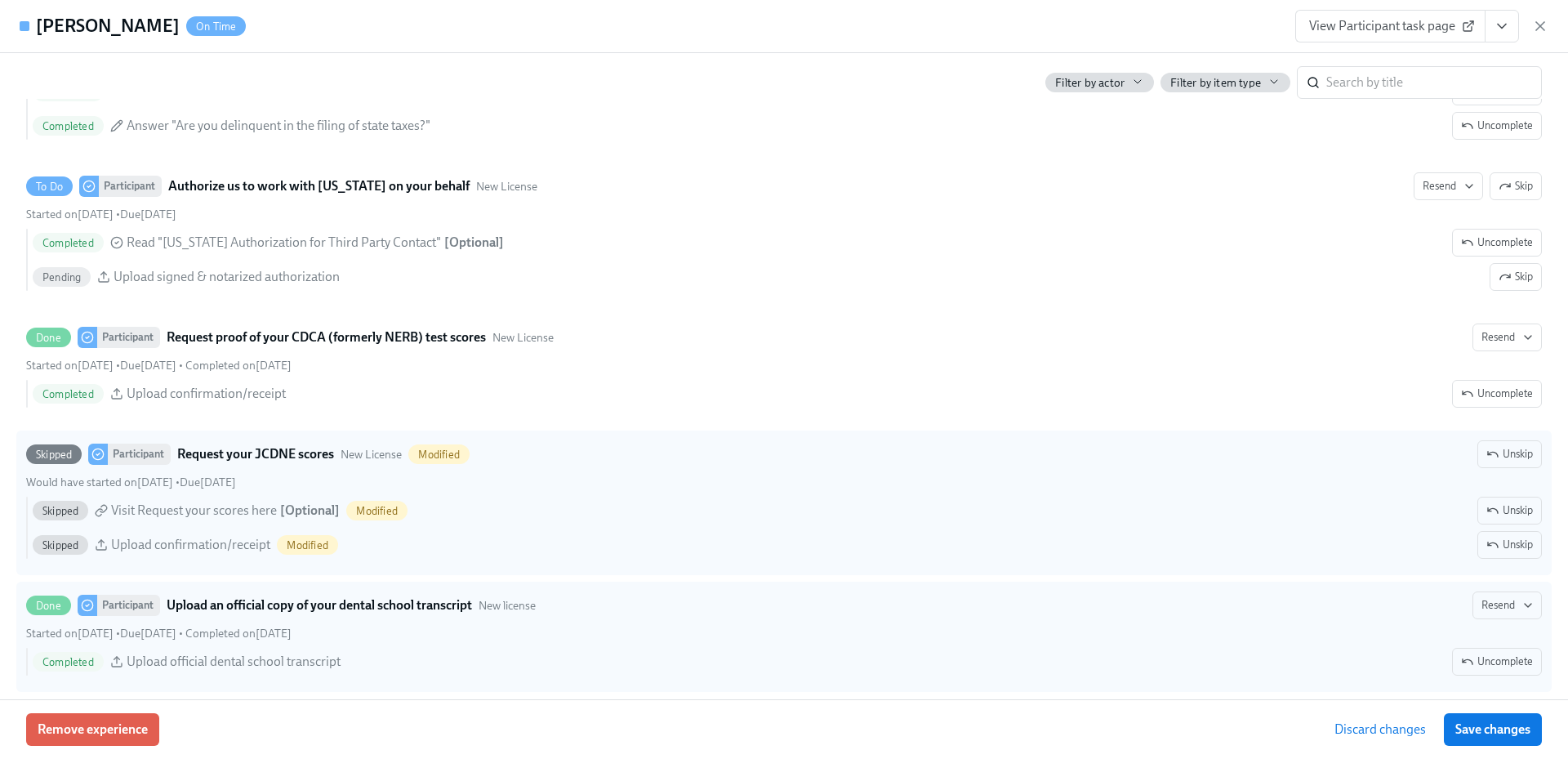
click at [1471, 727] on span "Save changes" at bounding box center [1493, 729] width 75 height 17
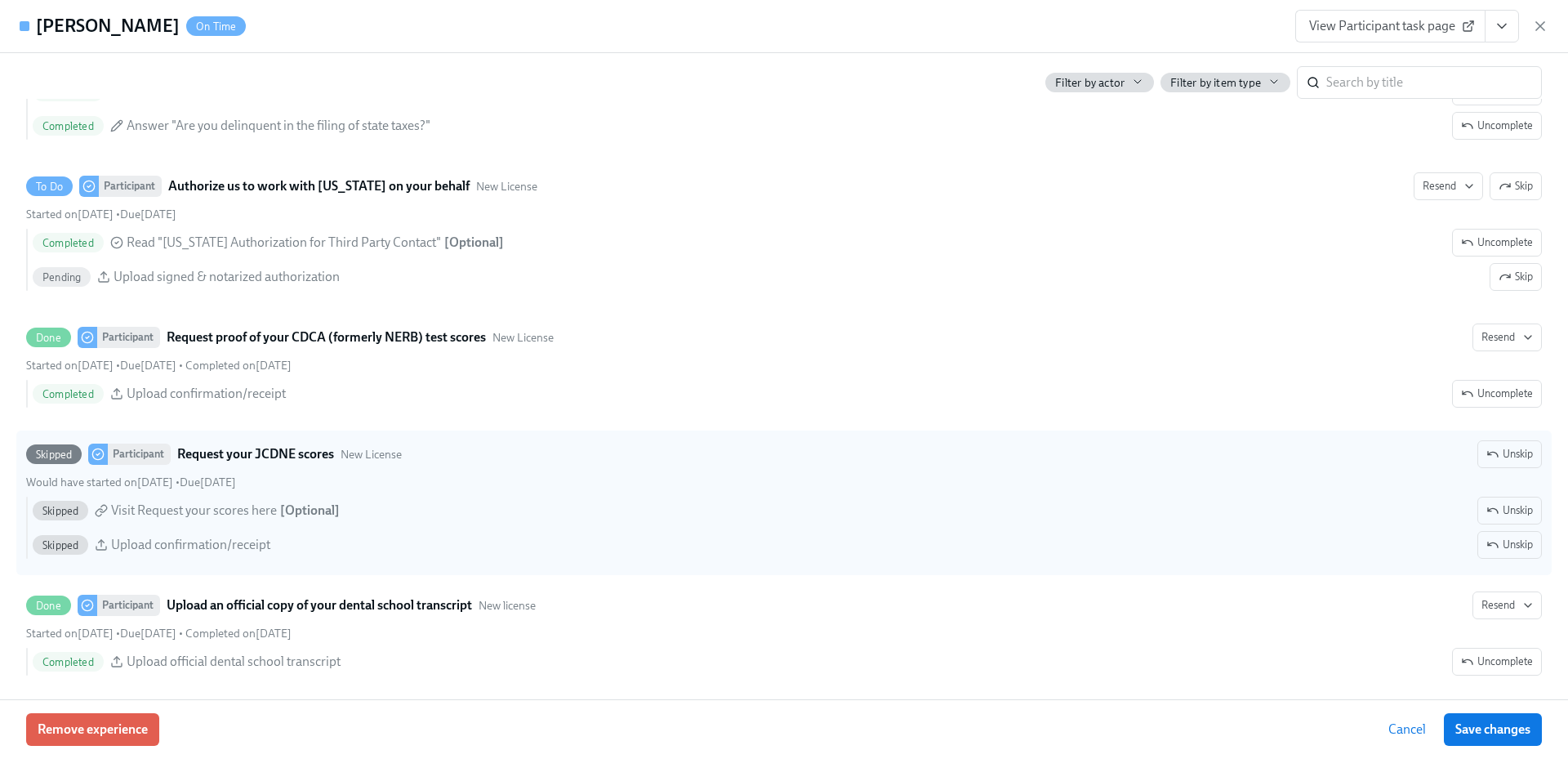
click at [1536, 26] on icon "button" at bounding box center [1540, 26] width 17 height 17
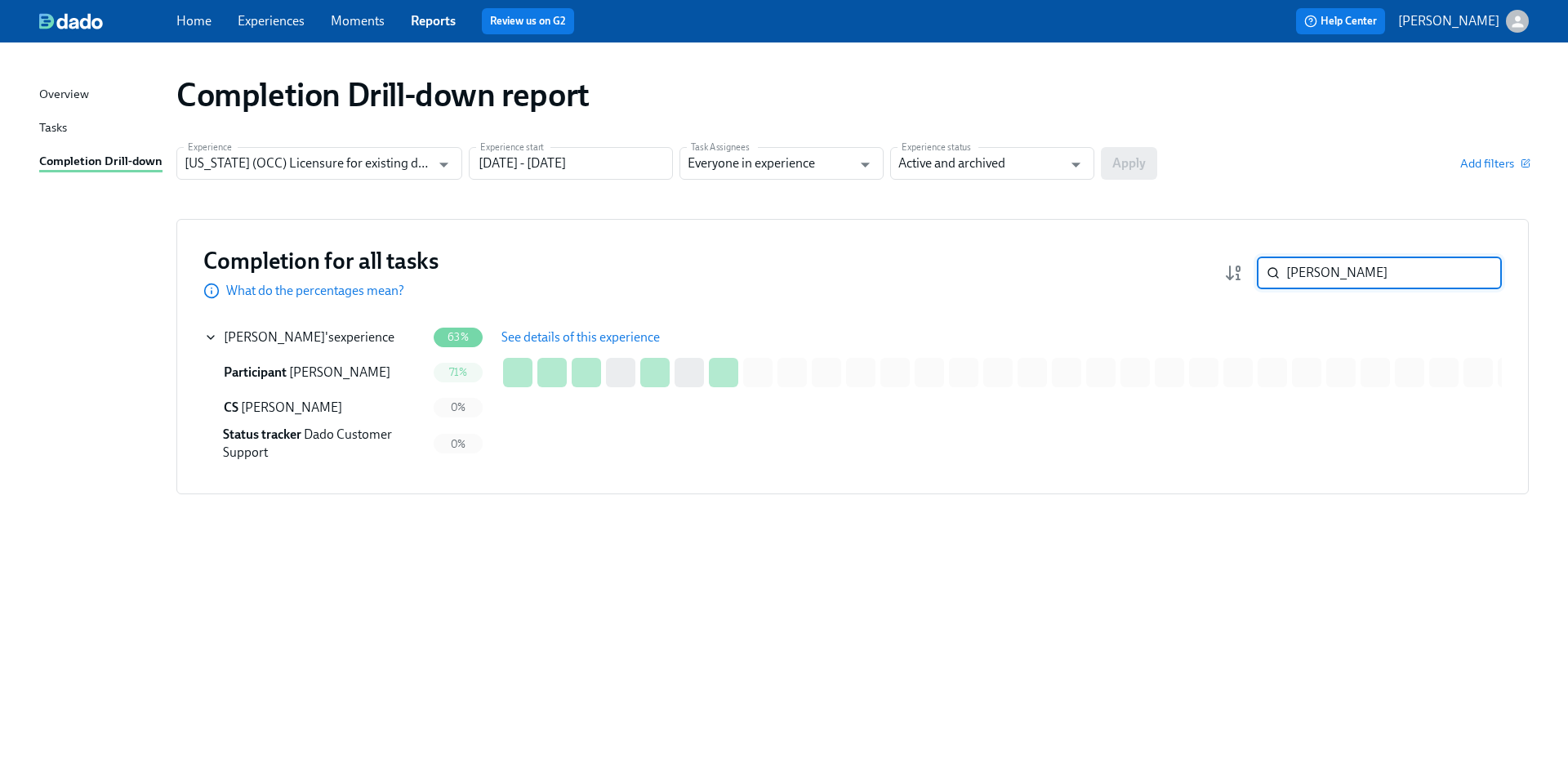
drag, startPoint x: 1376, startPoint y: 273, endPoint x: 1256, endPoint y: 273, distance: 120.0
click at [1256, 273] on div "eshan ​" at bounding box center [1362, 272] width 278 height 32
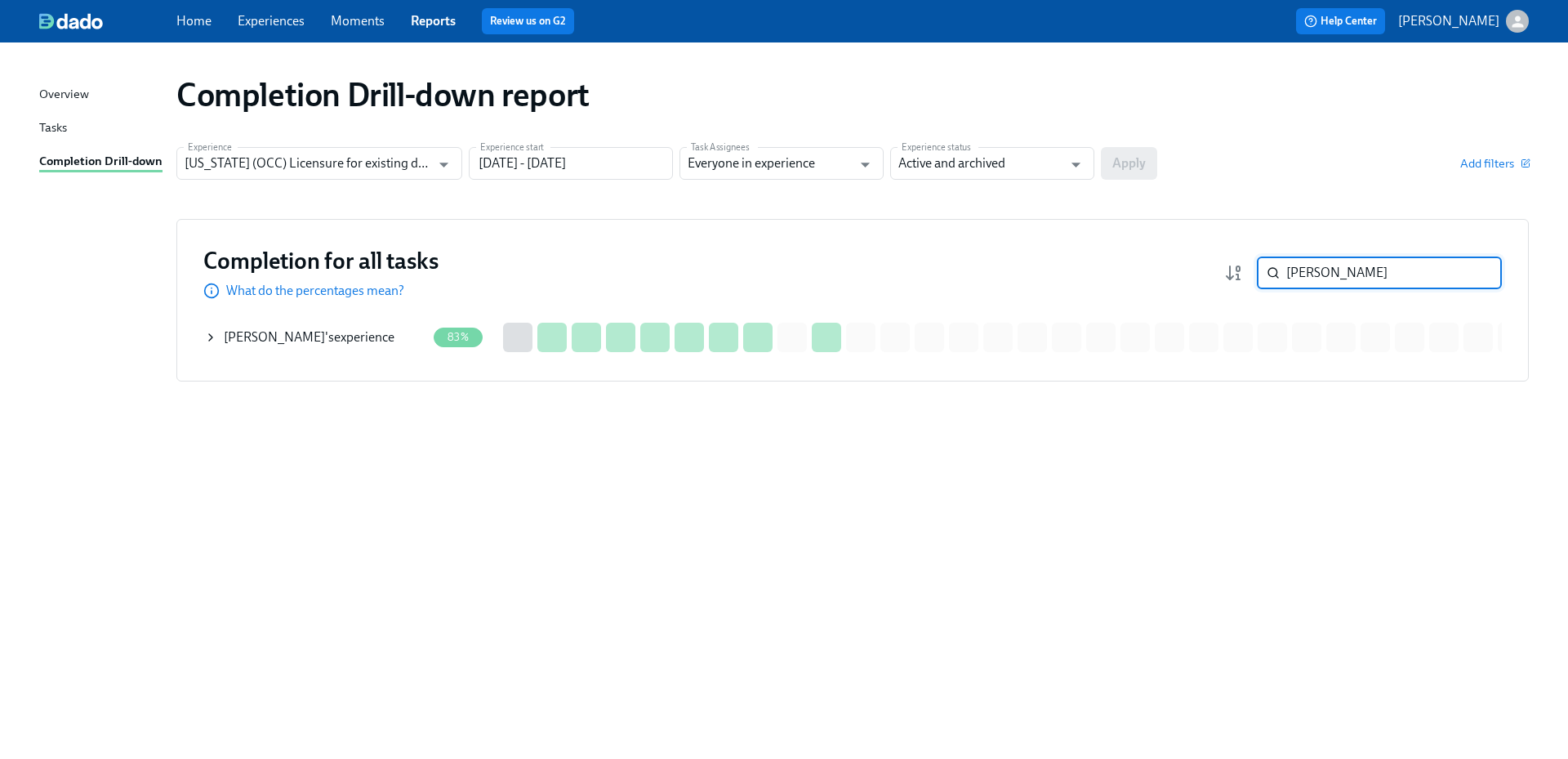
type input "austin pe"
click at [350, 346] on div "Austin Peterson 's experience" at bounding box center [309, 337] width 171 height 18
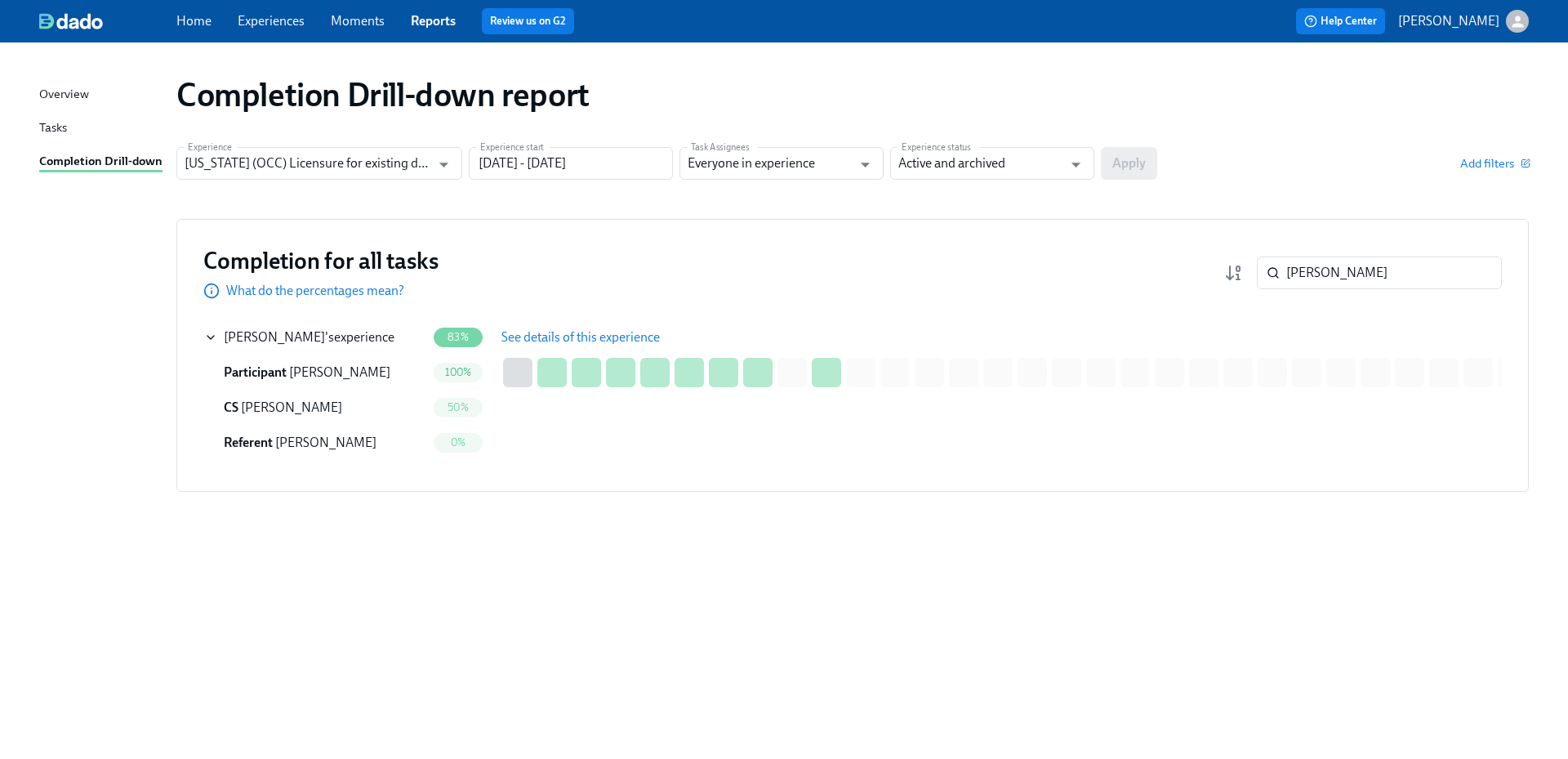
click at [572, 339] on span "See details of this experience" at bounding box center [580, 337] width 158 height 17
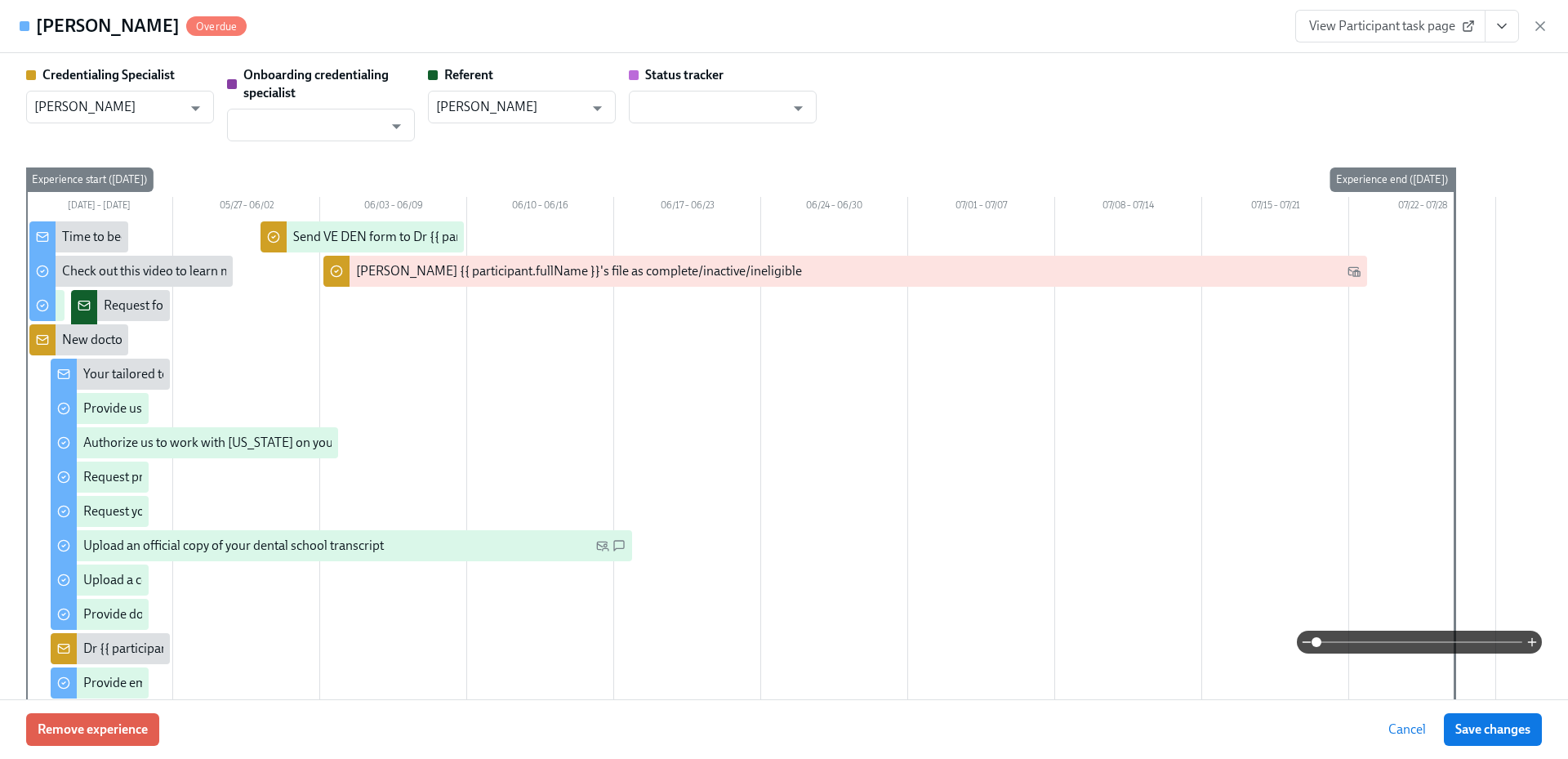
click at [1369, 28] on span "View Participant task page" at bounding box center [1390, 26] width 163 height 17
click at [1366, 38] on link "View Participant task page" at bounding box center [1389, 25] width 190 height 32
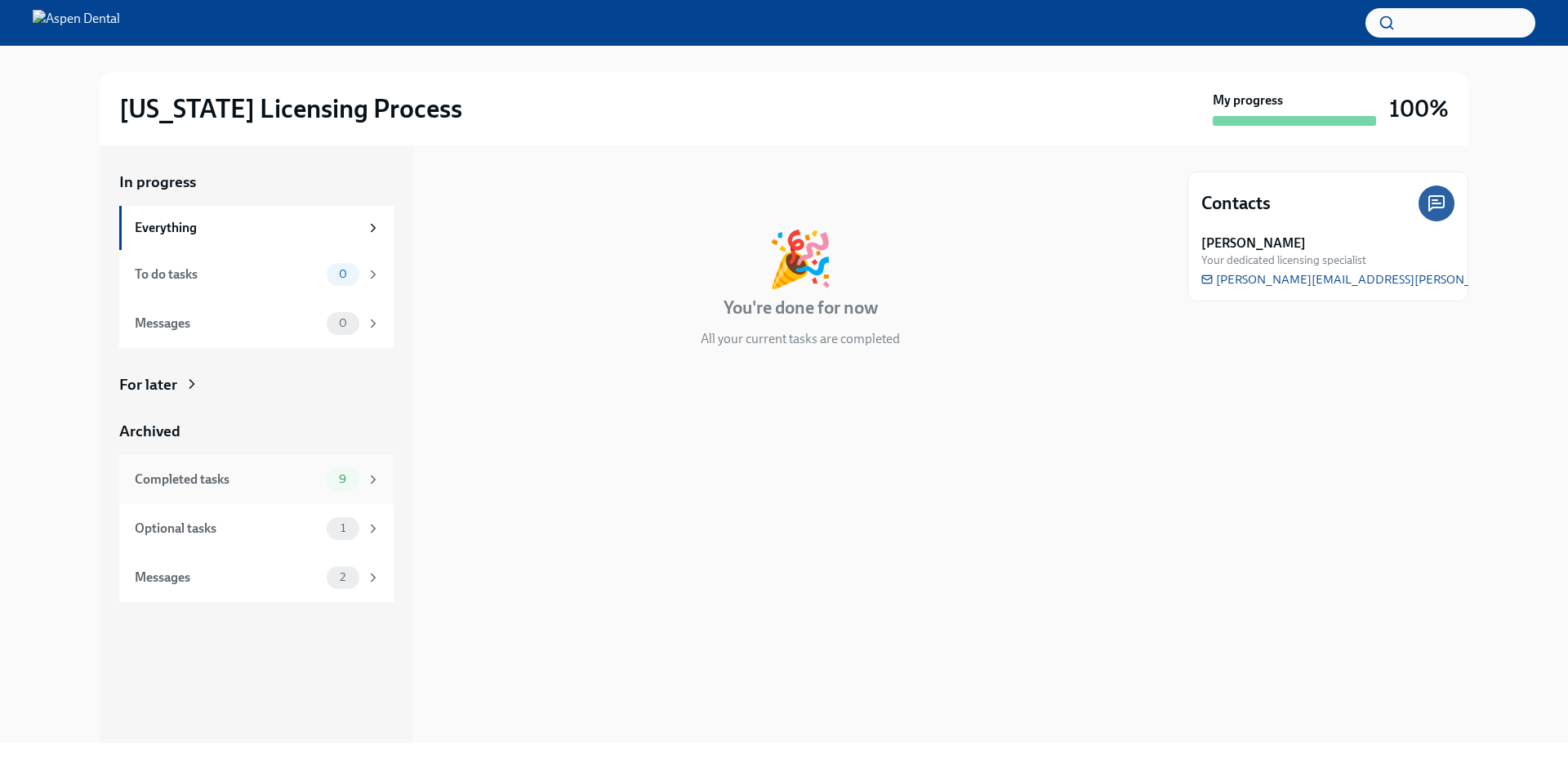
click at [289, 477] on div "Completed tasks" at bounding box center [228, 479] width 186 height 18
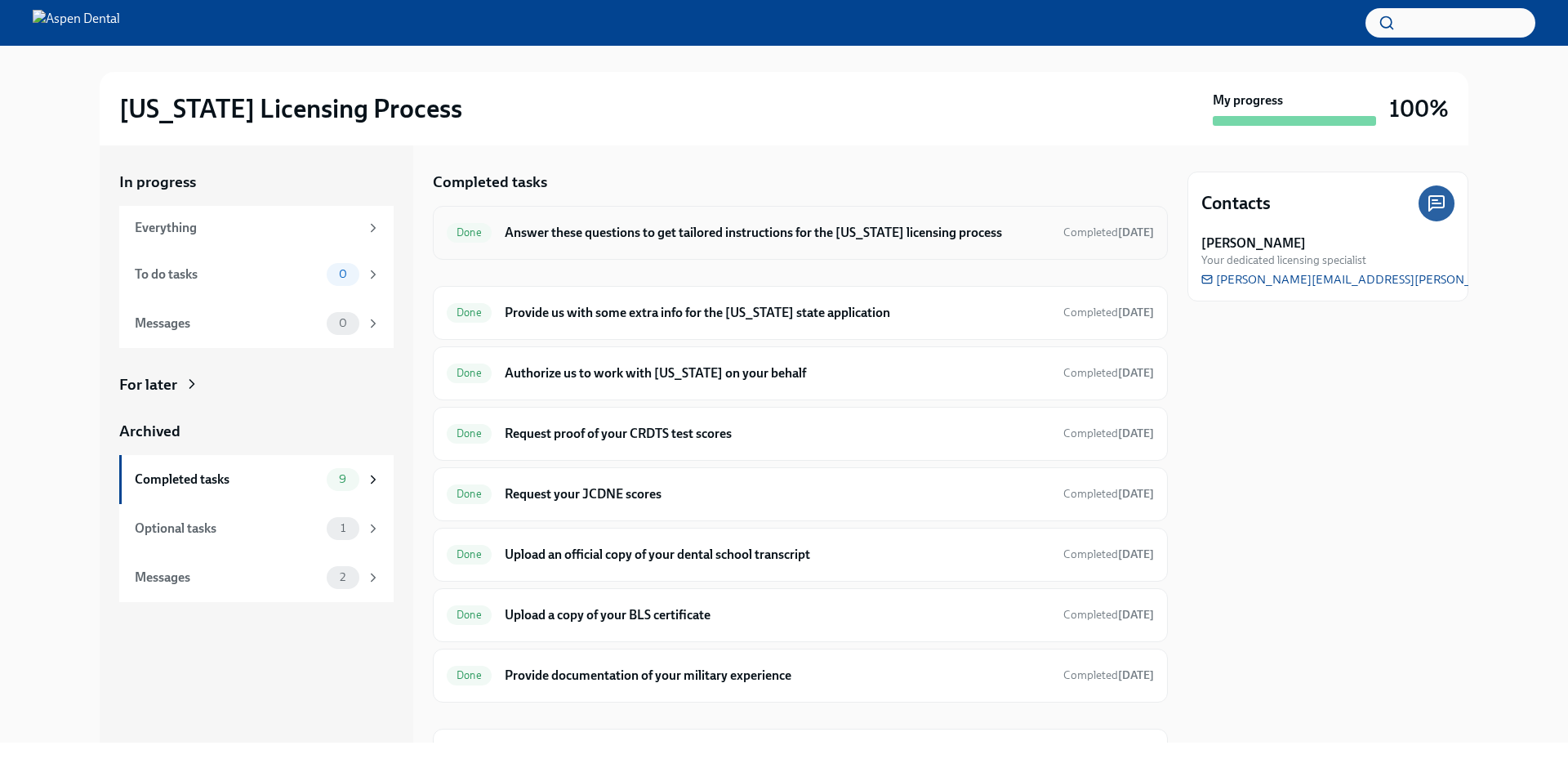
click at [615, 236] on h6 "Answer these questions to get tailored instructions for the [US_STATE] licensin…" at bounding box center [777, 233] width 545 height 18
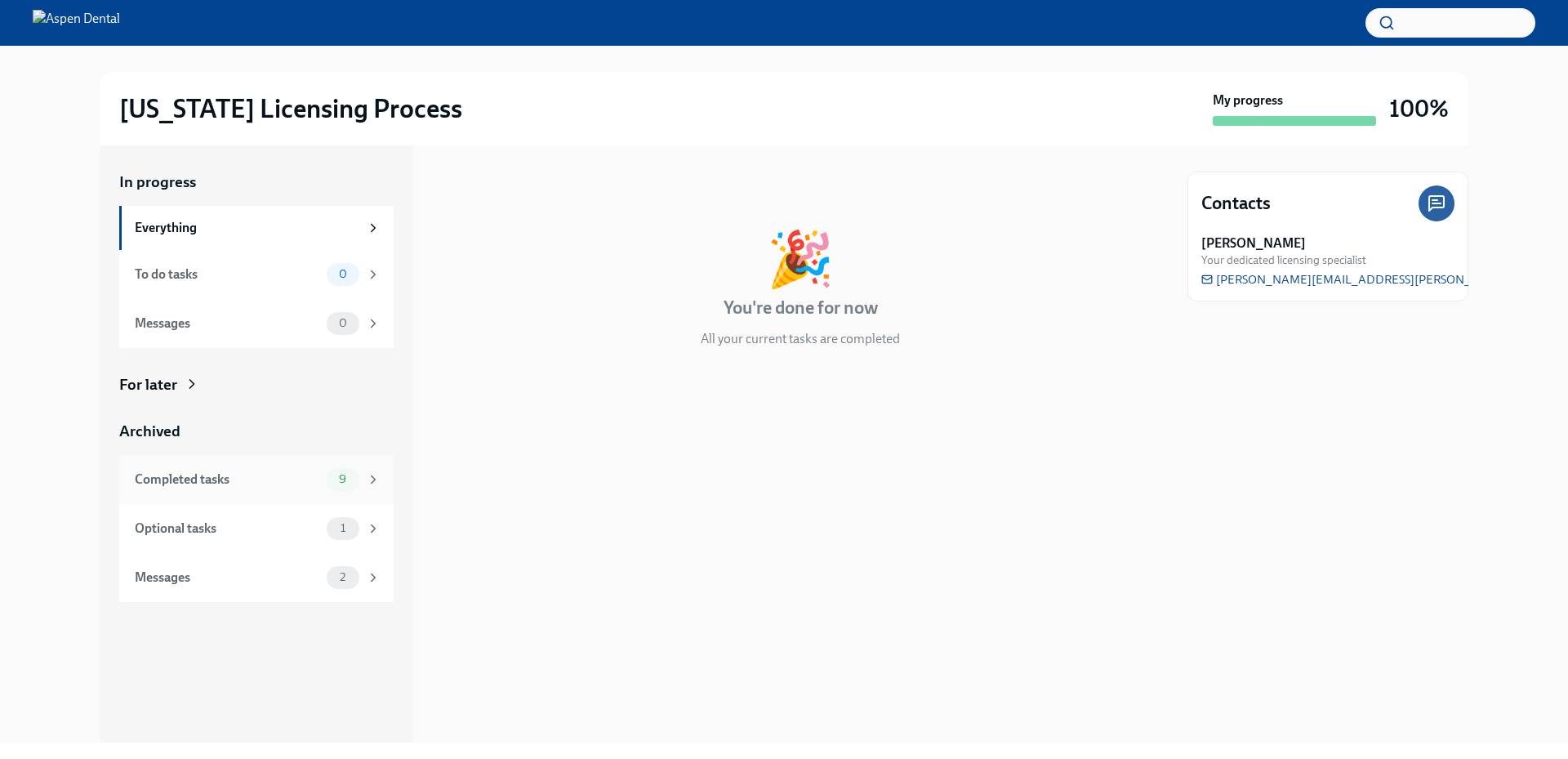
click at [274, 474] on div "Completed tasks" at bounding box center [228, 479] width 186 height 18
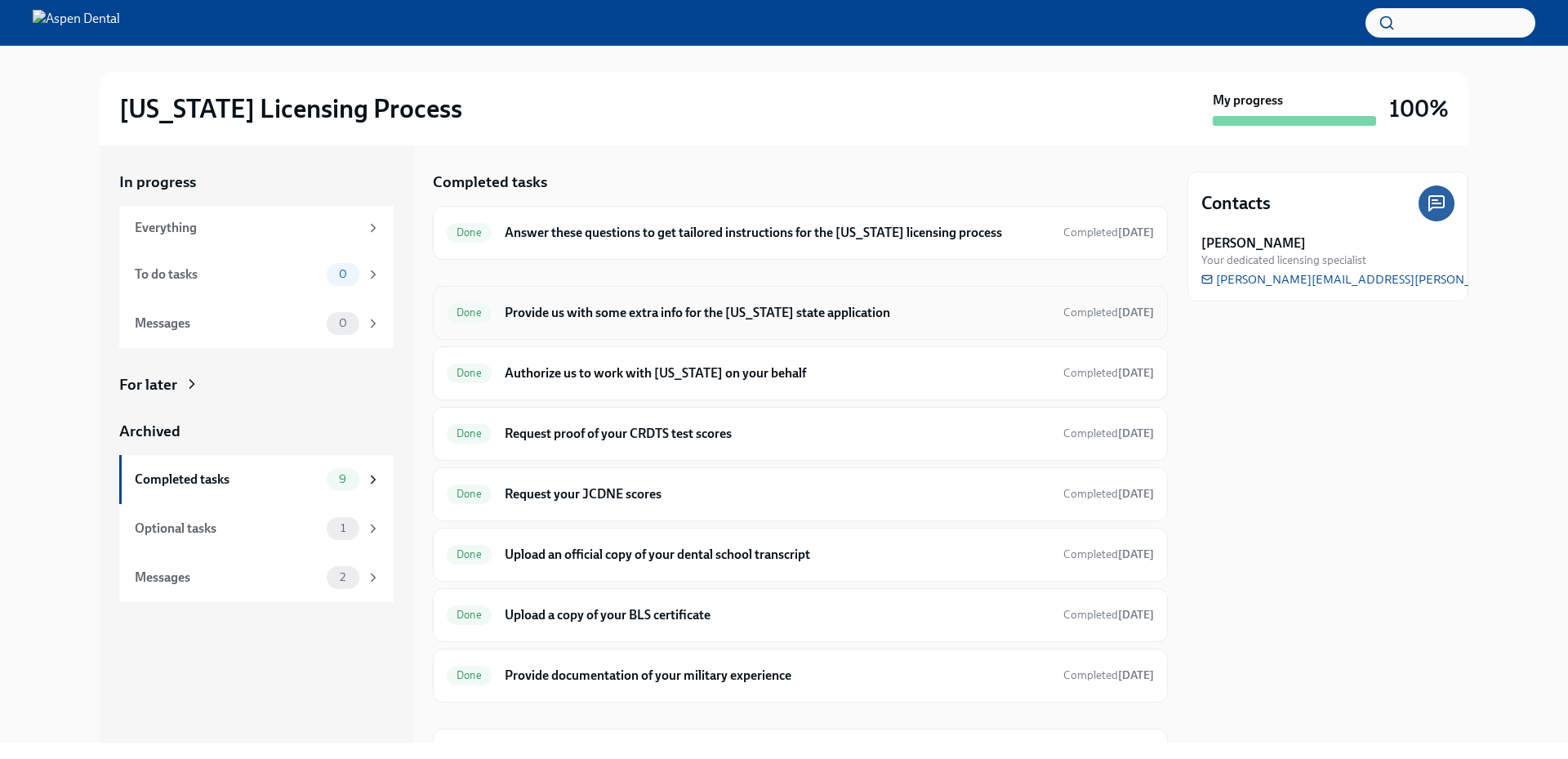
click at [674, 315] on h6 "Provide us with some extra info for the [US_STATE] state application" at bounding box center [777, 313] width 545 height 18
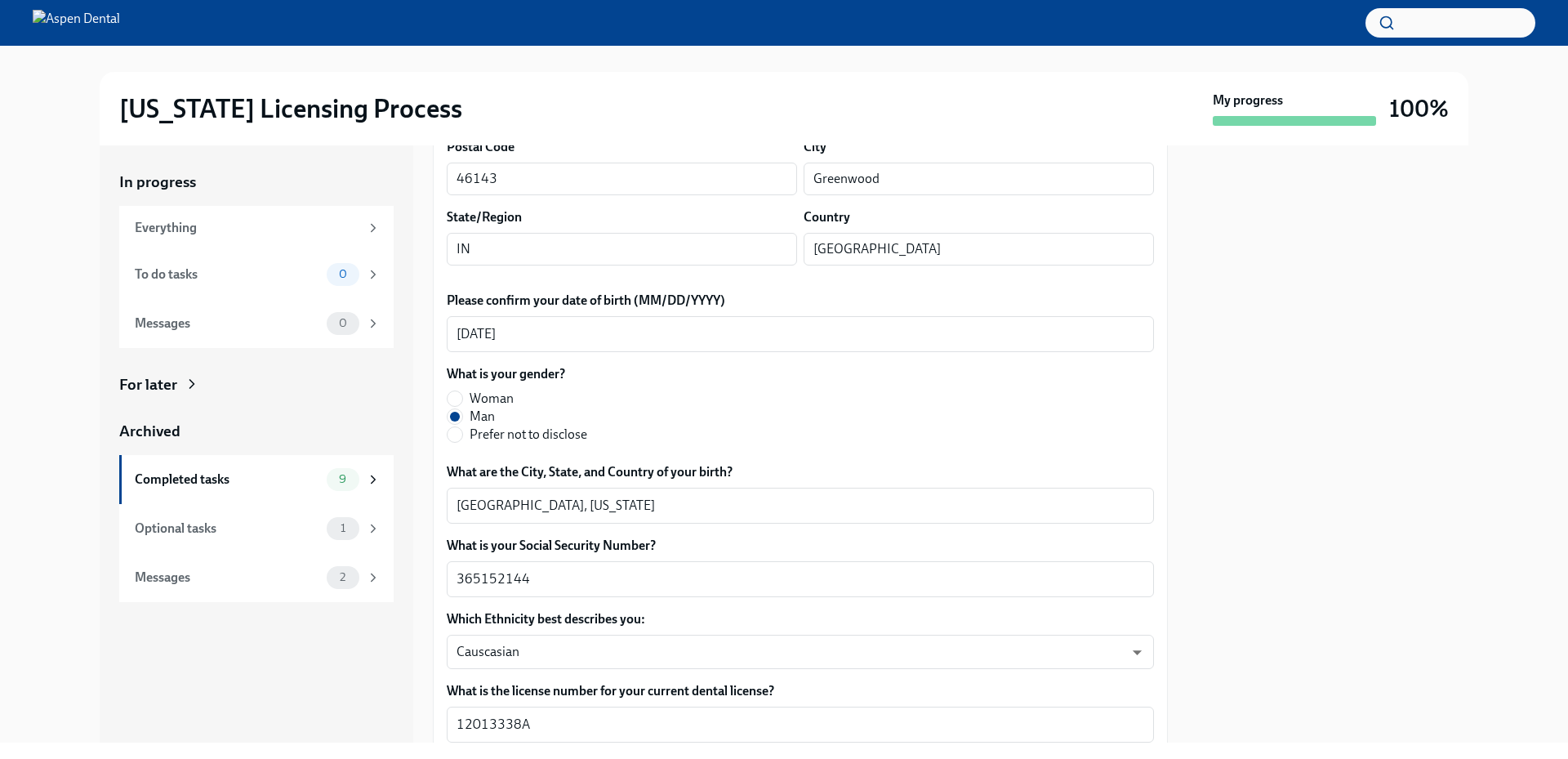
scroll to position [572, 0]
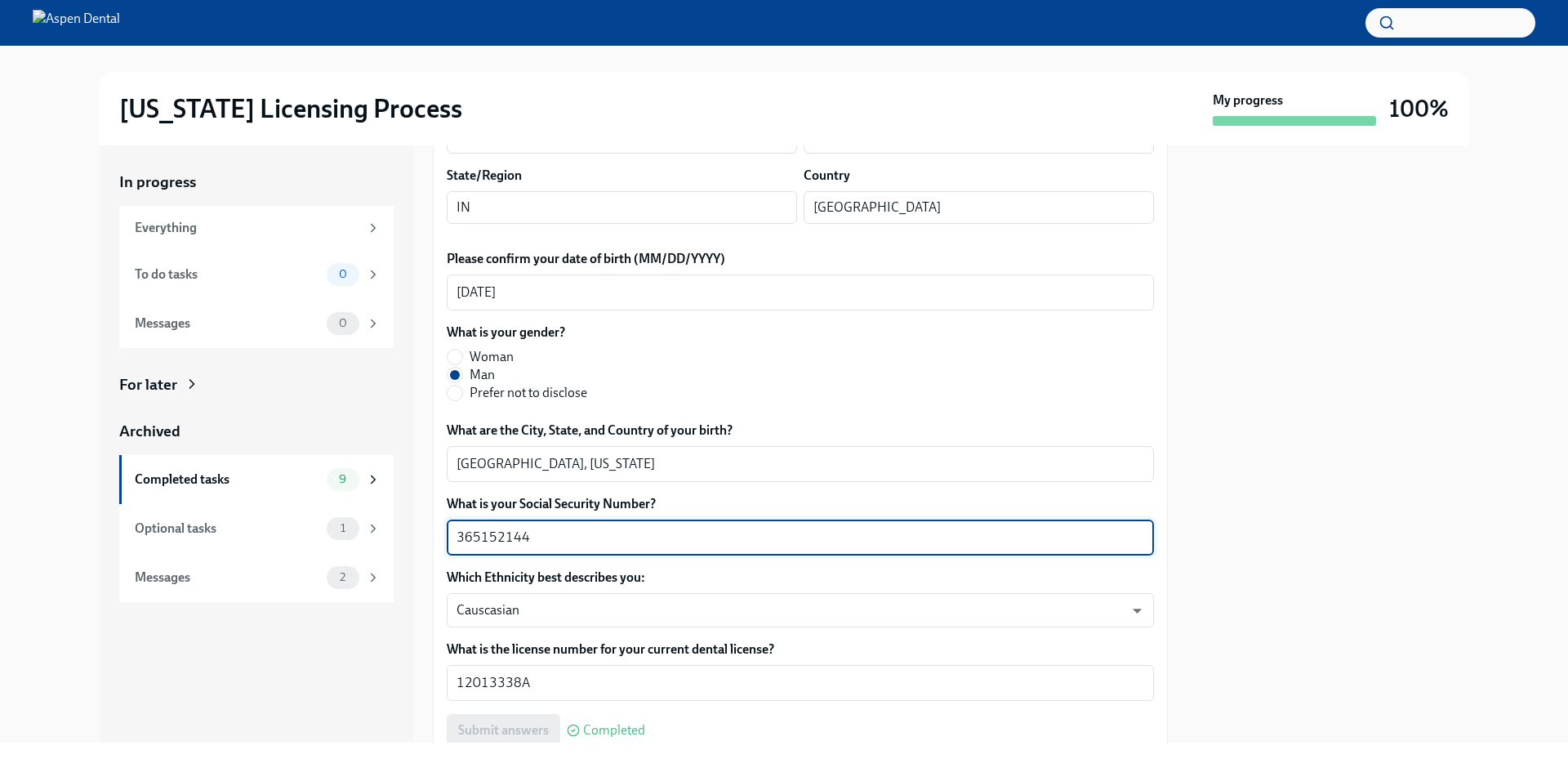
drag, startPoint x: 599, startPoint y: 533, endPoint x: 442, endPoint y: 540, distance: 157.2
